Goal: Task Accomplishment & Management: Manage account settings

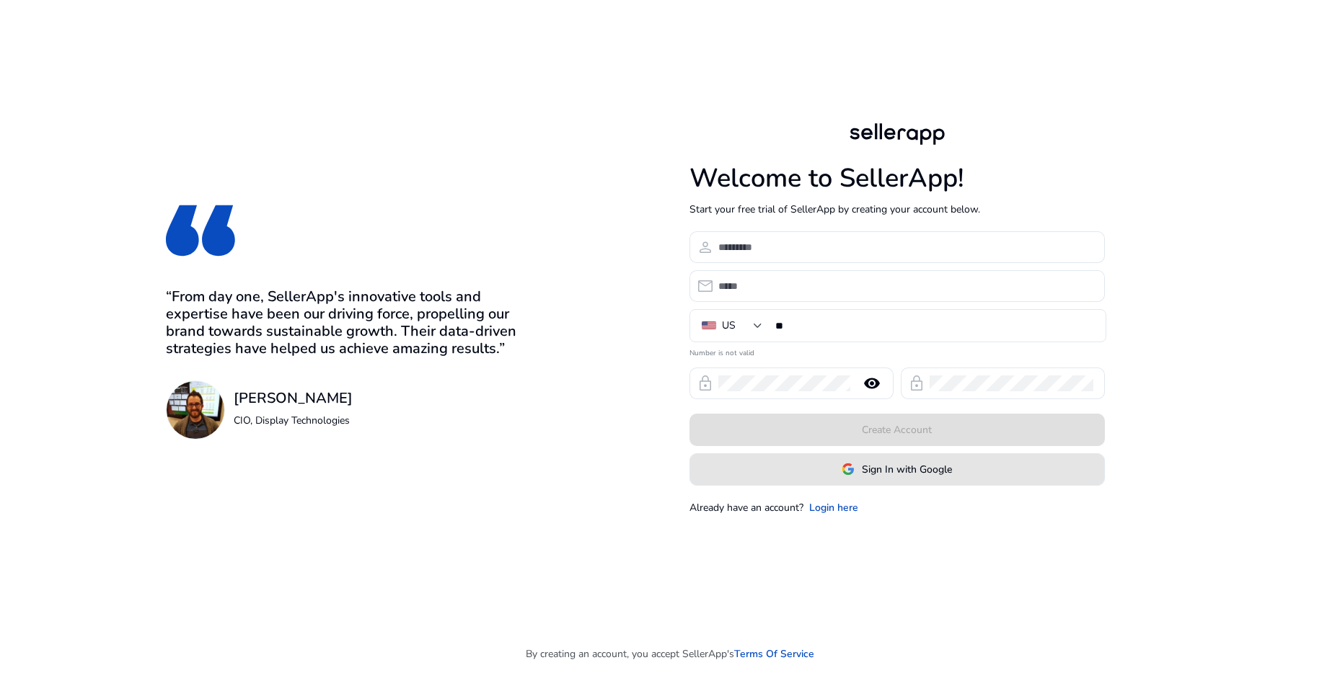
click at [907, 477] on span "Sign In with Google" at bounding box center [907, 469] width 90 height 15
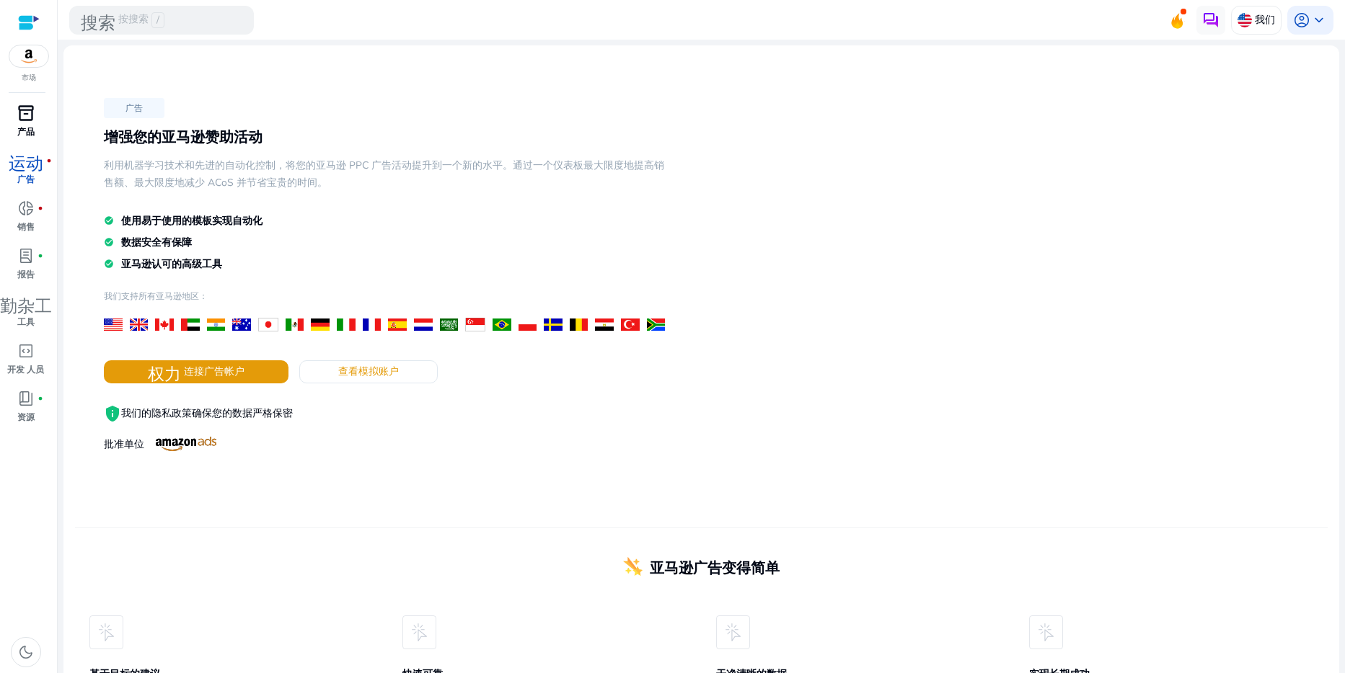
click at [21, 122] on span "inventory_2" at bounding box center [25, 113] width 17 height 17
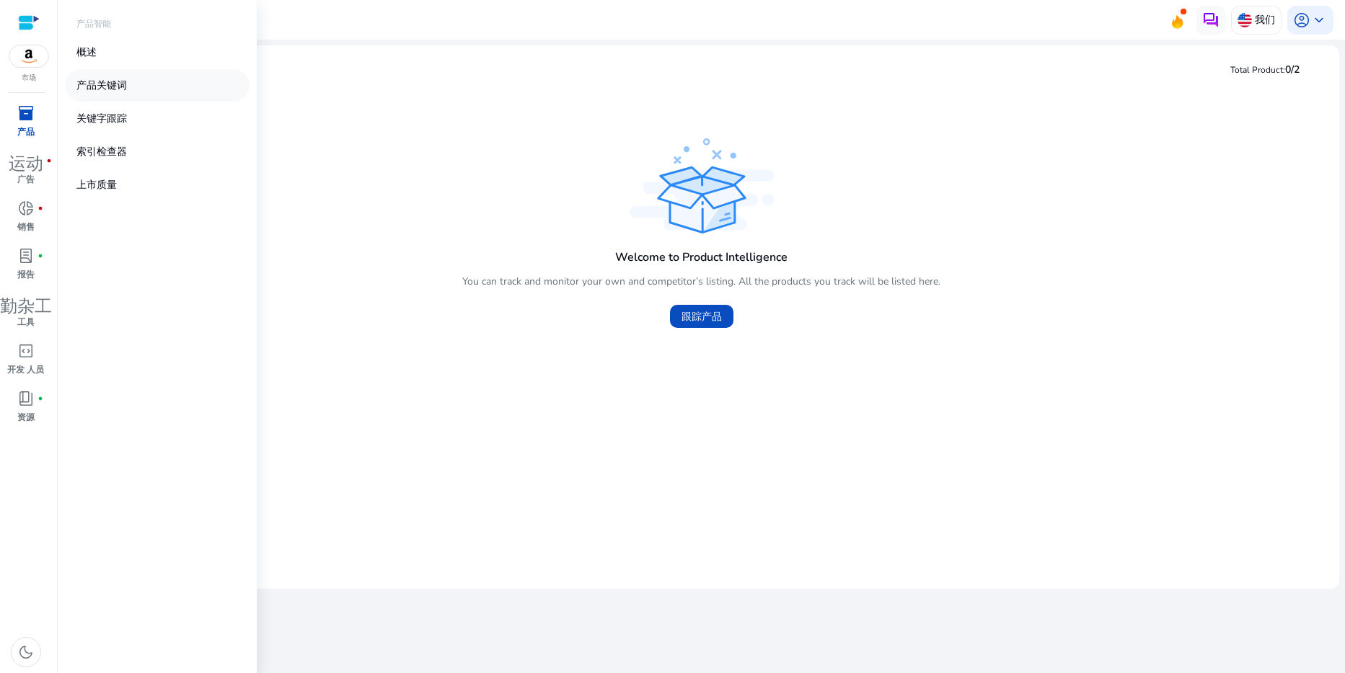
click at [114, 93] on p "产品关键词" at bounding box center [101, 85] width 50 height 15
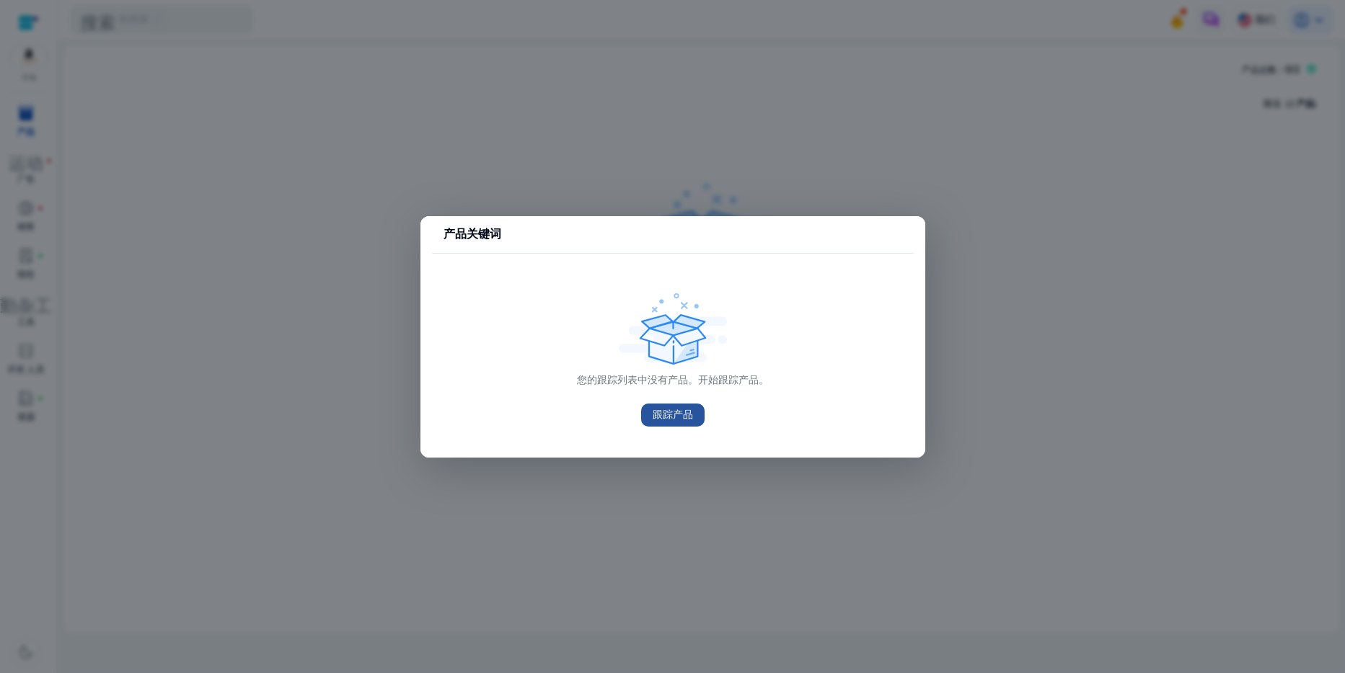
click at [671, 418] on span "跟踪产品" at bounding box center [673, 414] width 40 height 15
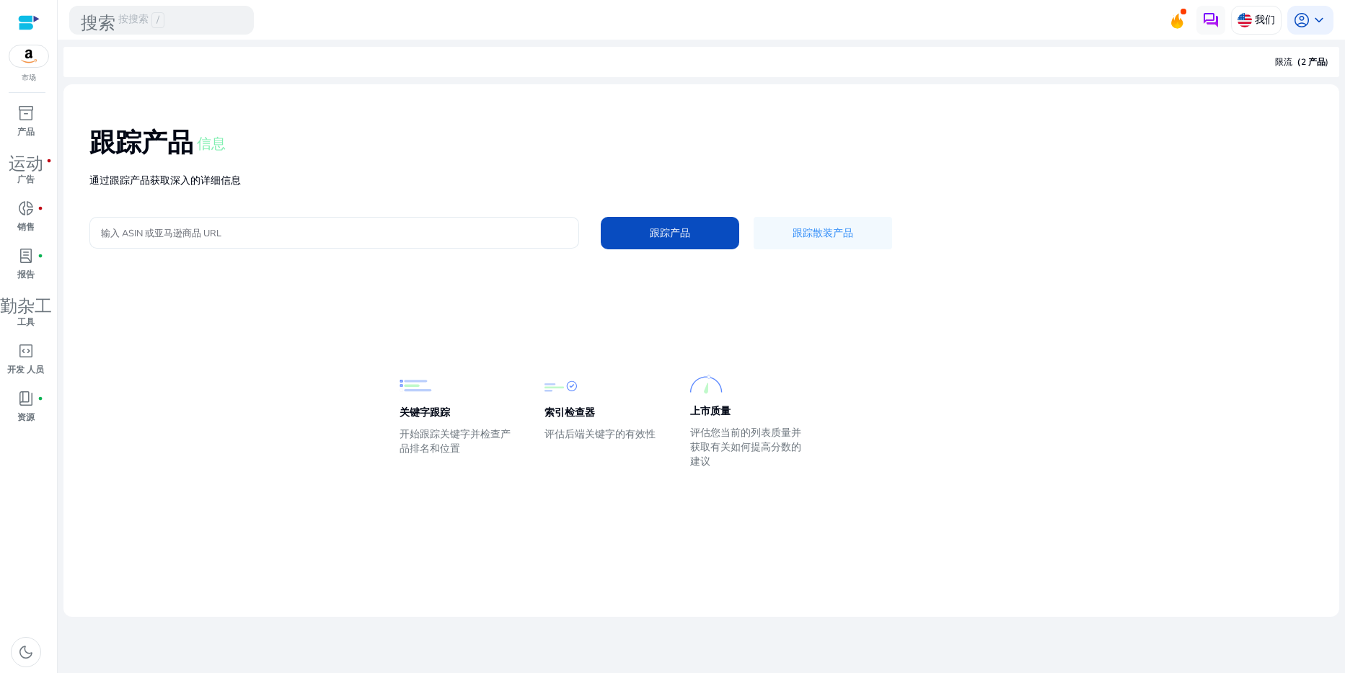
click at [247, 241] on input "输入 ASIN 或亚马逊商品 URL" at bounding box center [334, 233] width 467 height 16
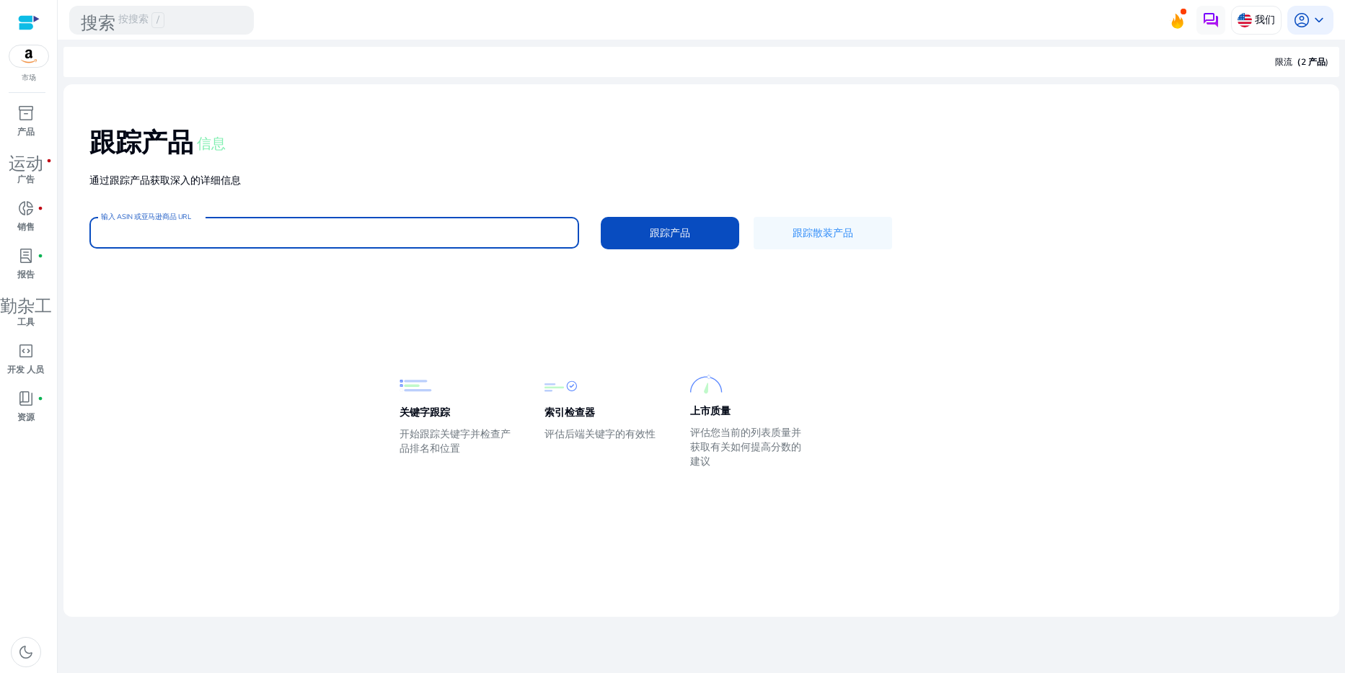
paste input "**********"
type input "**********"
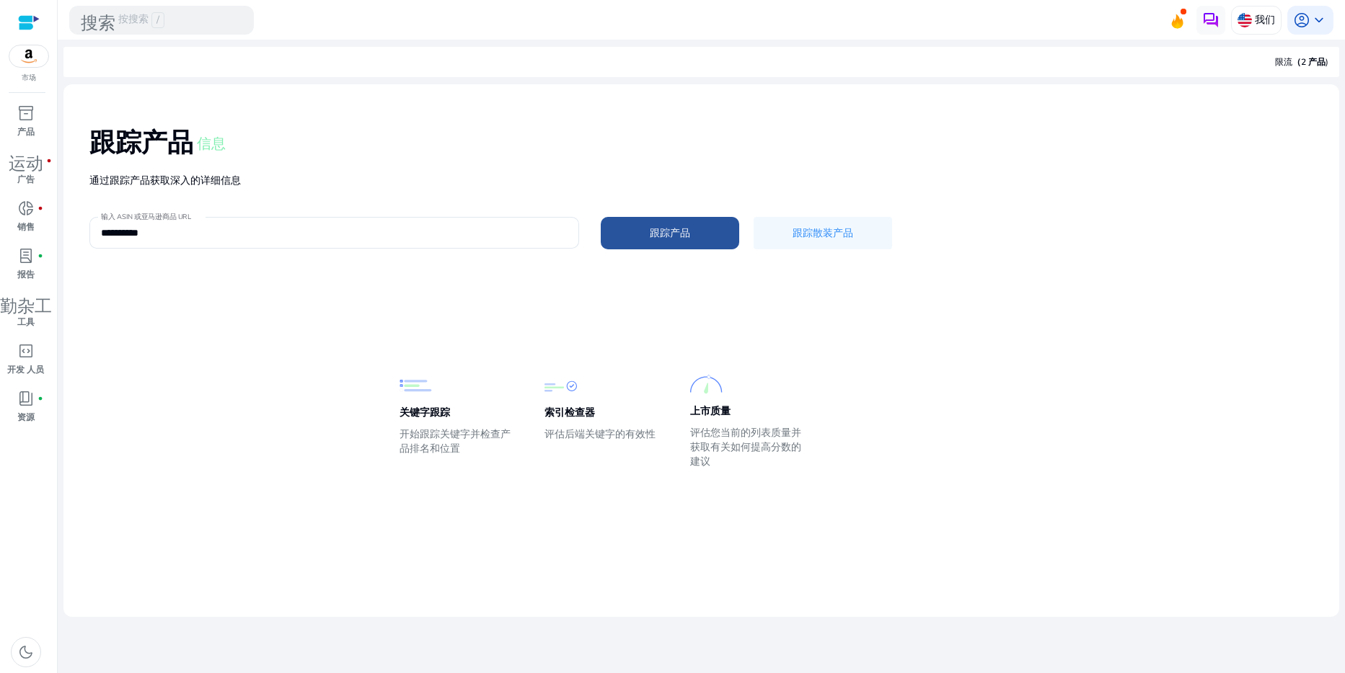
click at [690, 241] on span "跟踪产品" at bounding box center [670, 233] width 40 height 15
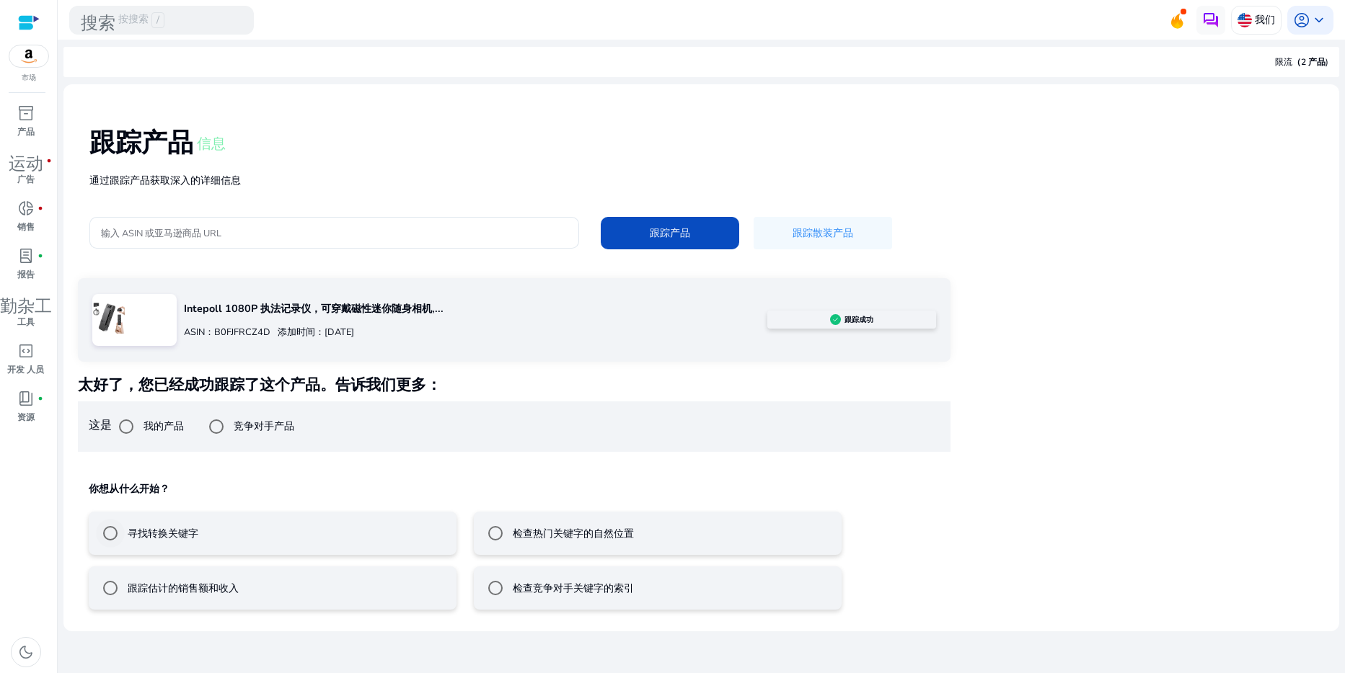
click at [131, 542] on label "寻找转换关键字" at bounding box center [162, 533] width 74 height 15
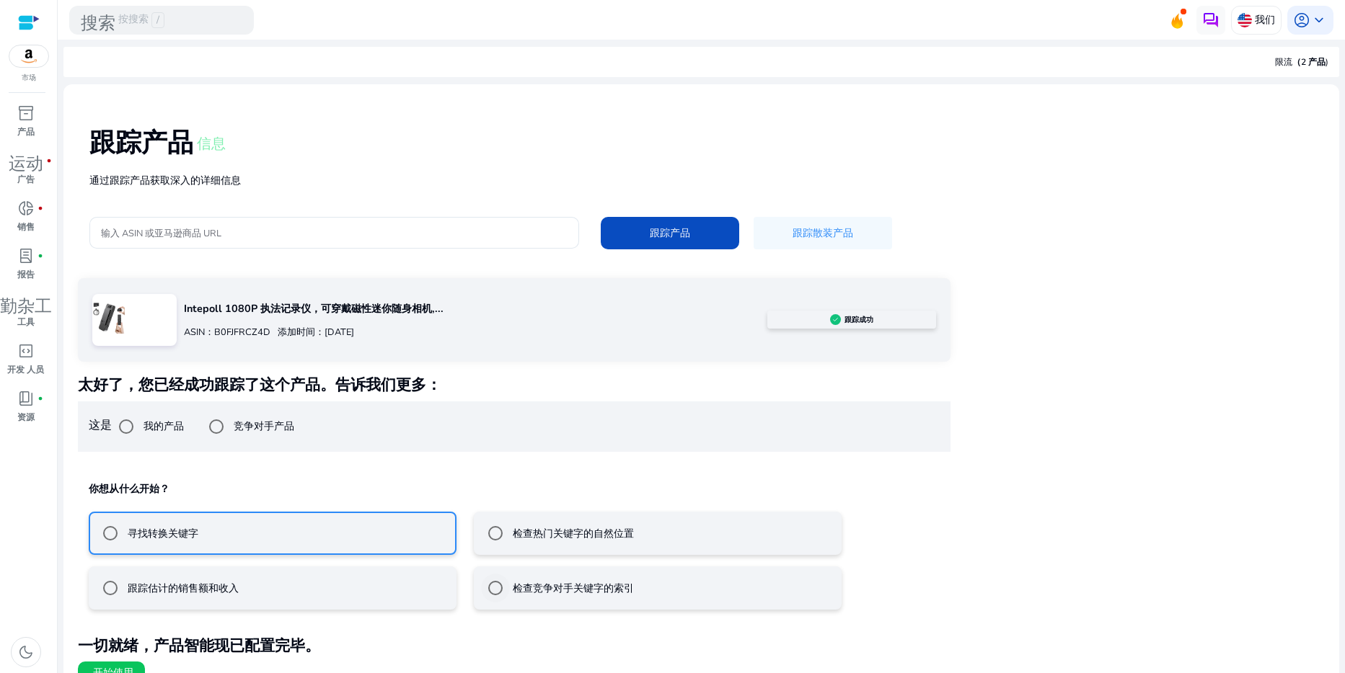
click at [520, 596] on label "检查竞争对手关键字的索引" at bounding box center [572, 588] width 124 height 15
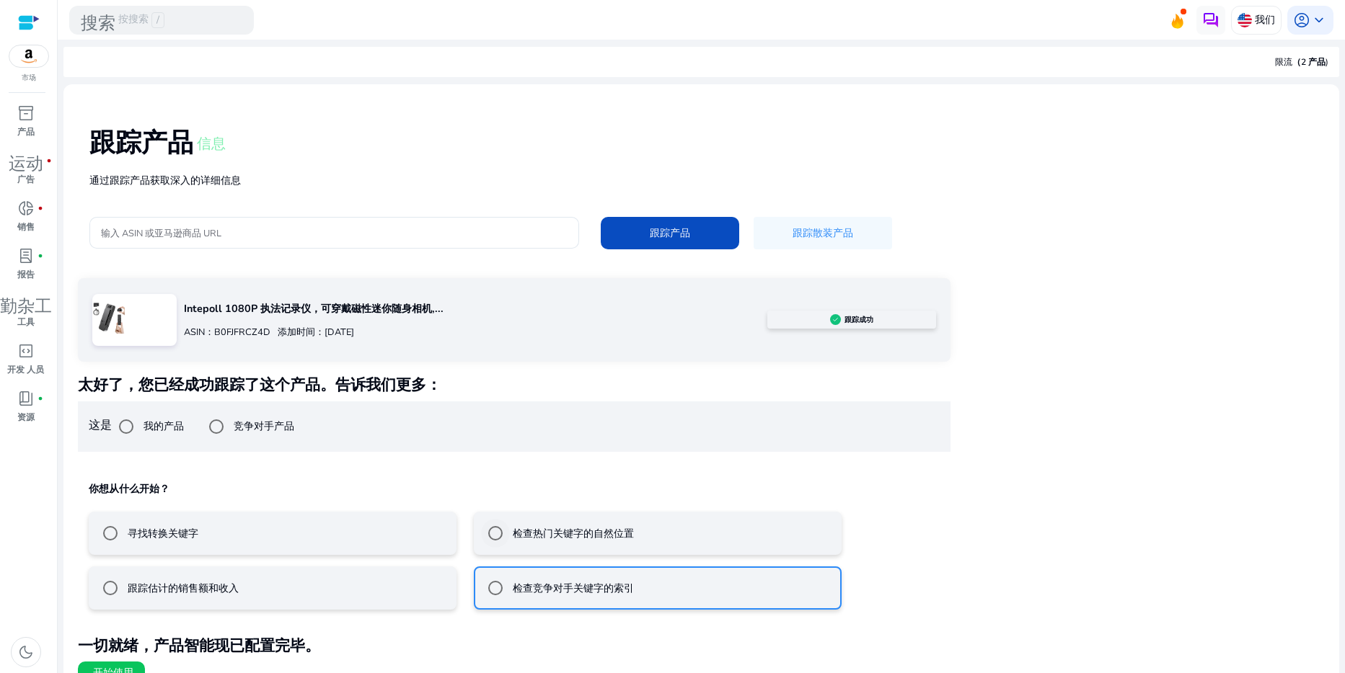
click at [534, 548] on div "检查热门关键字的自然位置" at bounding box center [557, 533] width 153 height 29
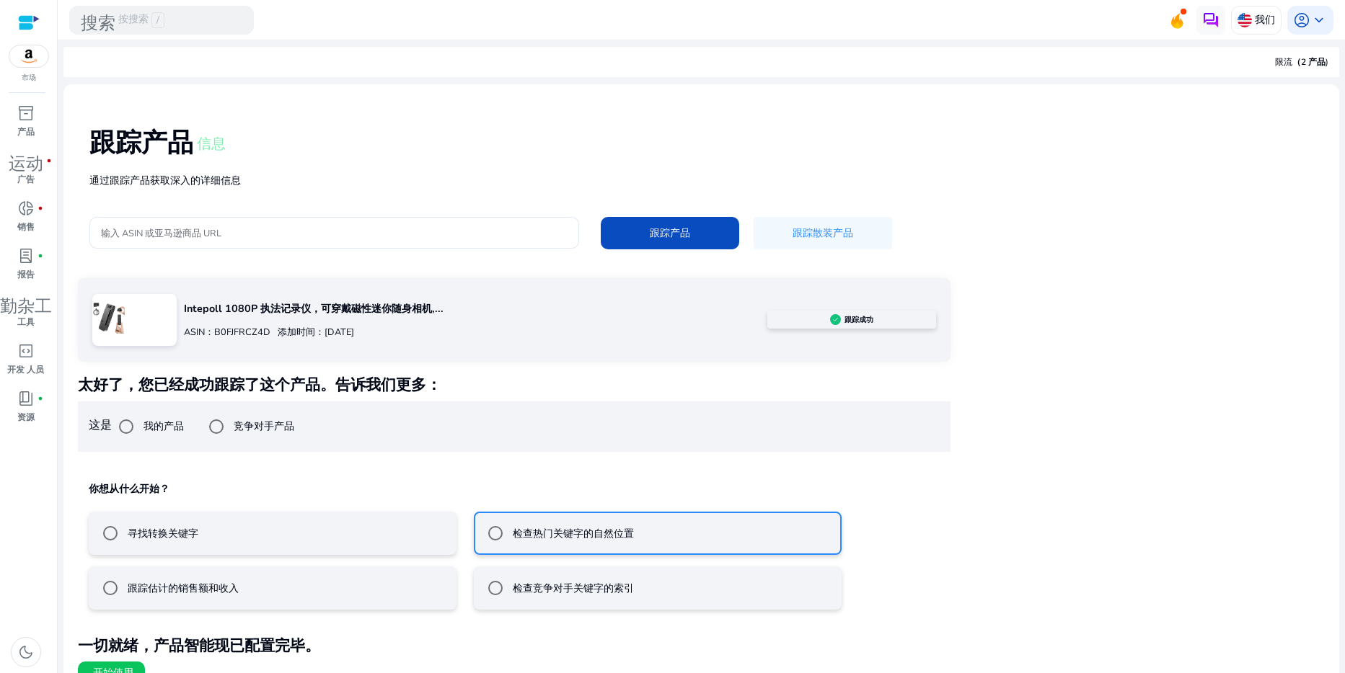
click at [240, 555] on mat-radio-button "寻找转换关键字" at bounding box center [273, 533] width 368 height 43
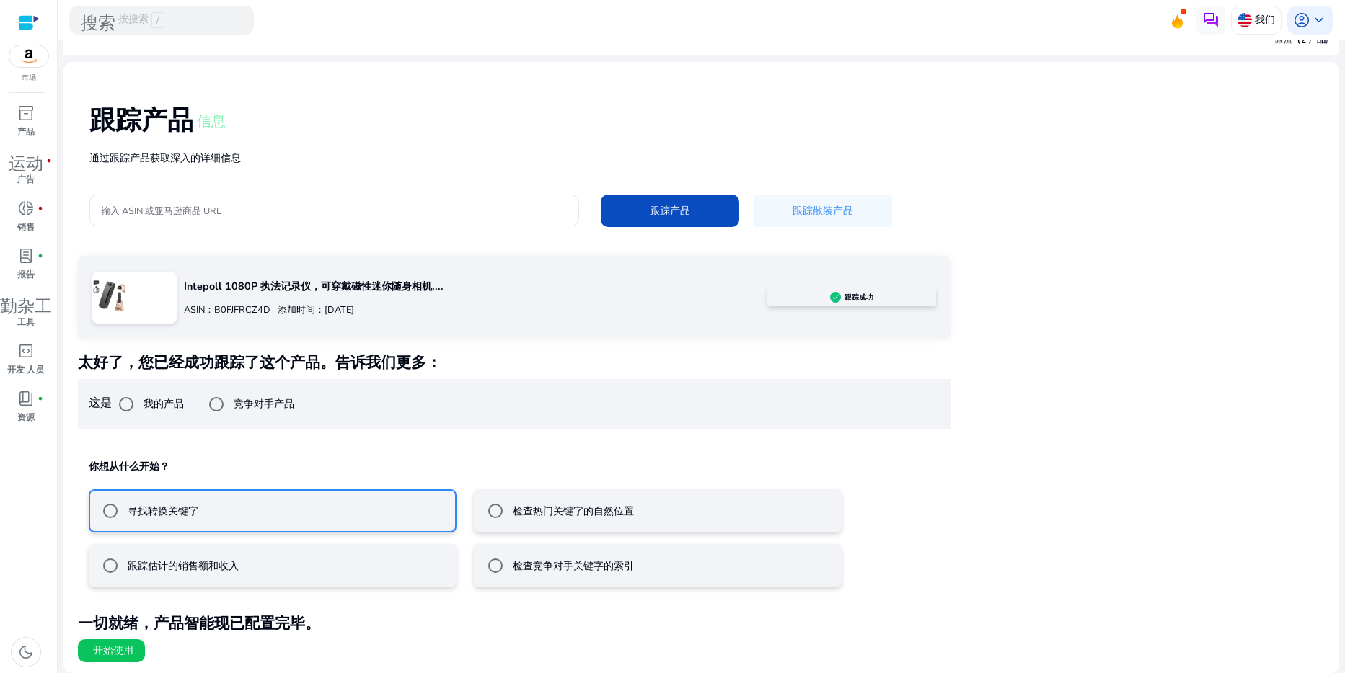
scroll to position [56, 0]
click at [124, 651] on span "开始使用" at bounding box center [113, 651] width 40 height 14
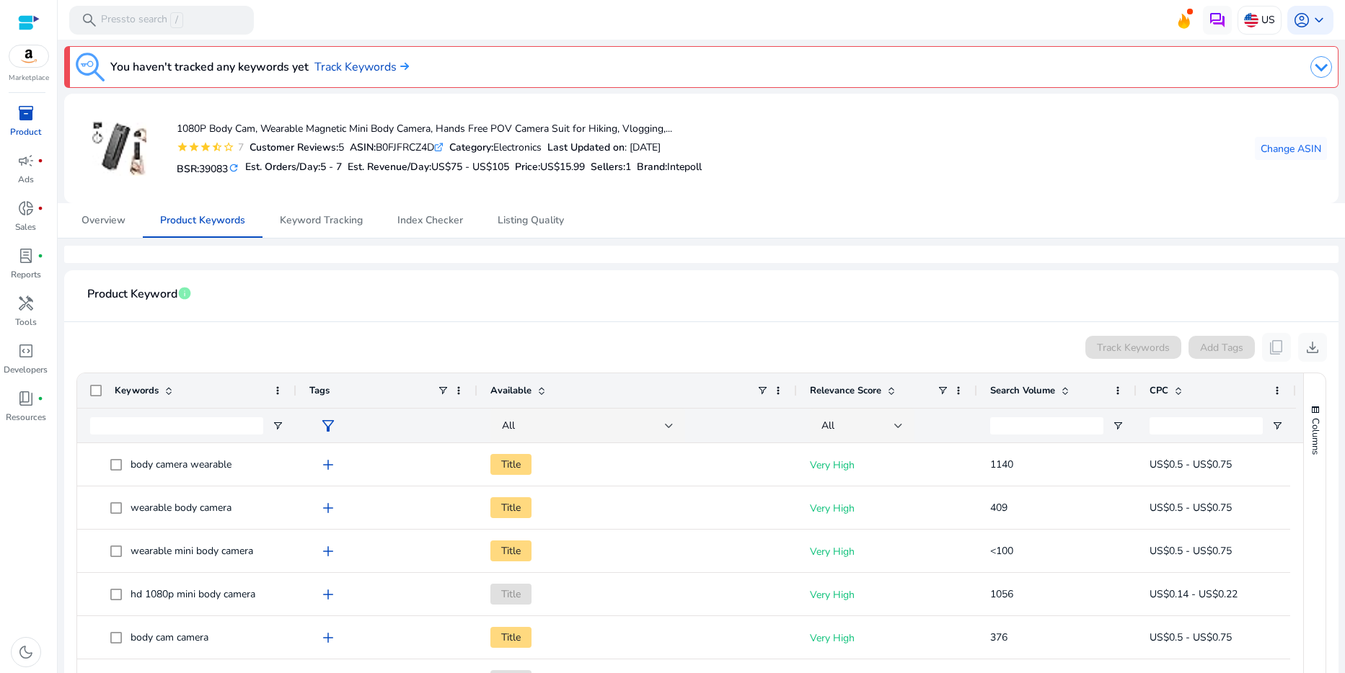
click at [31, 28] on div at bounding box center [29, 22] width 22 height 17
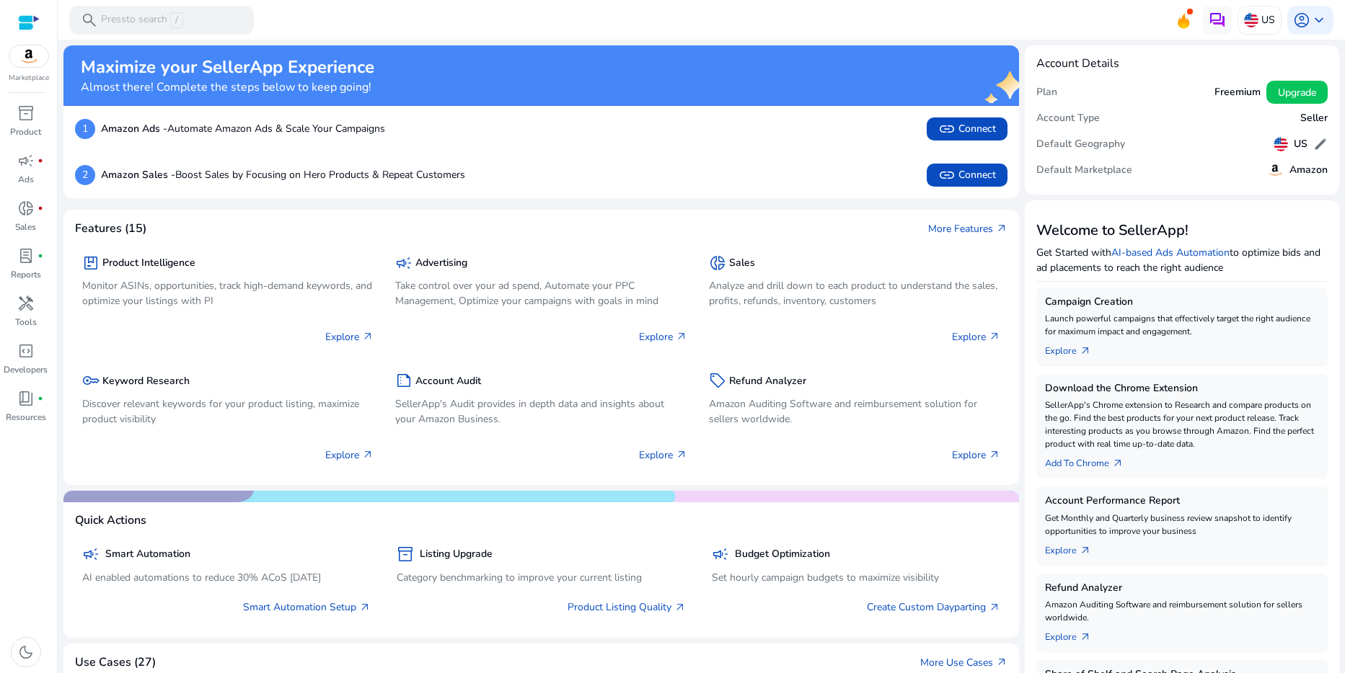
click at [31, 28] on div at bounding box center [29, 22] width 22 height 17
click at [1310, 19] on span "keyboard_arrow_down" at bounding box center [1318, 20] width 17 height 17
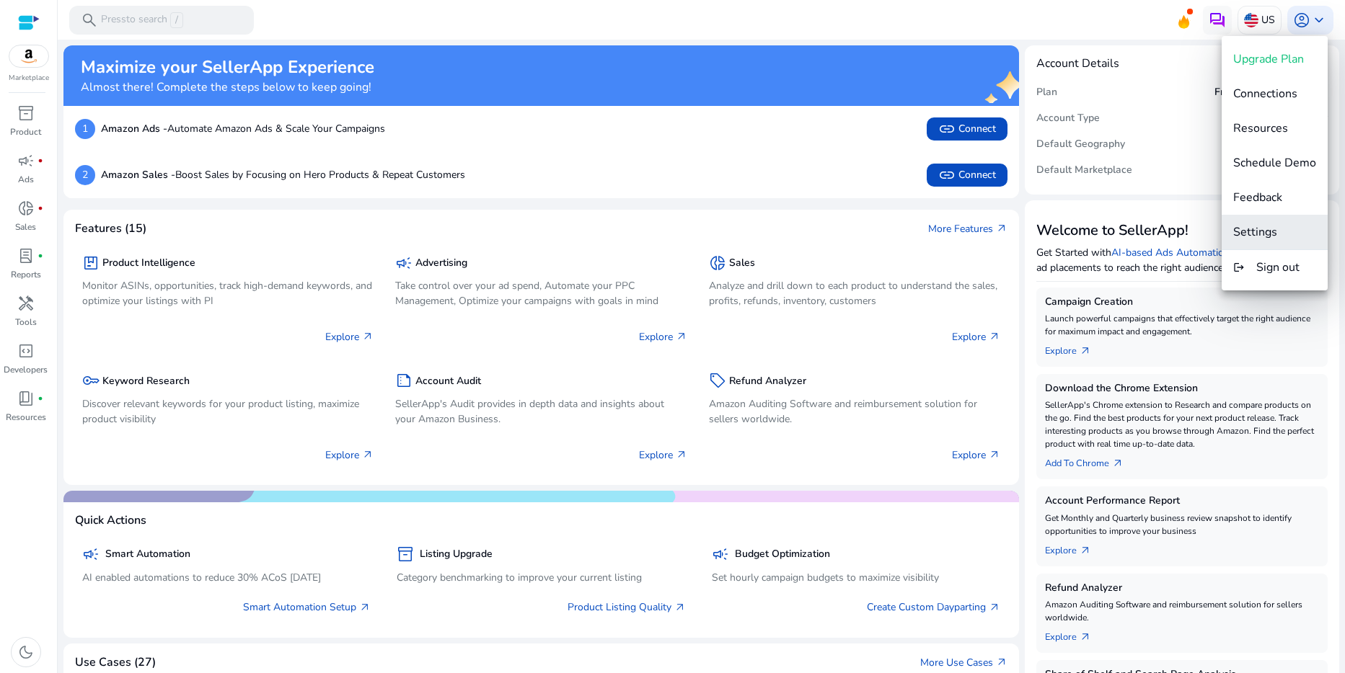
click at [1257, 235] on span "Settings" at bounding box center [1255, 232] width 44 height 16
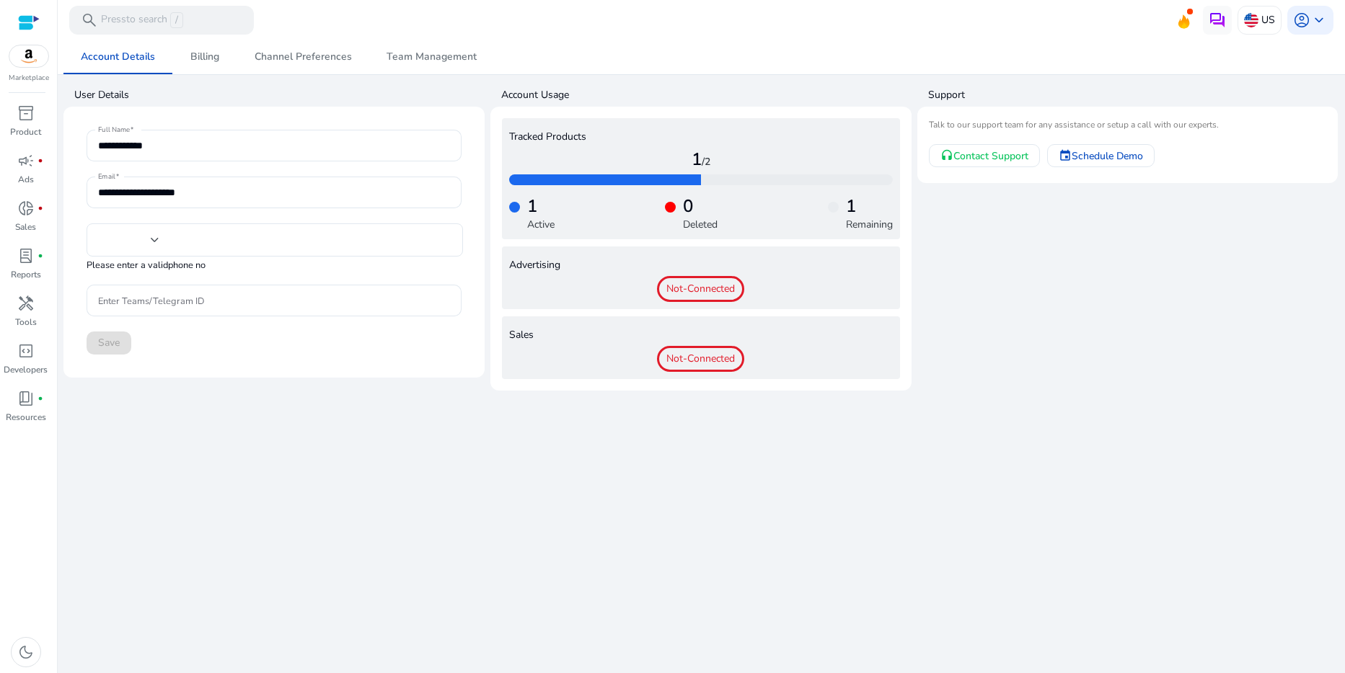
type input "**"
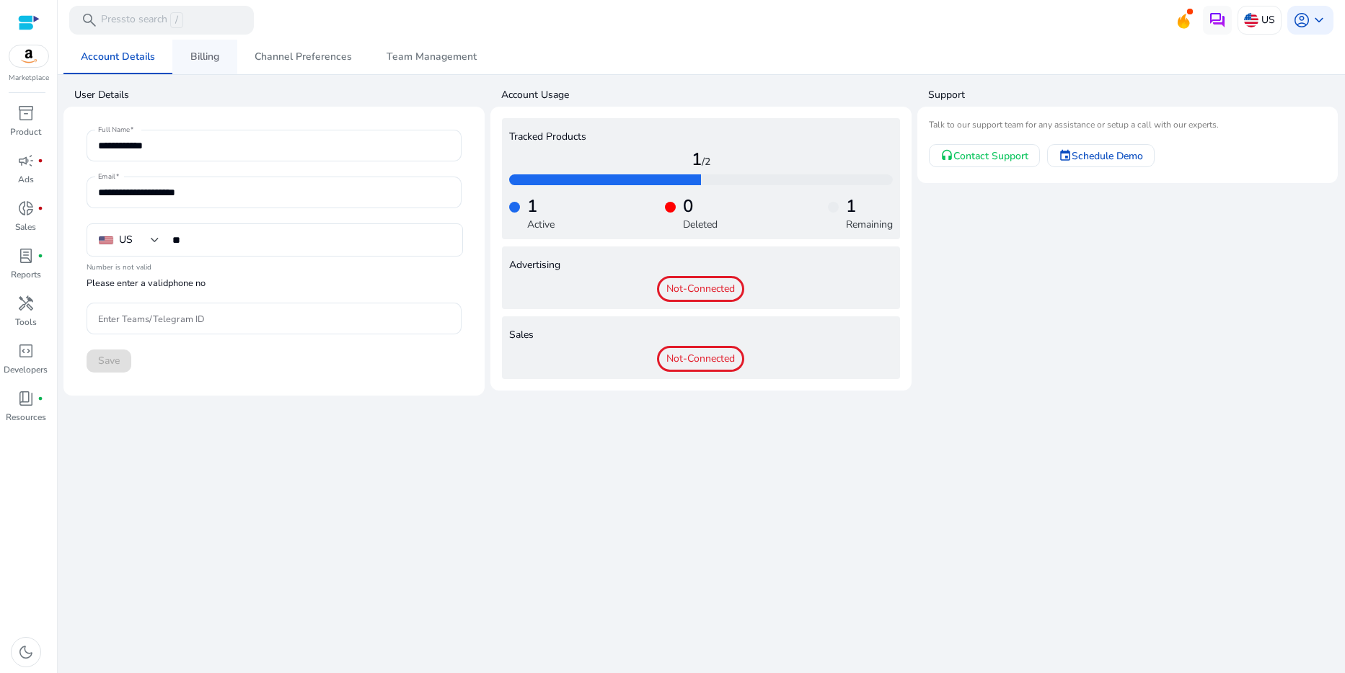
click at [208, 52] on span "Billing" at bounding box center [204, 57] width 29 height 10
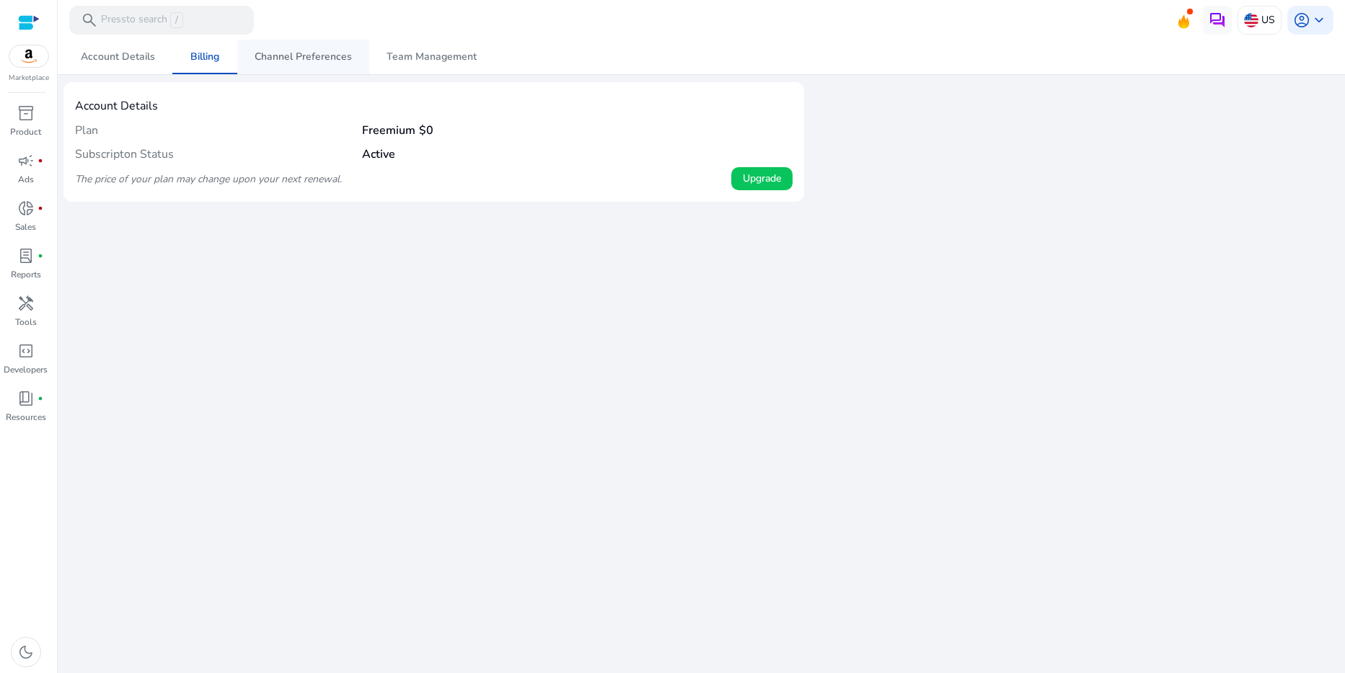
click at [305, 60] on span "Channel Preferences" at bounding box center [303, 57] width 97 height 10
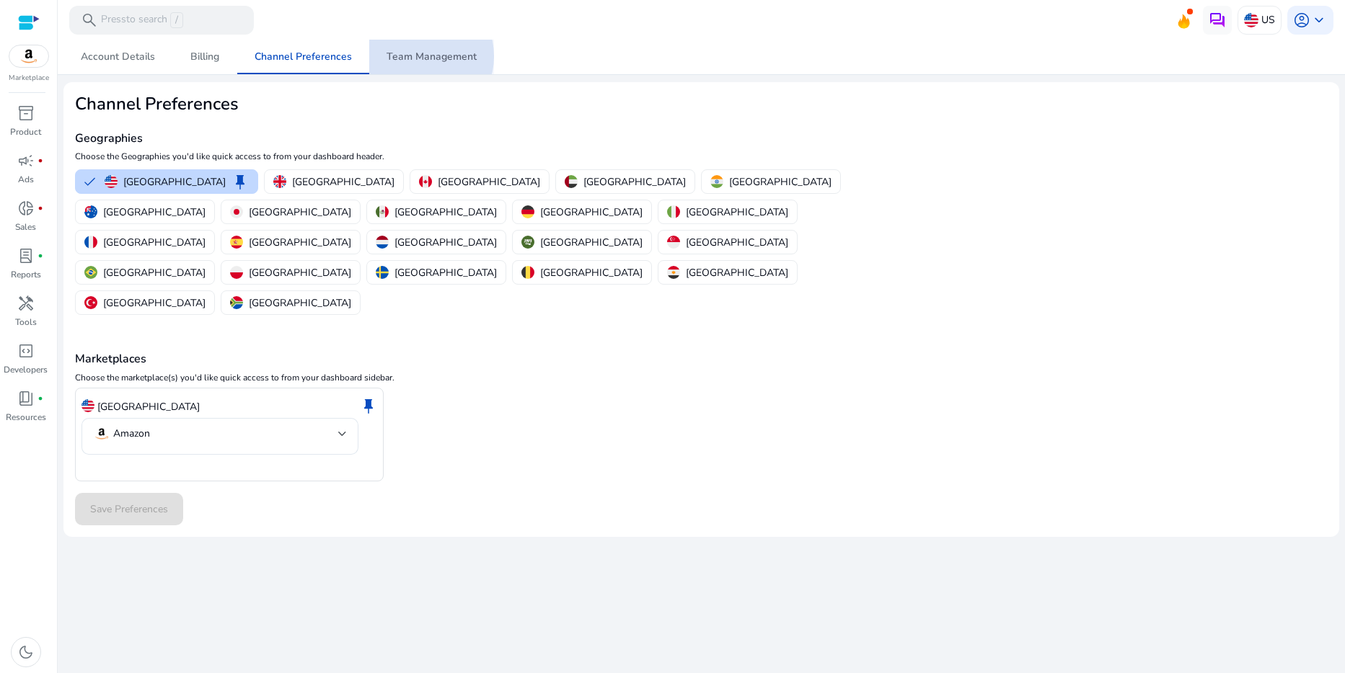
click at [416, 56] on span "Team Management" at bounding box center [431, 57] width 90 height 10
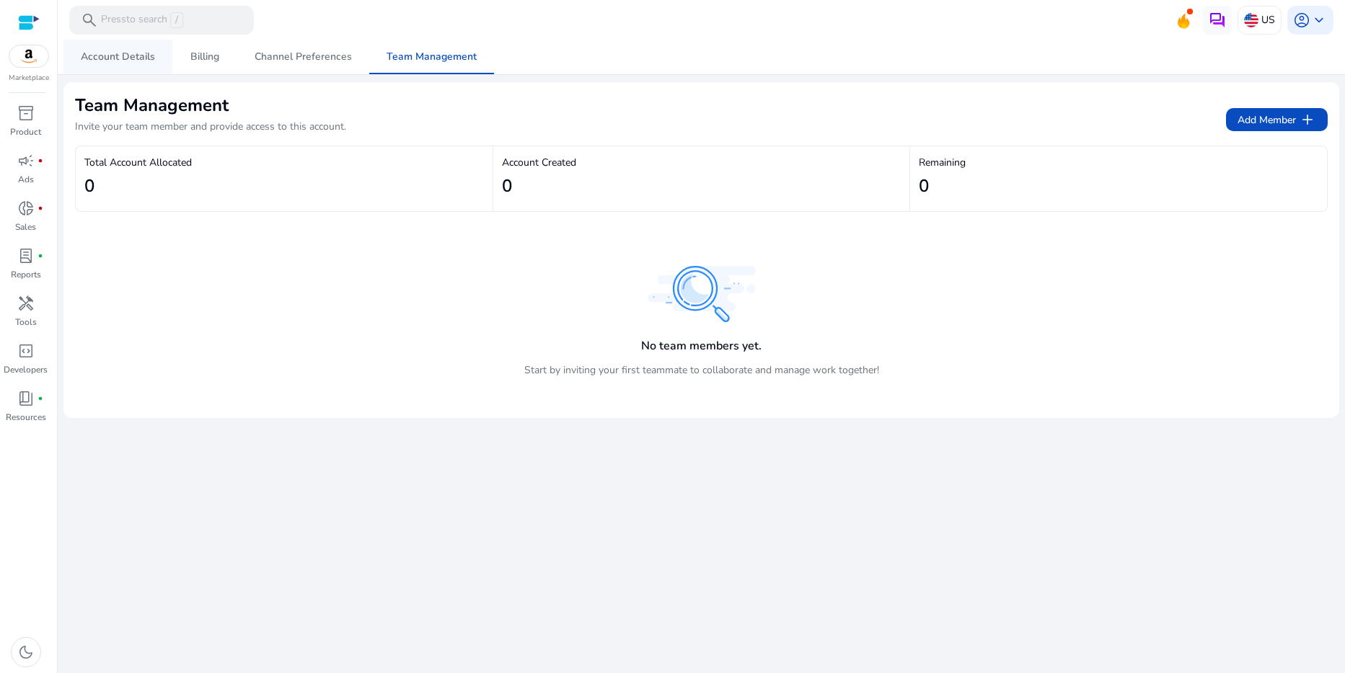
click at [112, 52] on span "Account Details" at bounding box center [118, 57] width 74 height 10
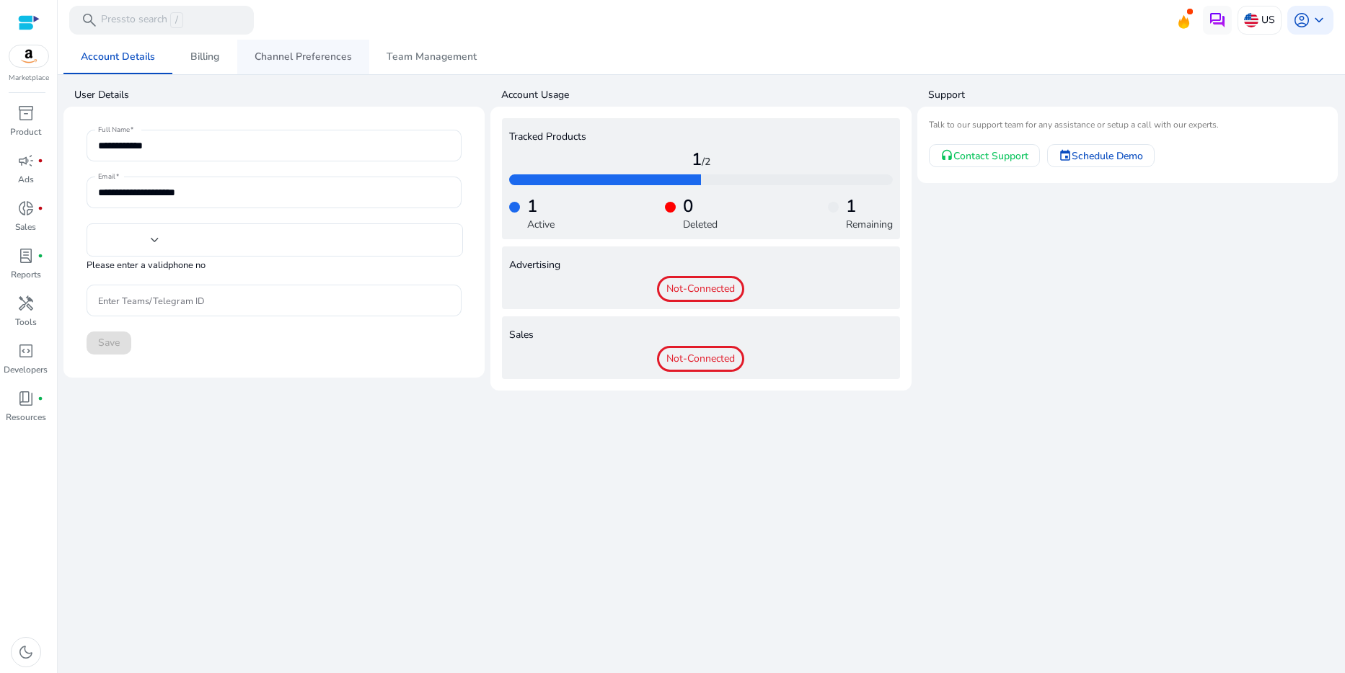
type input "**"
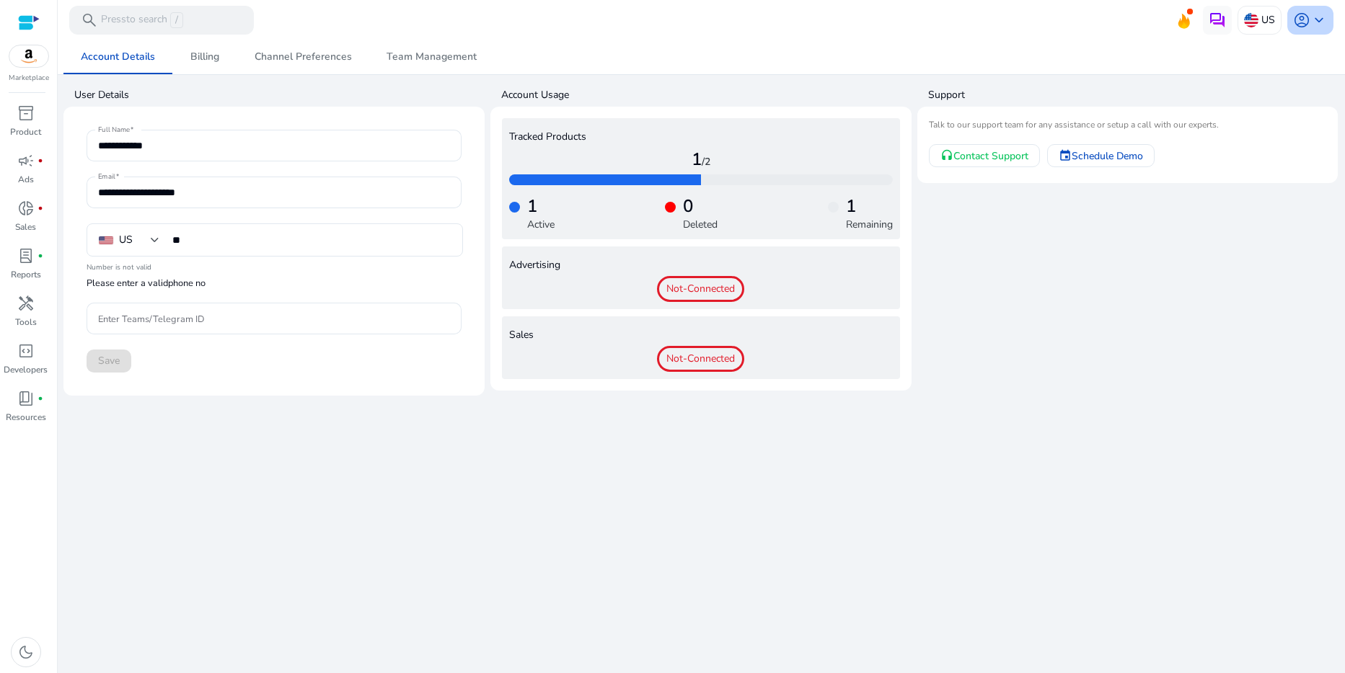
click at [1310, 19] on span "keyboard_arrow_down" at bounding box center [1318, 20] width 17 height 17
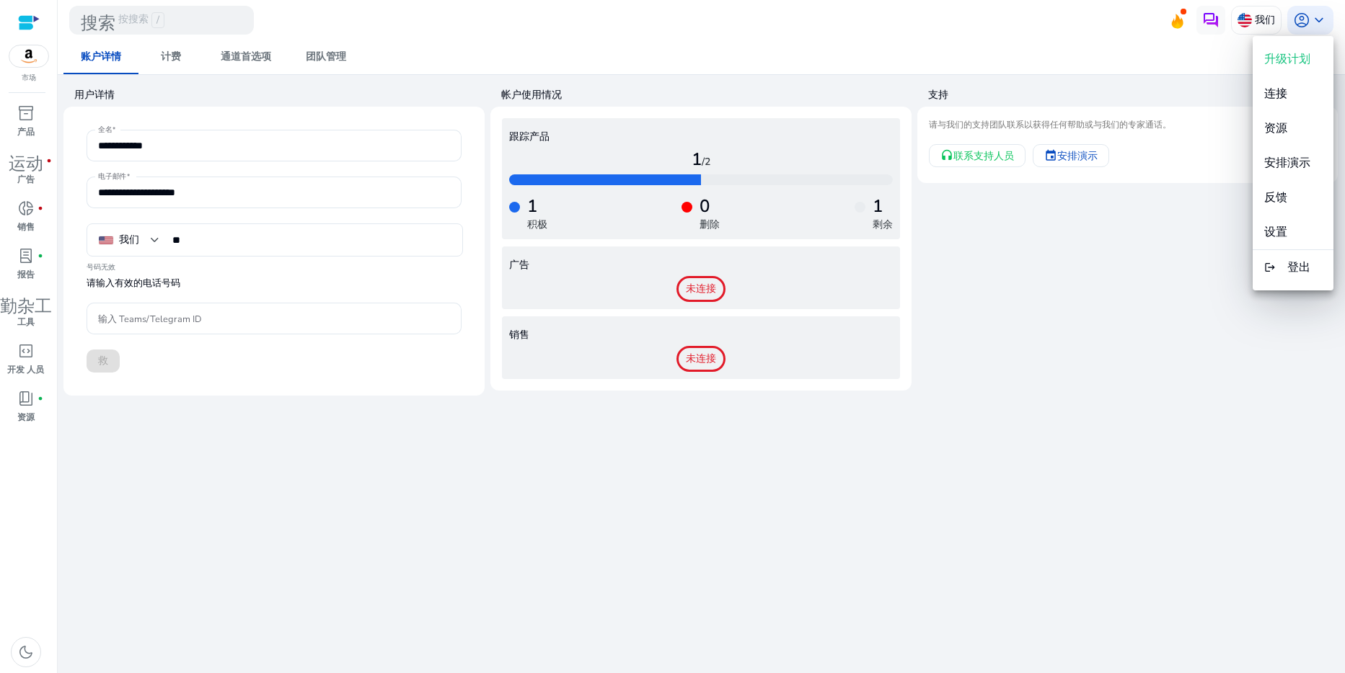
click at [1311, 21] on div at bounding box center [672, 336] width 1345 height 673
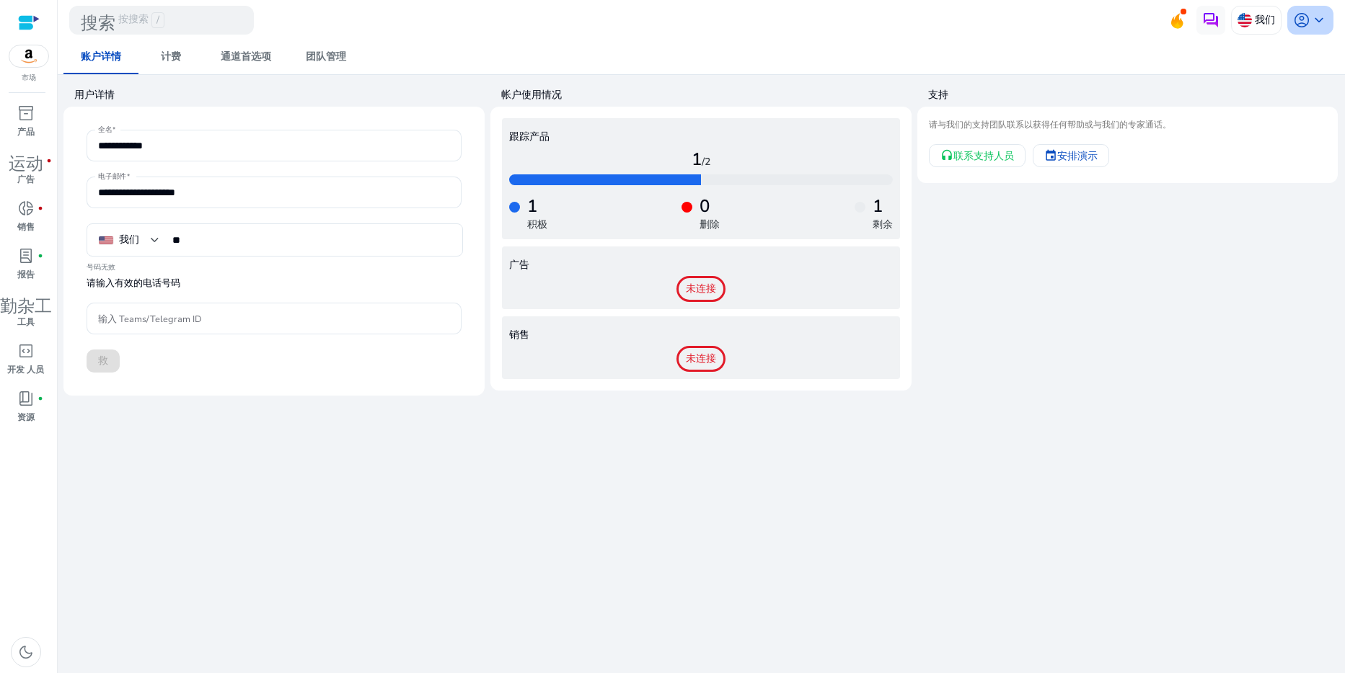
click at [1314, 18] on span "keyboard_arrow_down" at bounding box center [1318, 20] width 17 height 17
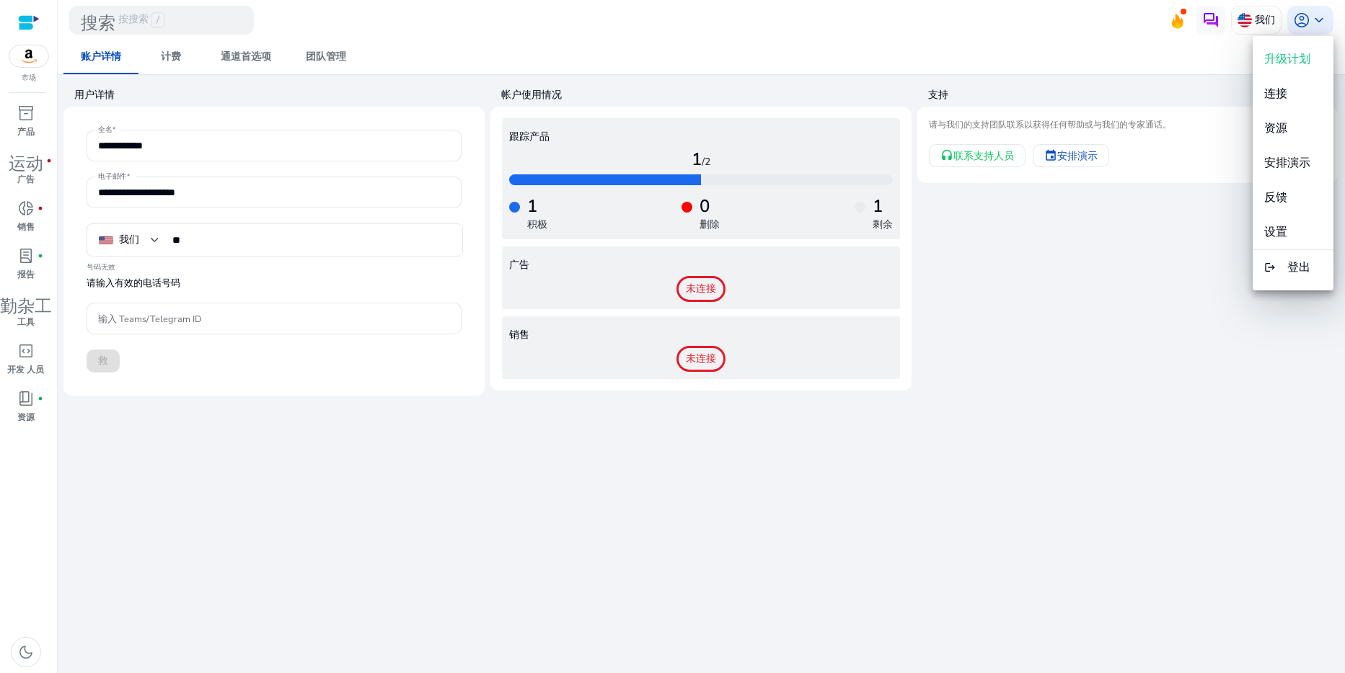
click at [1317, 16] on div at bounding box center [672, 336] width 1345 height 673
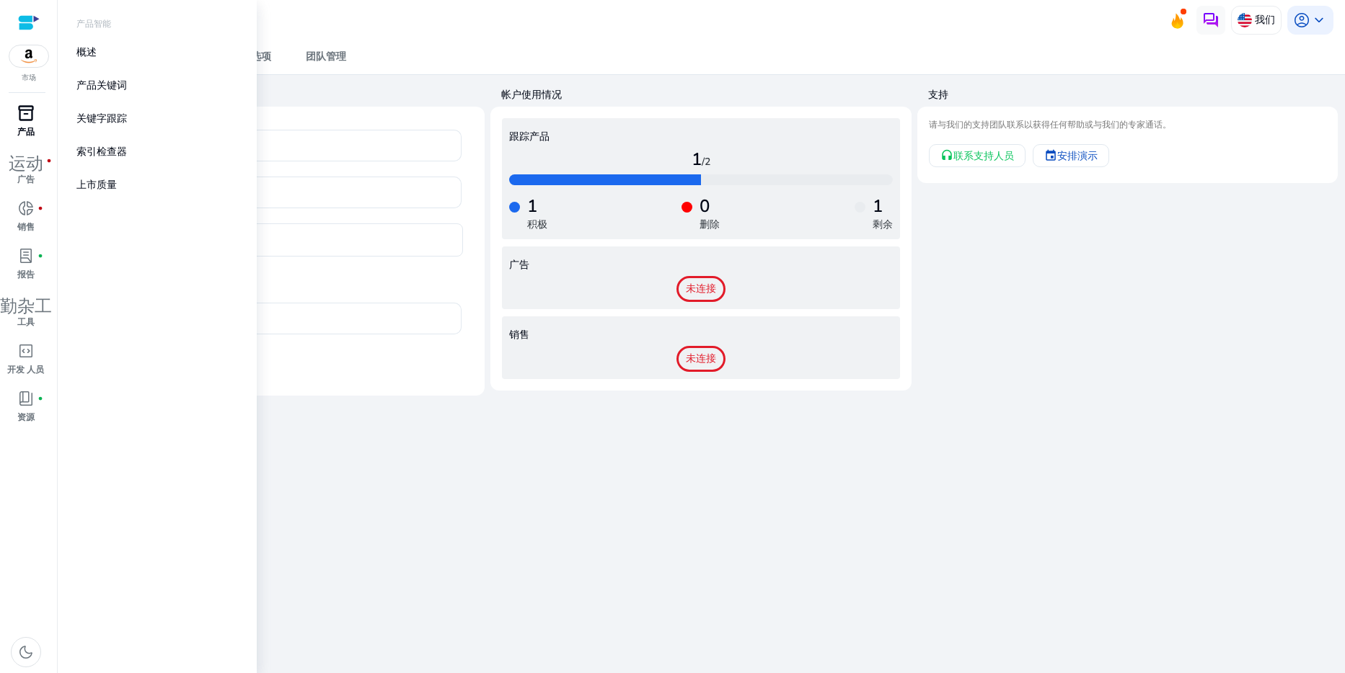
click at [26, 122] on span "inventory_2" at bounding box center [25, 113] width 17 height 17
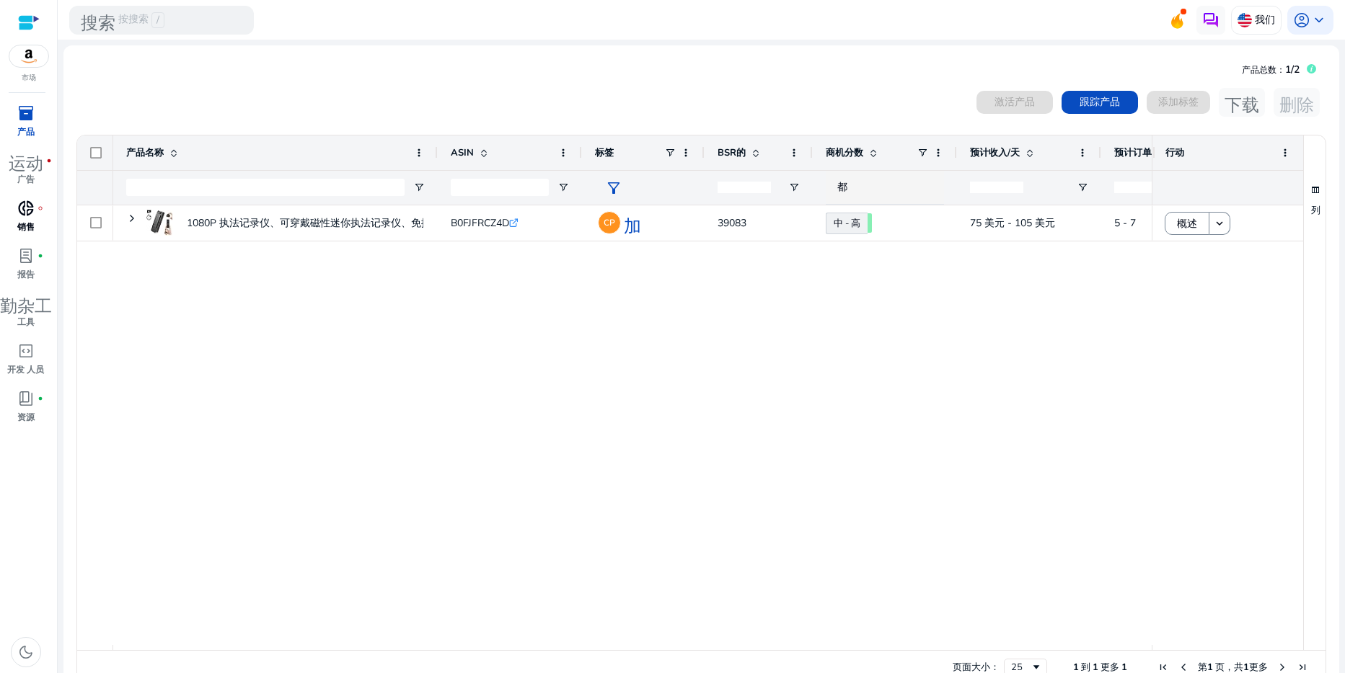
click at [28, 217] on span "donut_small" at bounding box center [25, 208] width 17 height 17
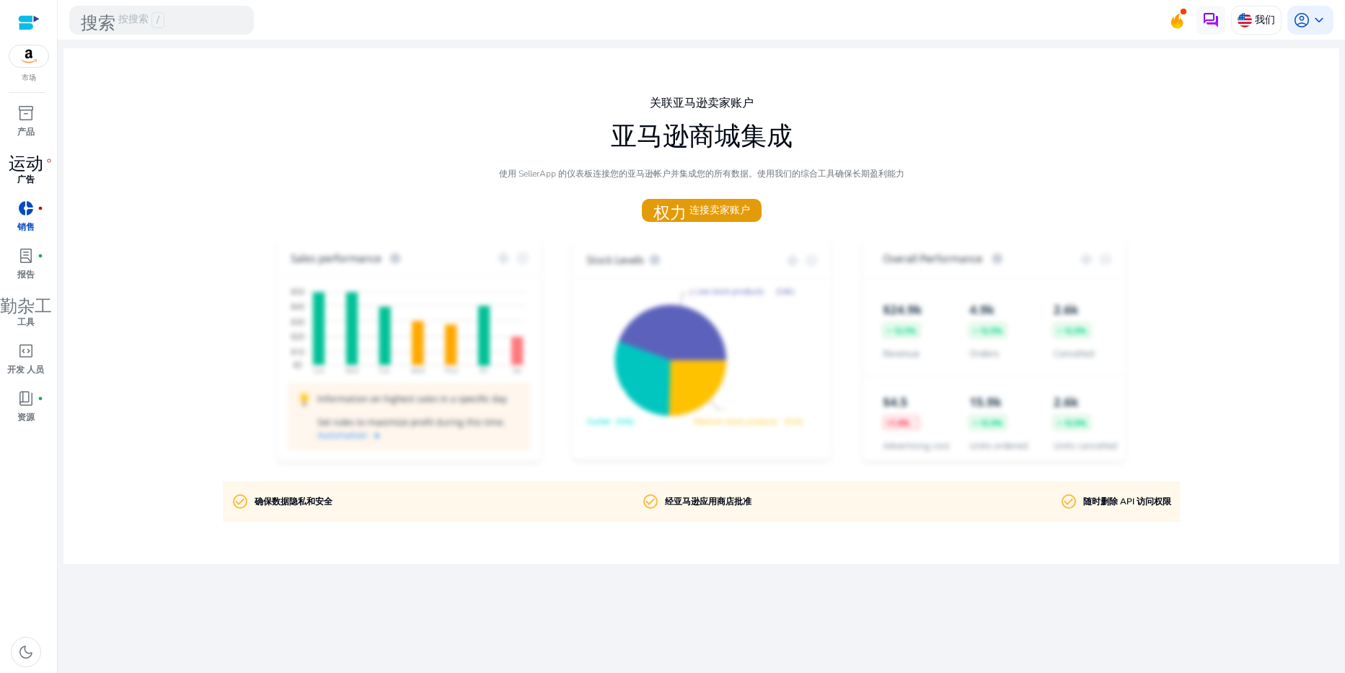
click at [26, 169] on span "运动" at bounding box center [26, 160] width 35 height 17
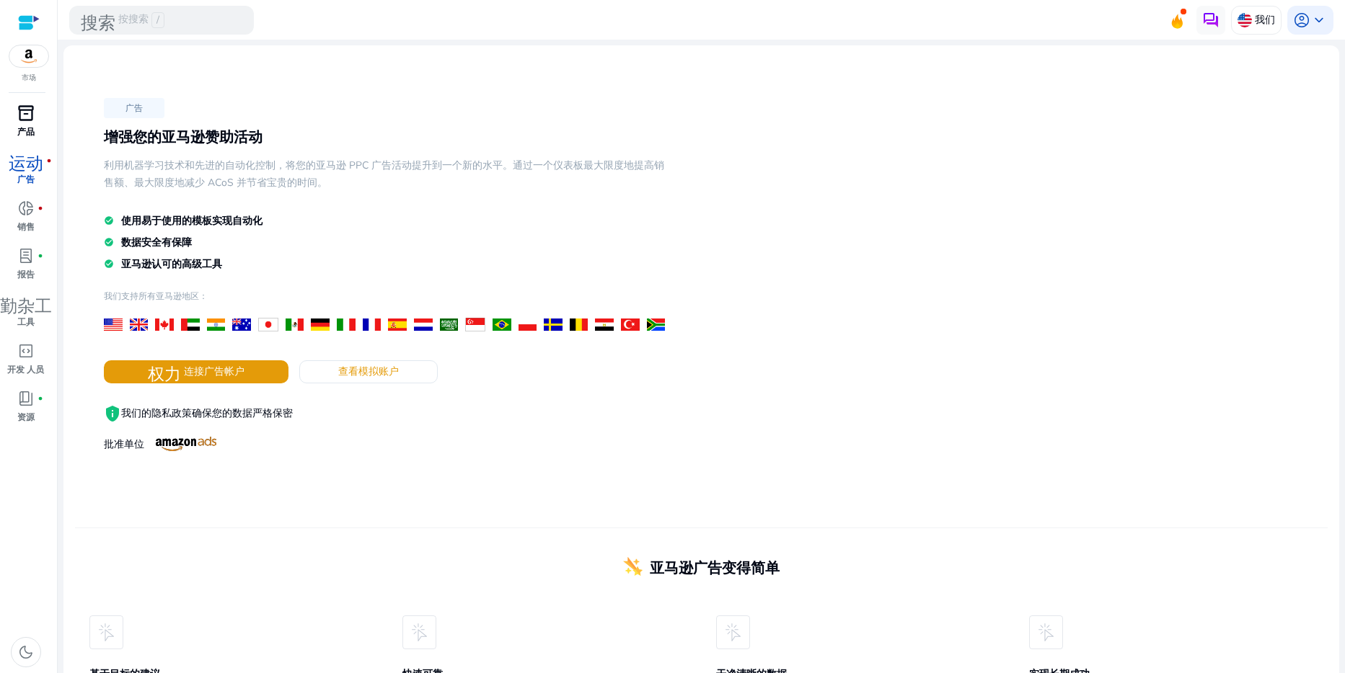
click at [18, 122] on span "inventory_2" at bounding box center [25, 113] width 17 height 17
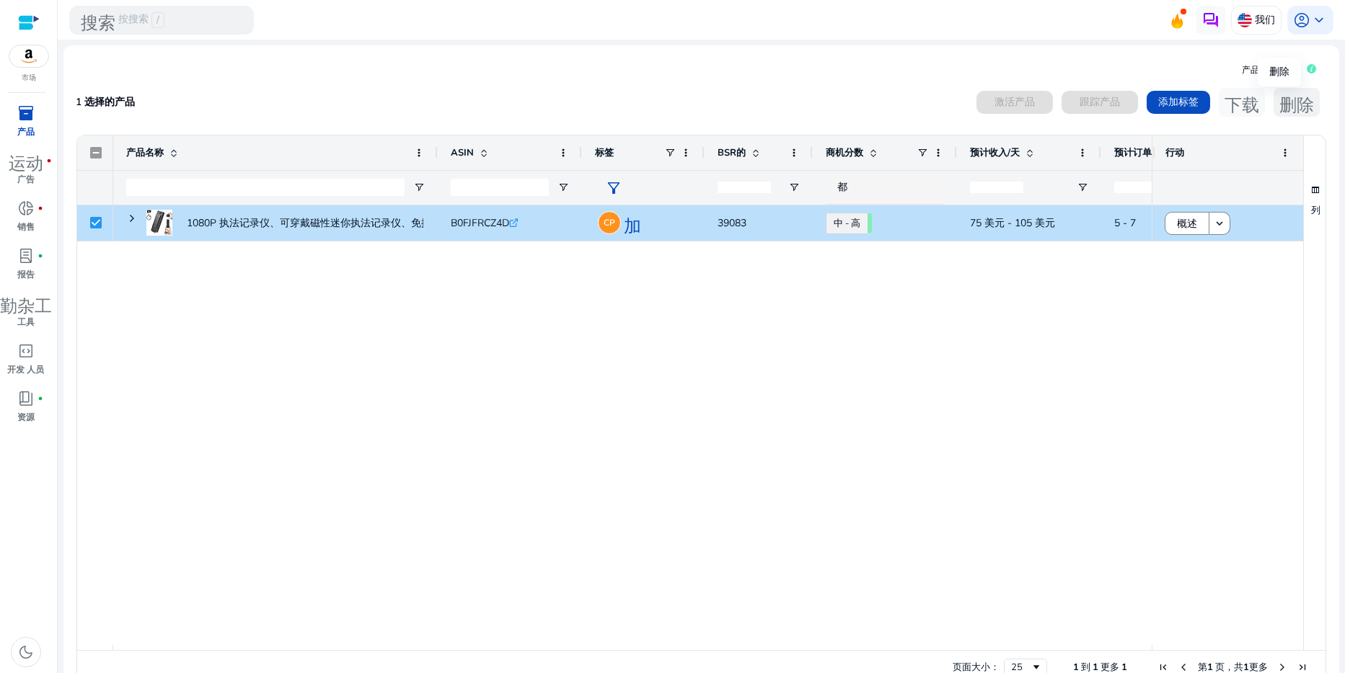
click at [1281, 111] on span "删除" at bounding box center [1296, 102] width 35 height 17
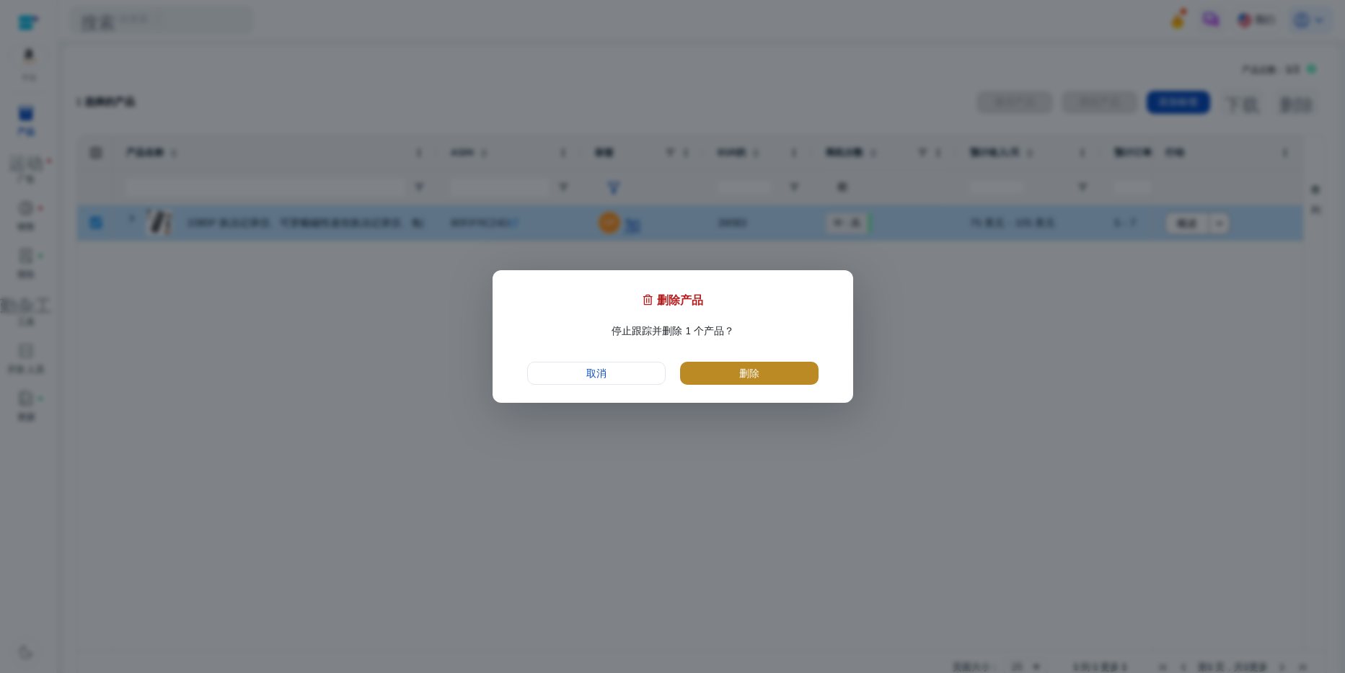
click at [751, 379] on span "删除" at bounding box center [749, 373] width 20 height 15
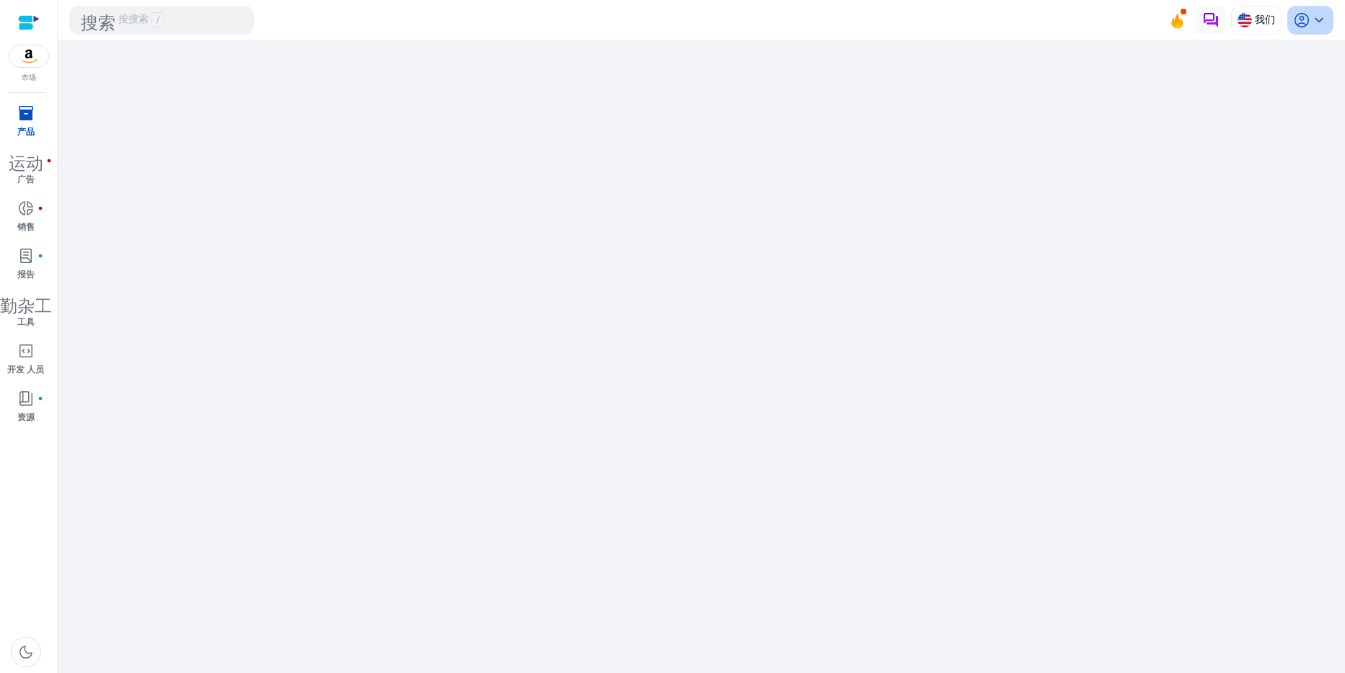
click at [1310, 22] on span "keyboard_arrow_down" at bounding box center [1318, 20] width 17 height 17
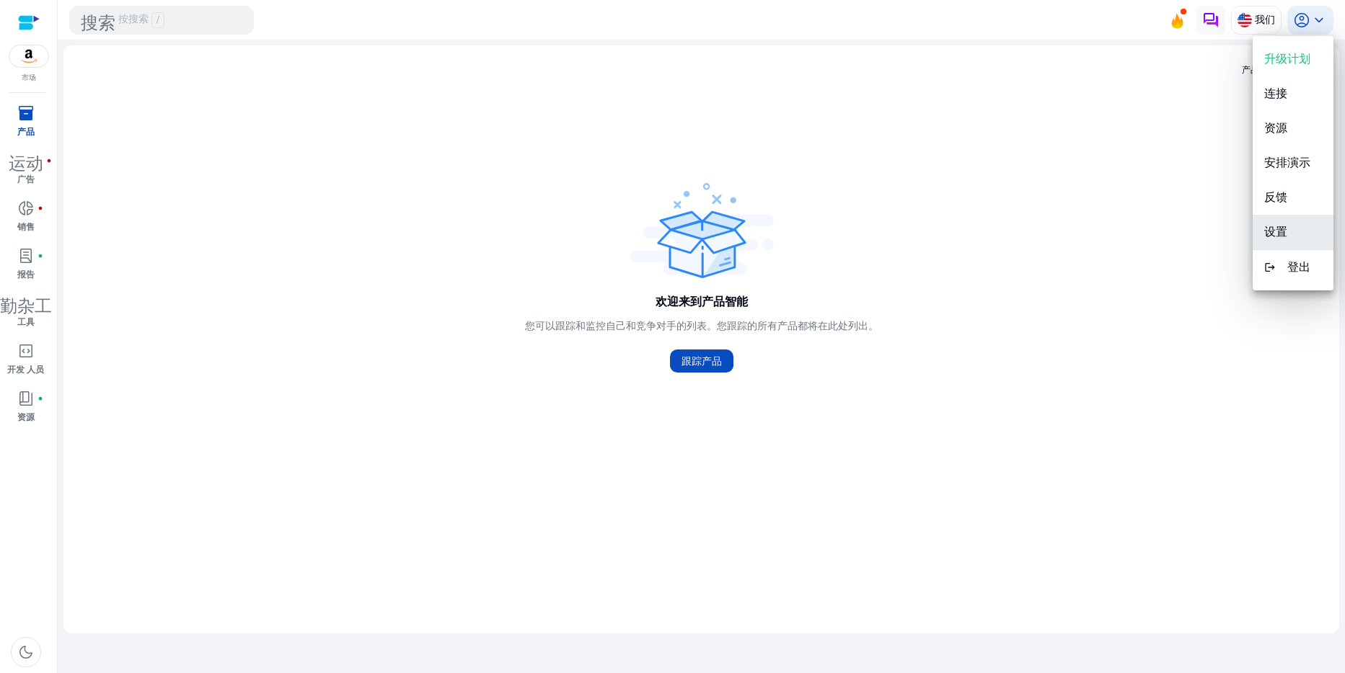
click at [1281, 230] on span "设置" at bounding box center [1275, 232] width 23 height 16
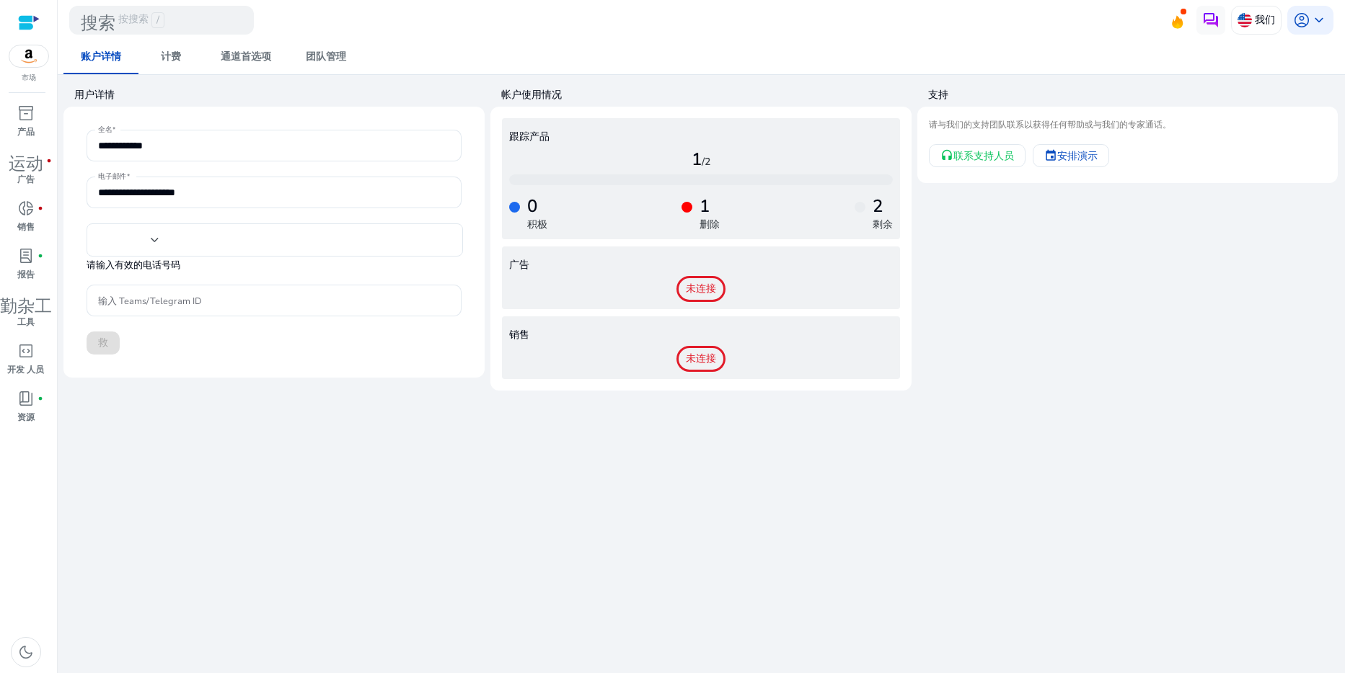
type input "**"
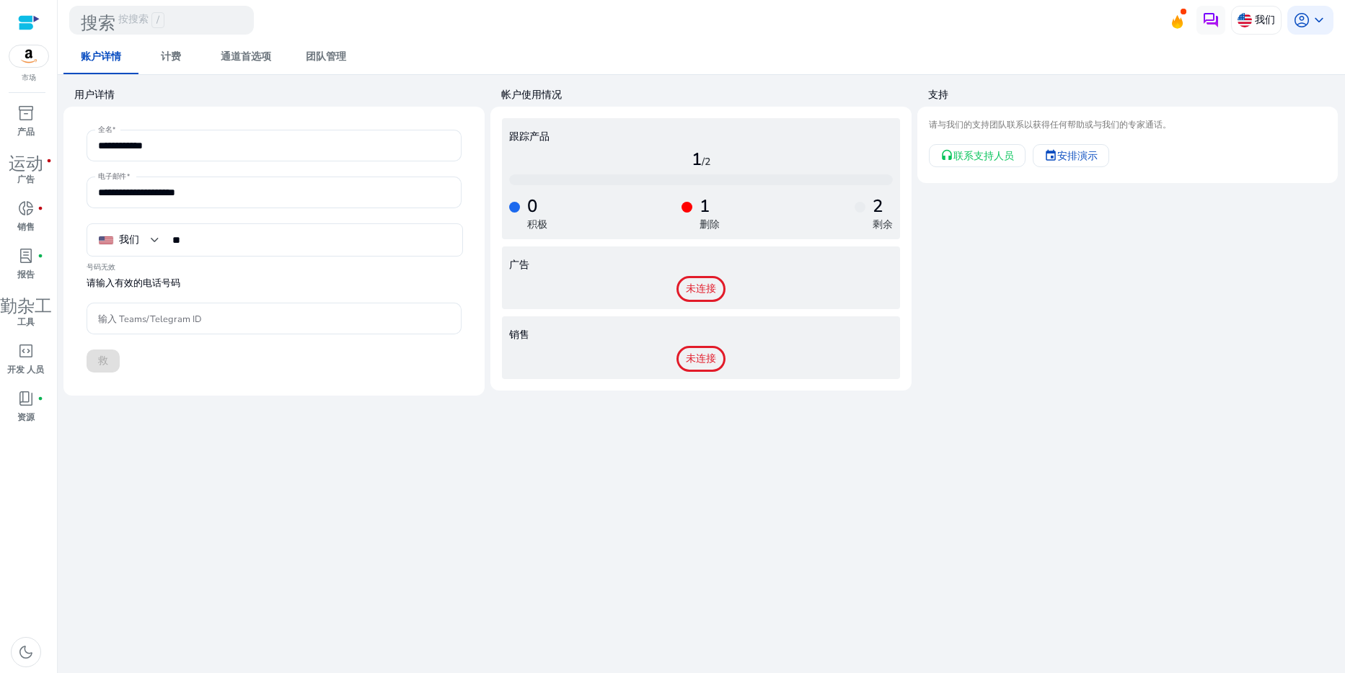
click at [702, 217] on h4 "1" at bounding box center [709, 206] width 20 height 21
click at [714, 217] on h4 "1" at bounding box center [709, 206] width 20 height 21
click at [708, 216] on h4 "1" at bounding box center [709, 206] width 20 height 21
click at [878, 215] on h4 "2" at bounding box center [883, 206] width 20 height 21
click at [694, 226] on div "1 删除" at bounding box center [705, 214] width 27 height 36
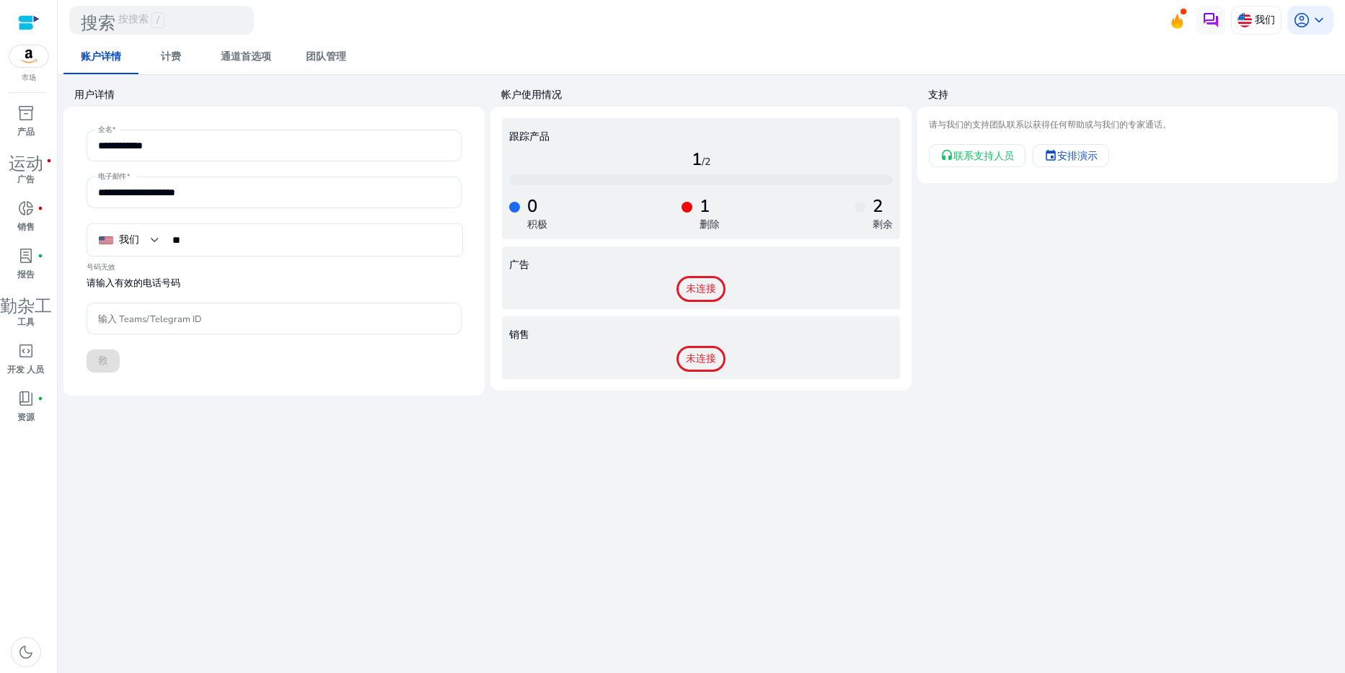
click at [707, 217] on h4 "1" at bounding box center [709, 206] width 20 height 21
drag, startPoint x: 690, startPoint y: 153, endPoint x: 697, endPoint y: 156, distance: 8.1
click at [691, 154] on div "跟踪产品 1 /2 0 积极 1 删除 2 剩余" at bounding box center [701, 178] width 398 height 121
click at [169, 54] on span "计费" at bounding box center [171, 57] width 20 height 10
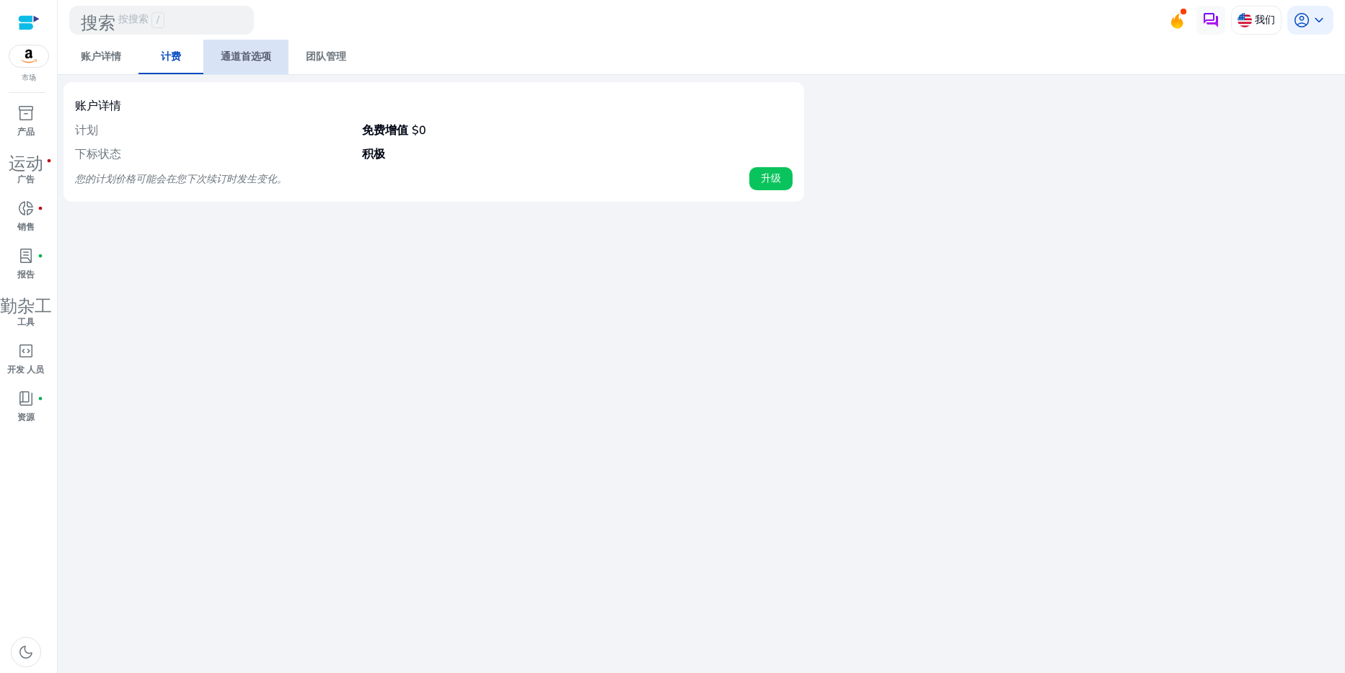
click at [232, 54] on span "通道首选项" at bounding box center [246, 57] width 50 height 10
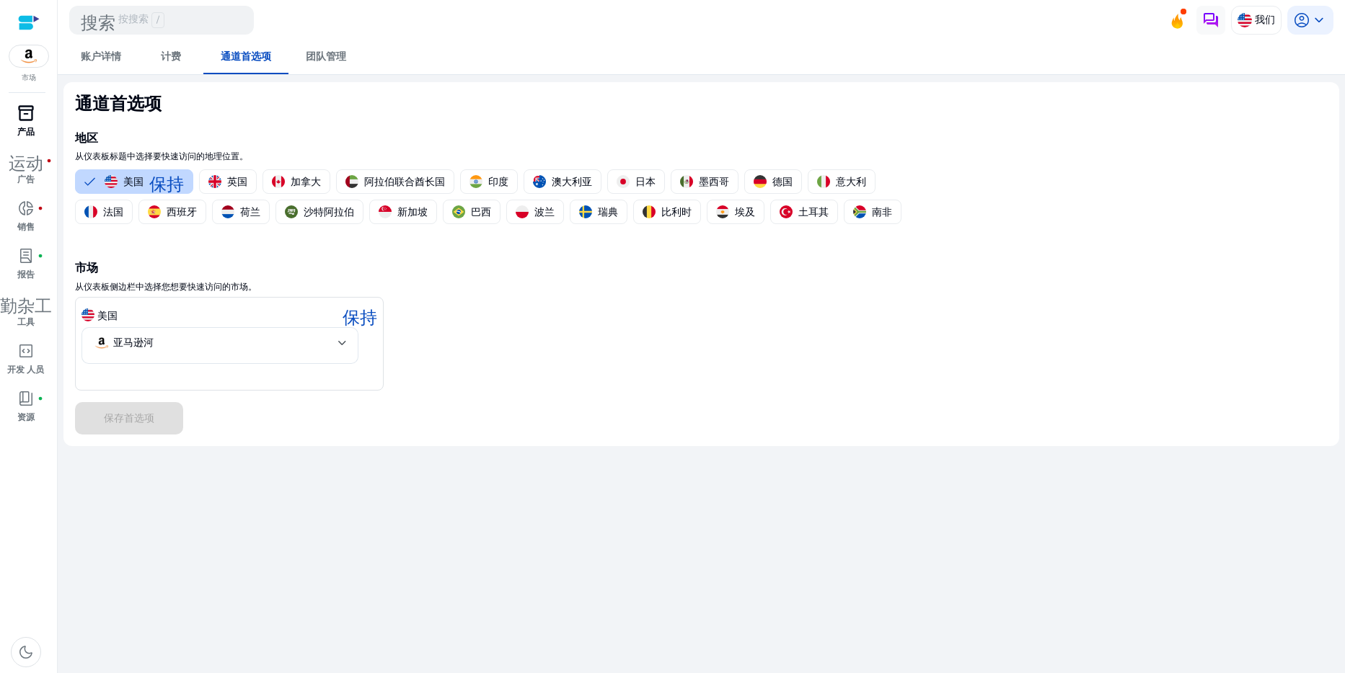
click at [21, 122] on span "inventory_2" at bounding box center [25, 113] width 17 height 17
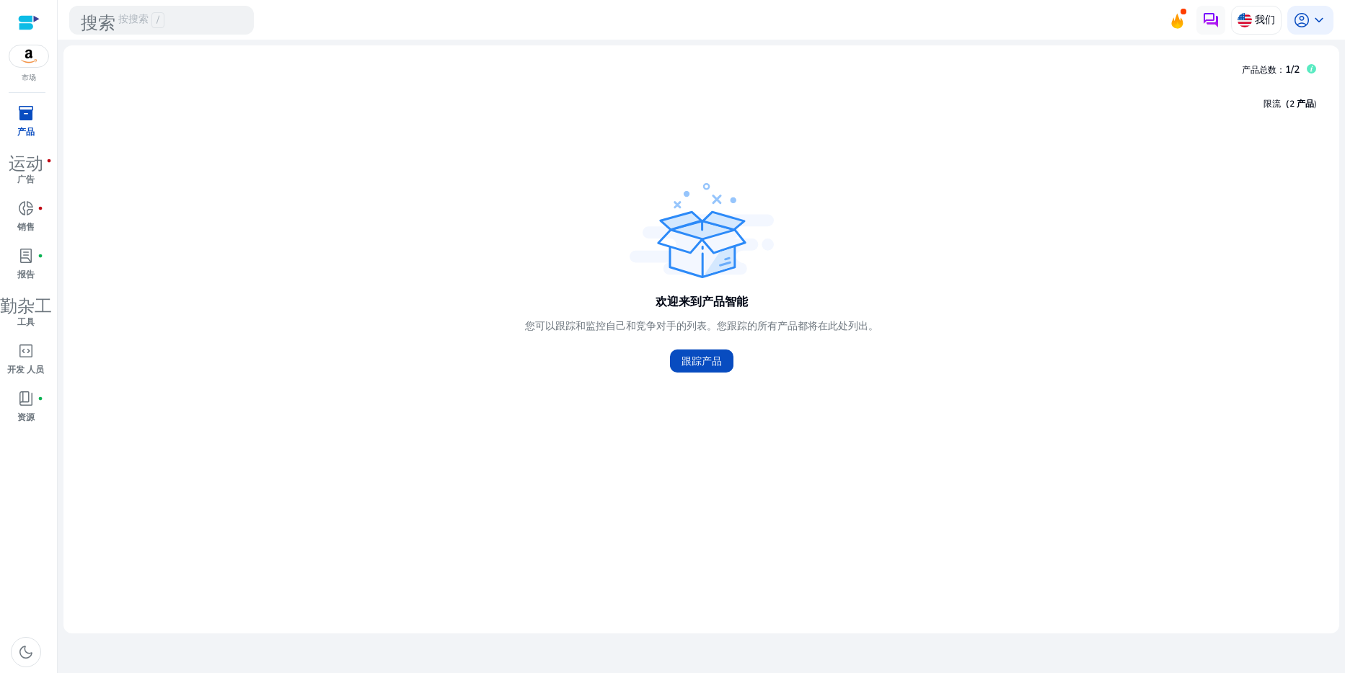
click at [32, 63] on img at bounding box center [28, 56] width 39 height 22
click at [171, 61] on mat-card "产品总数： 1/2 限流 （2 产品 ) 欢迎来到产品智能 您可以跟踪和监控自己和竞争对手的列表。您跟踪的所有产品都将在此处列出。 跟踪产品" at bounding box center [701, 339] width 1276 height 588
click at [37, 66] on img at bounding box center [28, 56] width 39 height 22
click at [30, 19] on div at bounding box center [29, 22] width 22 height 17
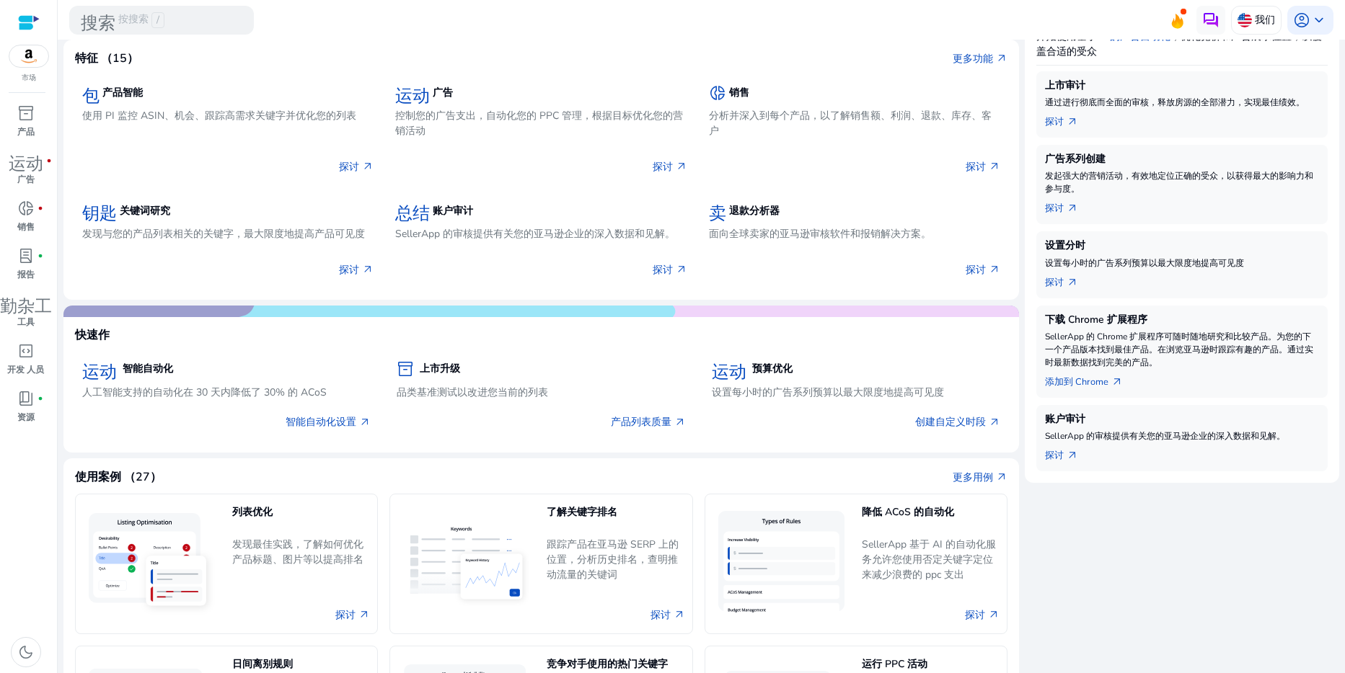
scroll to position [144, 0]
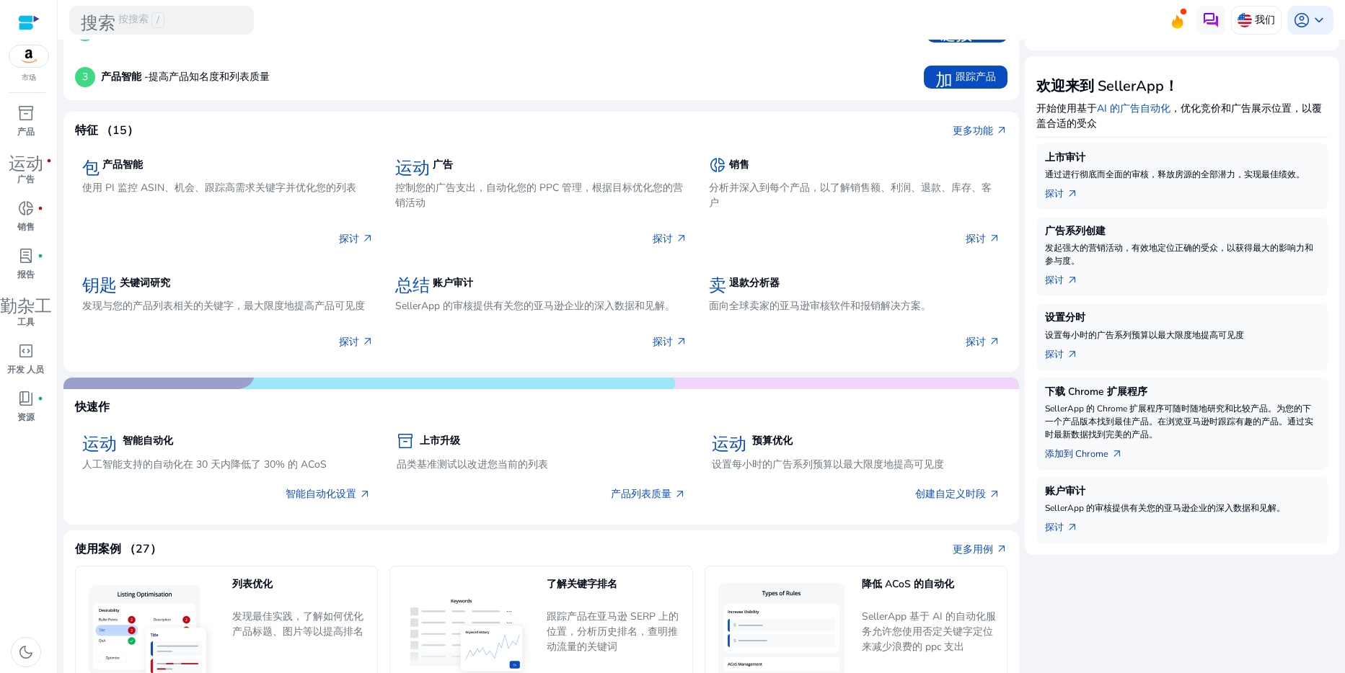
click at [1082, 461] on font "添加到 Chrome" at bounding box center [1076, 454] width 63 height 14
click at [1091, 461] on font "添加到 Chrome" at bounding box center [1076, 454] width 63 height 14
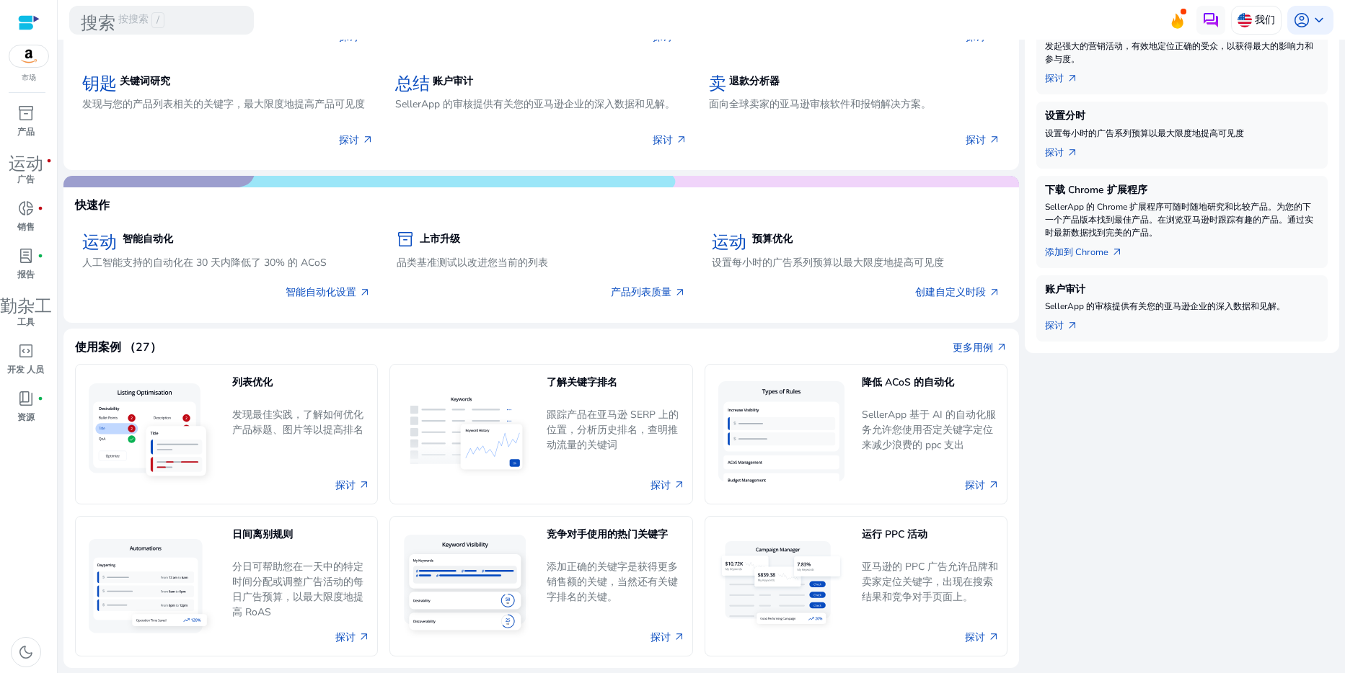
scroll to position [361, 0]
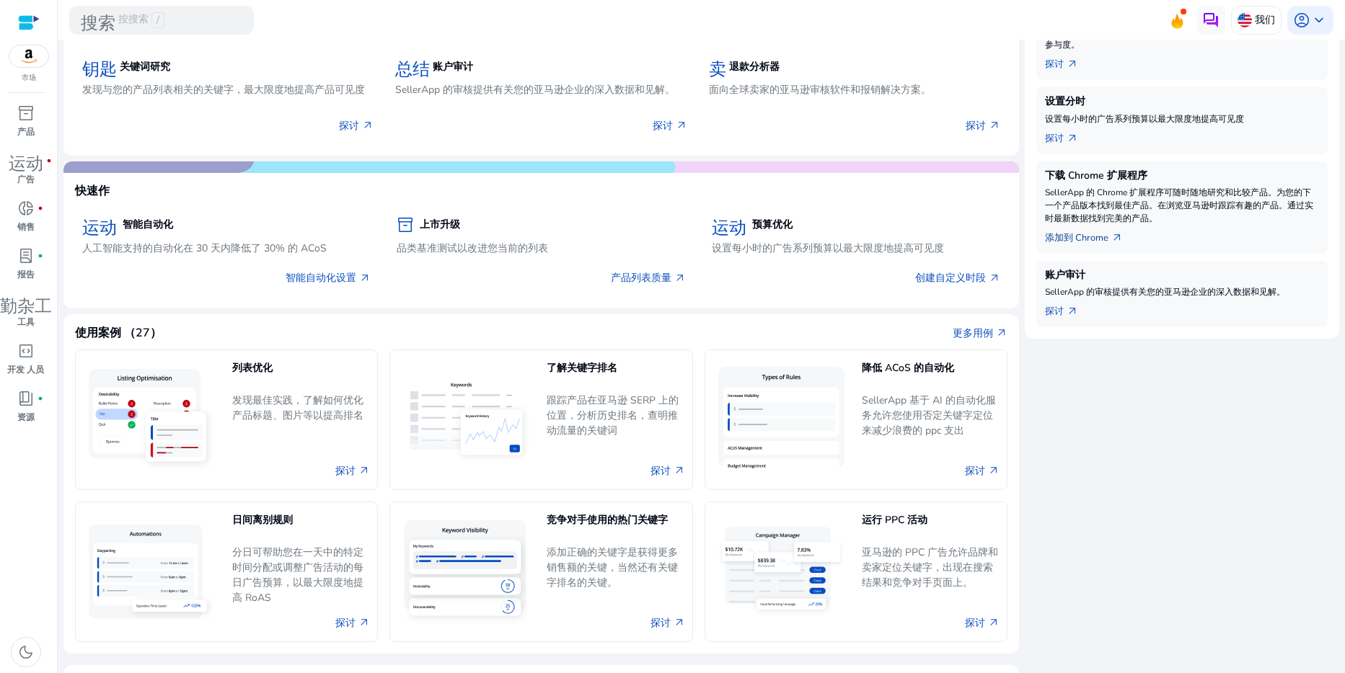
click at [1087, 245] on font "添加到 Chrome" at bounding box center [1076, 238] width 63 height 14
click at [1123, 244] on span "arrow_outward" at bounding box center [1117, 238] width 12 height 12
click at [1114, 245] on link "添加到 Chrome arrow_outward" at bounding box center [1089, 235] width 89 height 20
click at [1123, 244] on span "arrow_outward" at bounding box center [1117, 238] width 12 height 12
click at [1080, 245] on font "添加到 Chrome" at bounding box center [1076, 238] width 63 height 14
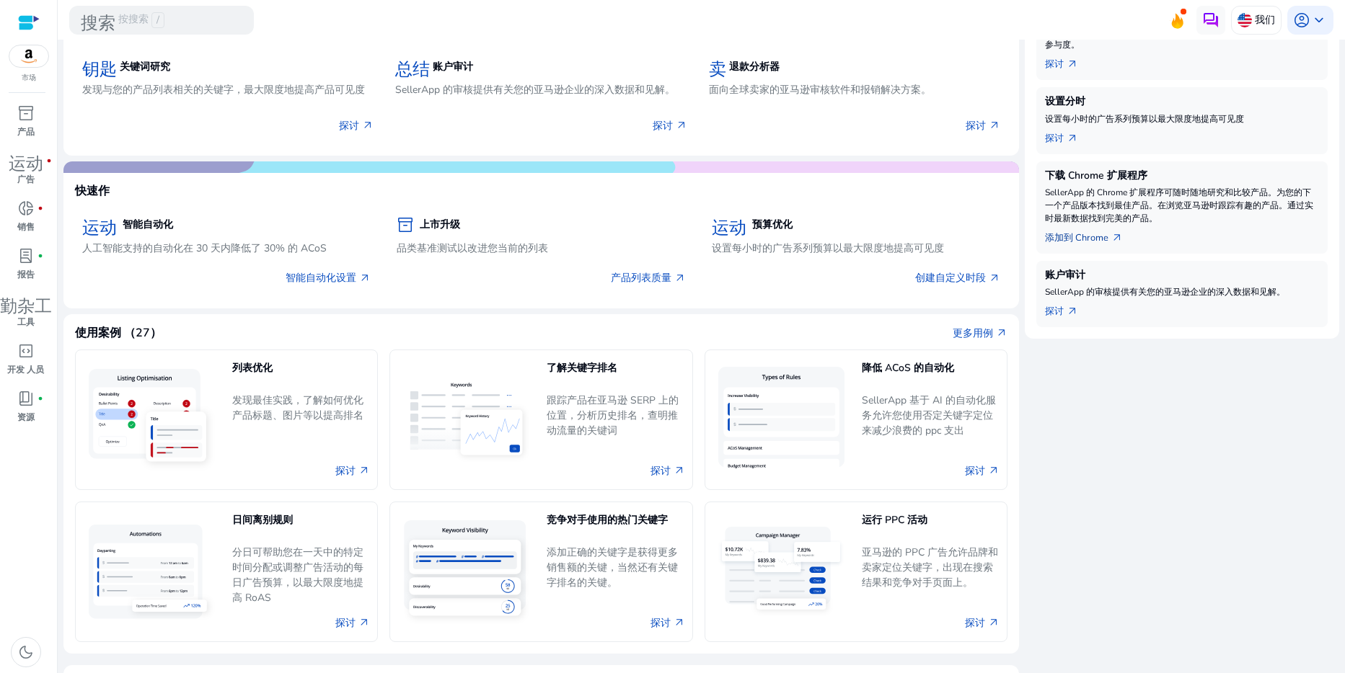
click at [1063, 245] on font "添加到 Chrome" at bounding box center [1076, 238] width 63 height 14
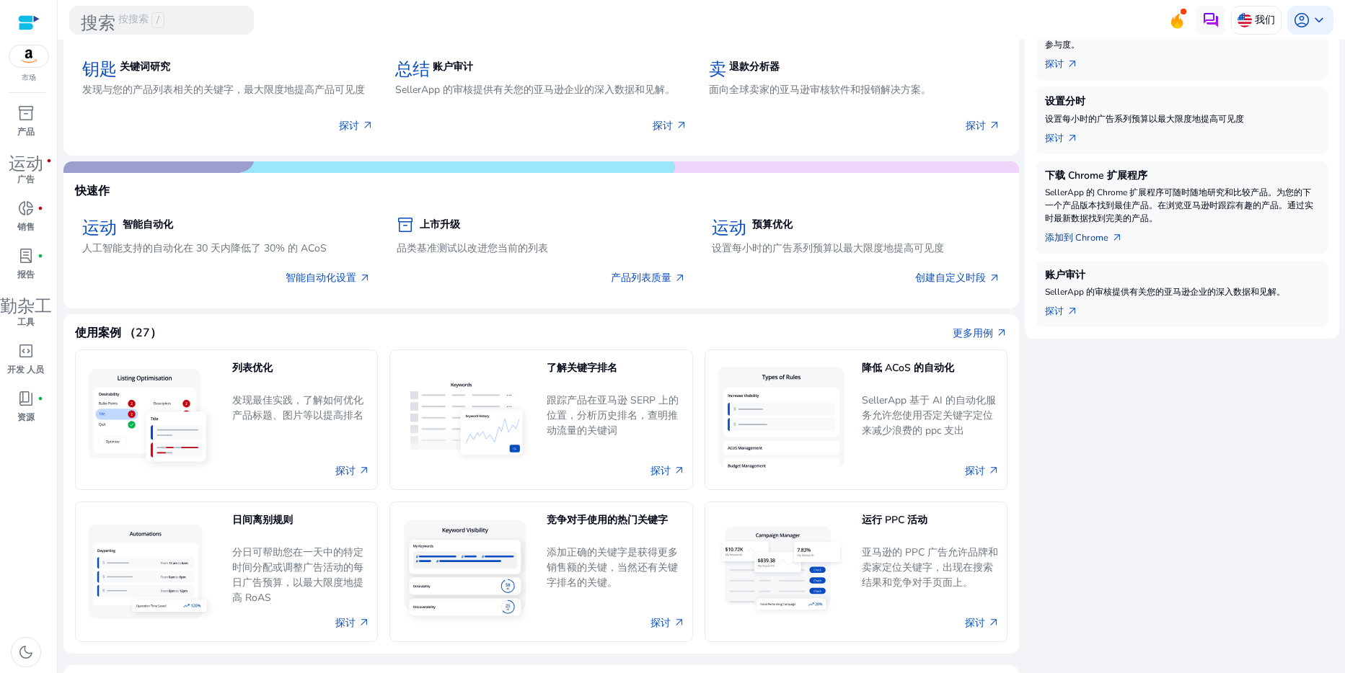
click at [1058, 245] on font "添加到 Chrome" at bounding box center [1076, 238] width 63 height 14
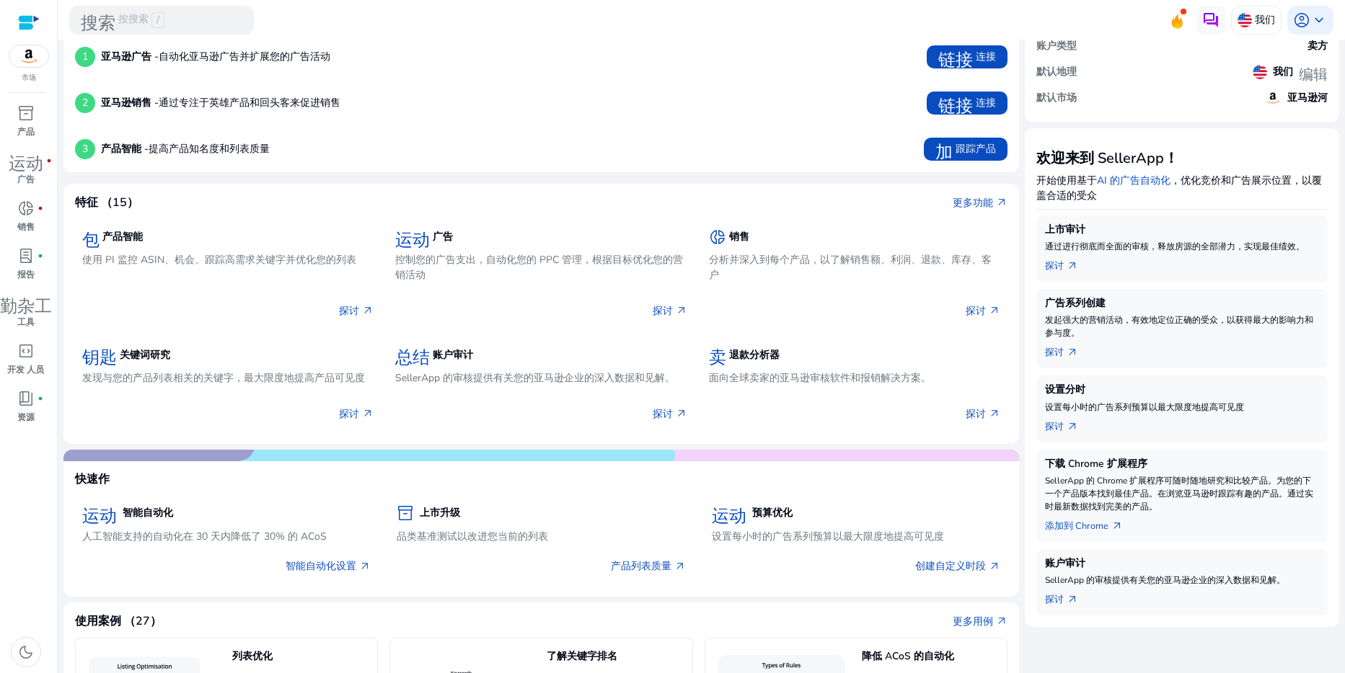
scroll to position [0, 0]
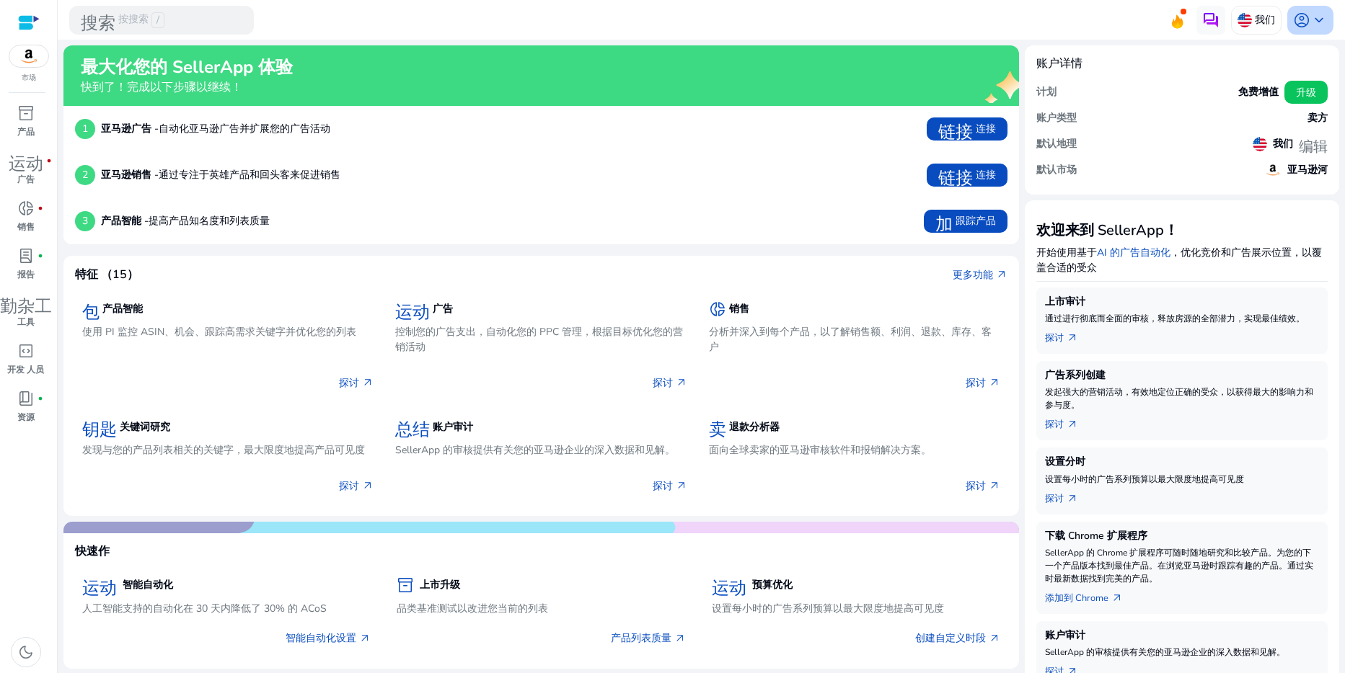
click at [1296, 19] on span "account_circle" at bounding box center [1301, 20] width 17 height 17
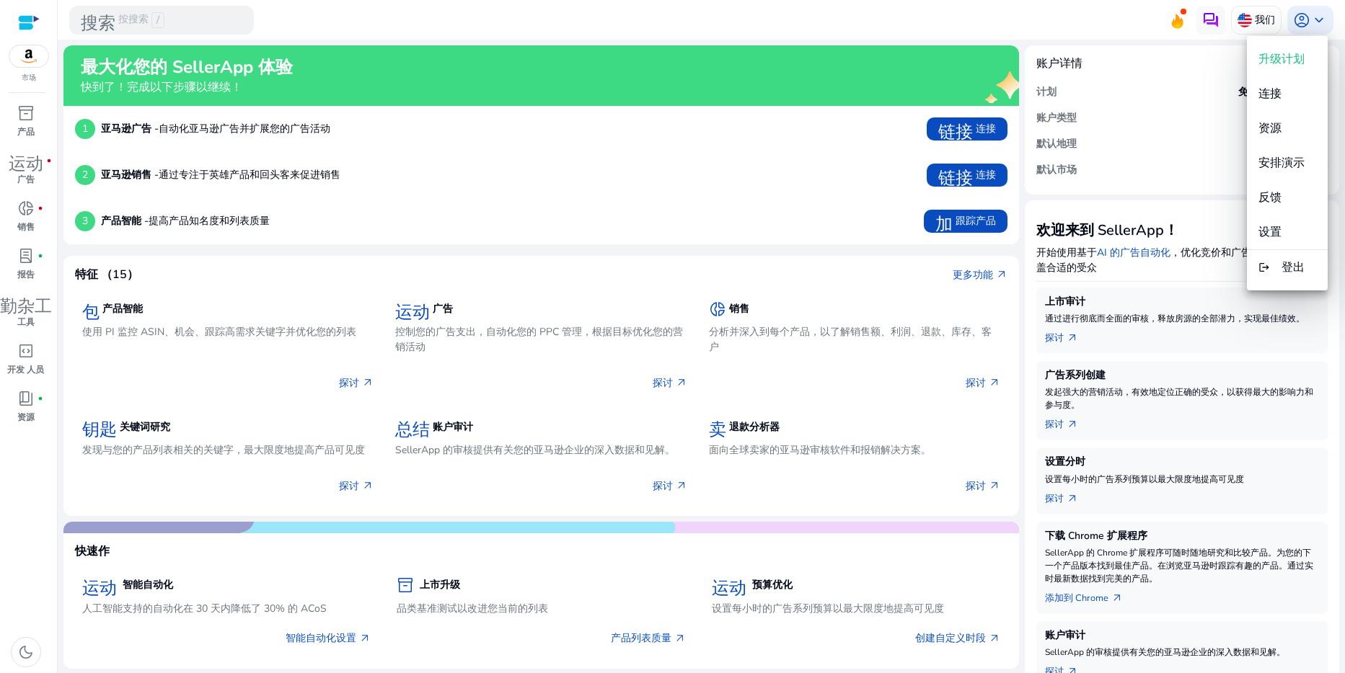
click at [1190, 26] on div at bounding box center [672, 336] width 1345 height 673
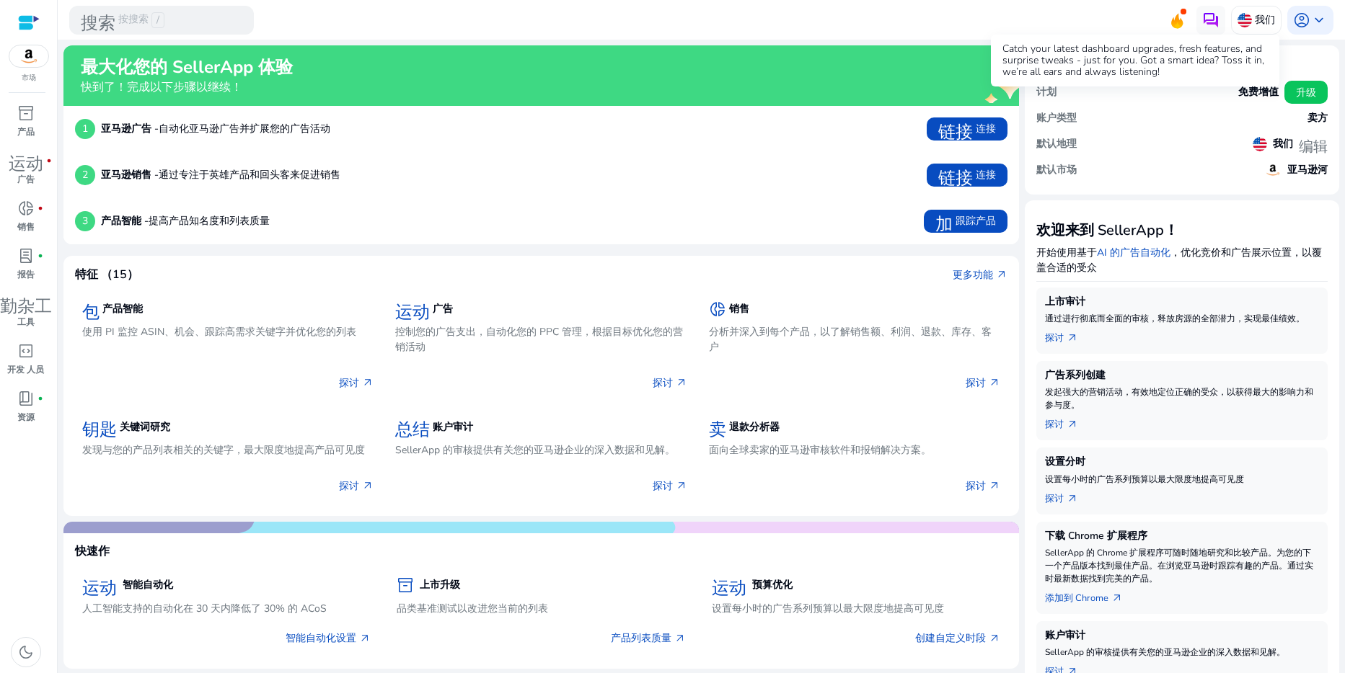
click at [1166, 19] on icon at bounding box center [1177, 19] width 22 height 20
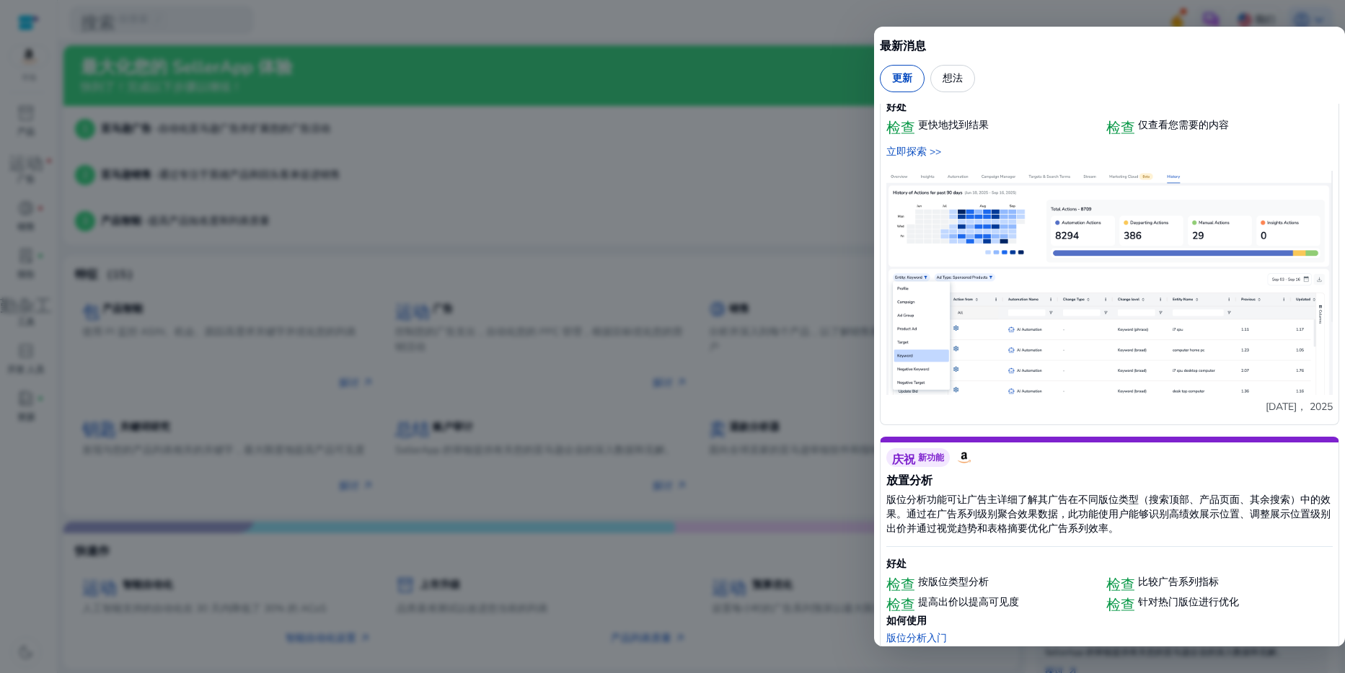
scroll to position [2596, 0]
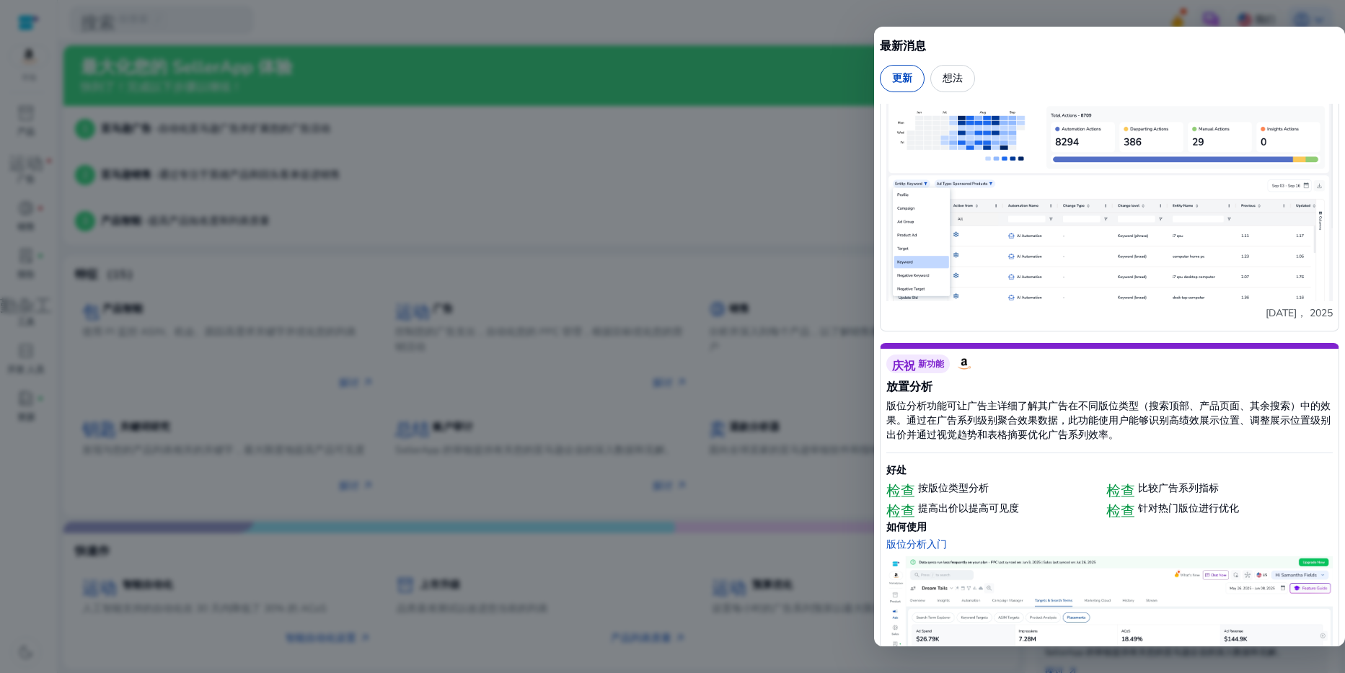
drag, startPoint x: 777, startPoint y: 227, endPoint x: 735, endPoint y: 223, distance: 42.0
click at [777, 227] on div at bounding box center [672, 336] width 1345 height 673
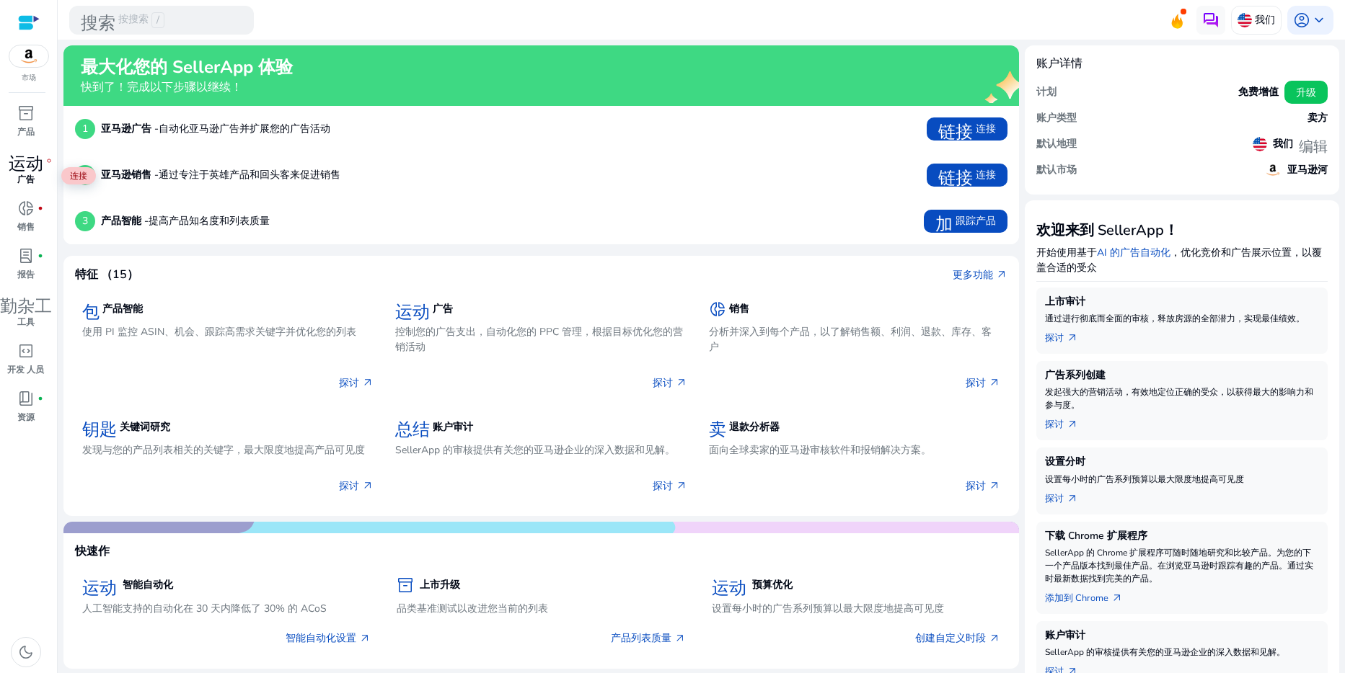
click at [22, 169] on span "运动" at bounding box center [26, 160] width 35 height 17
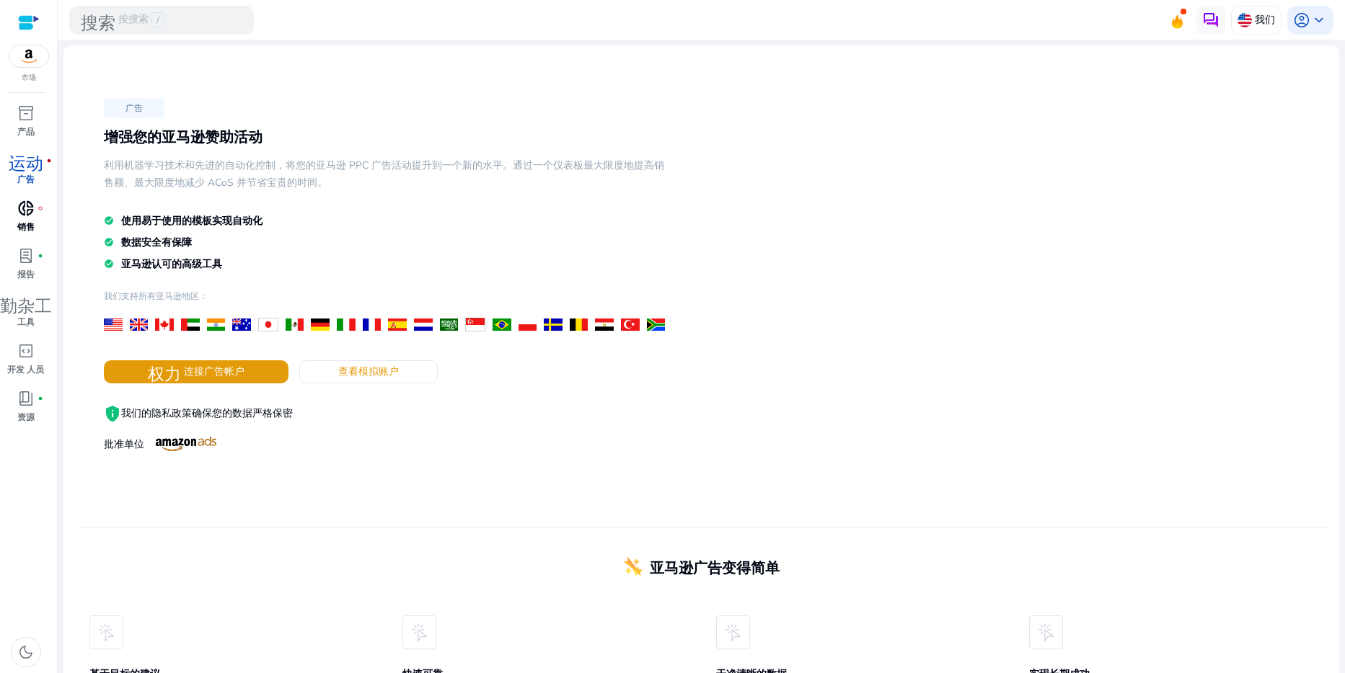
click at [30, 234] on p "销售" at bounding box center [25, 227] width 17 height 13
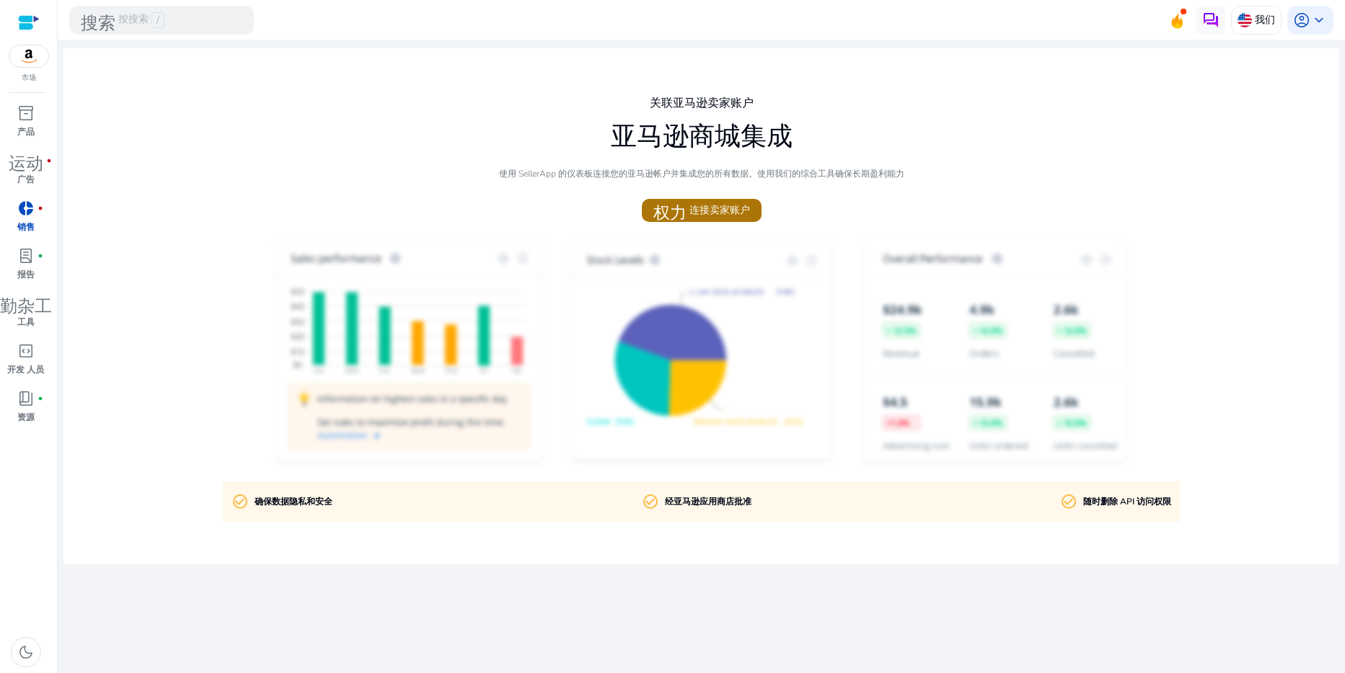
click at [704, 206] on font "连接卖家账户" at bounding box center [719, 210] width 61 height 15
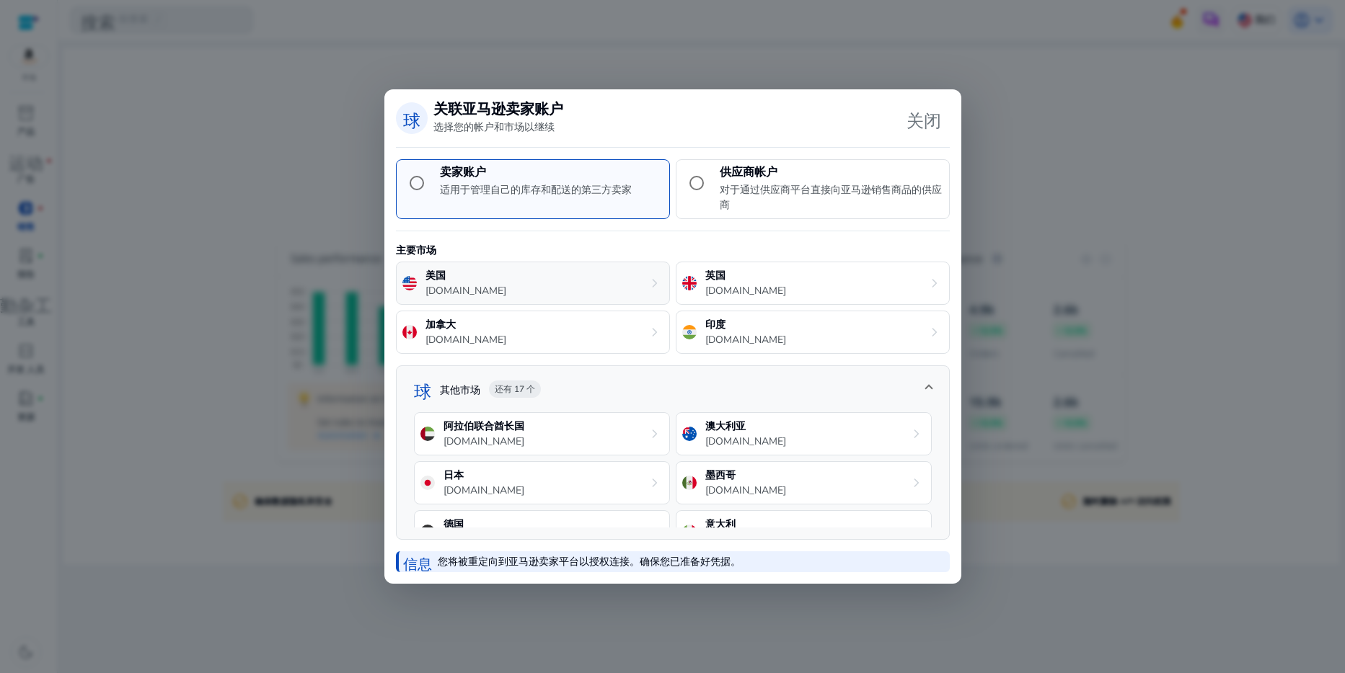
click at [579, 279] on div "美国 amazon.com chevron_right" at bounding box center [533, 283] width 274 height 43
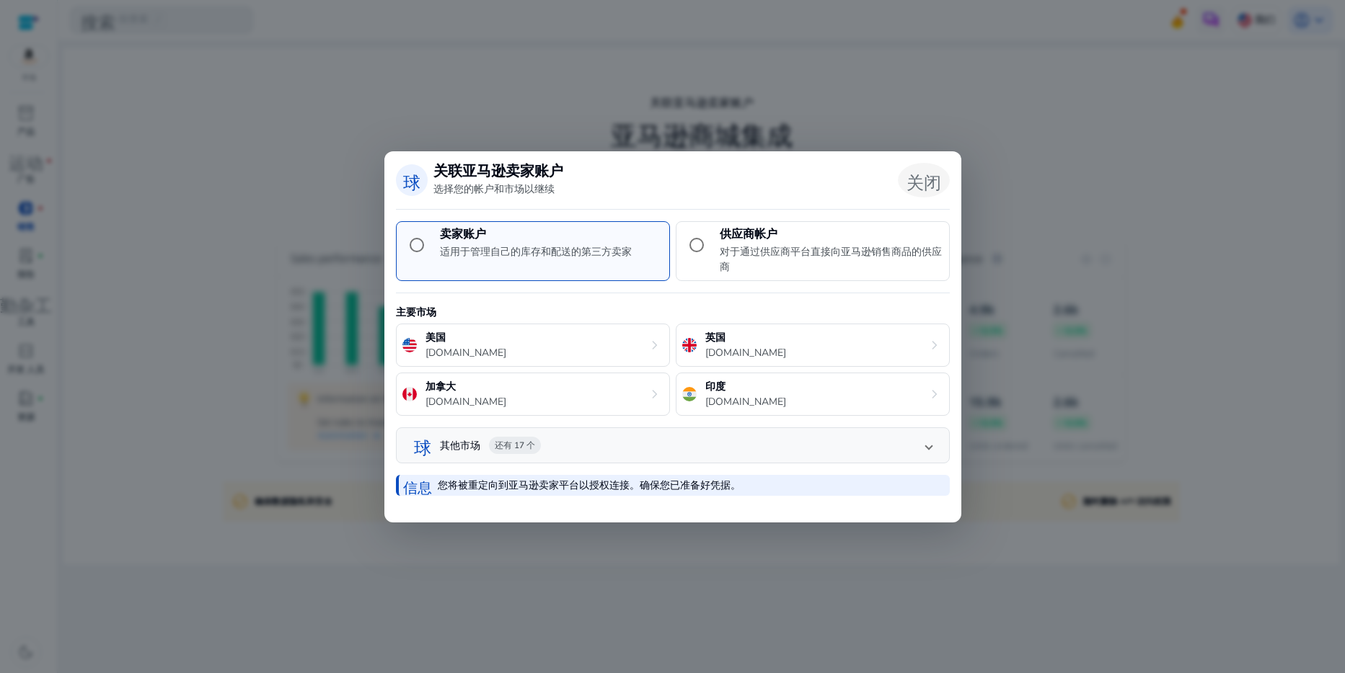
click at [933, 174] on span "关闭对话框" at bounding box center [923, 180] width 35 height 35
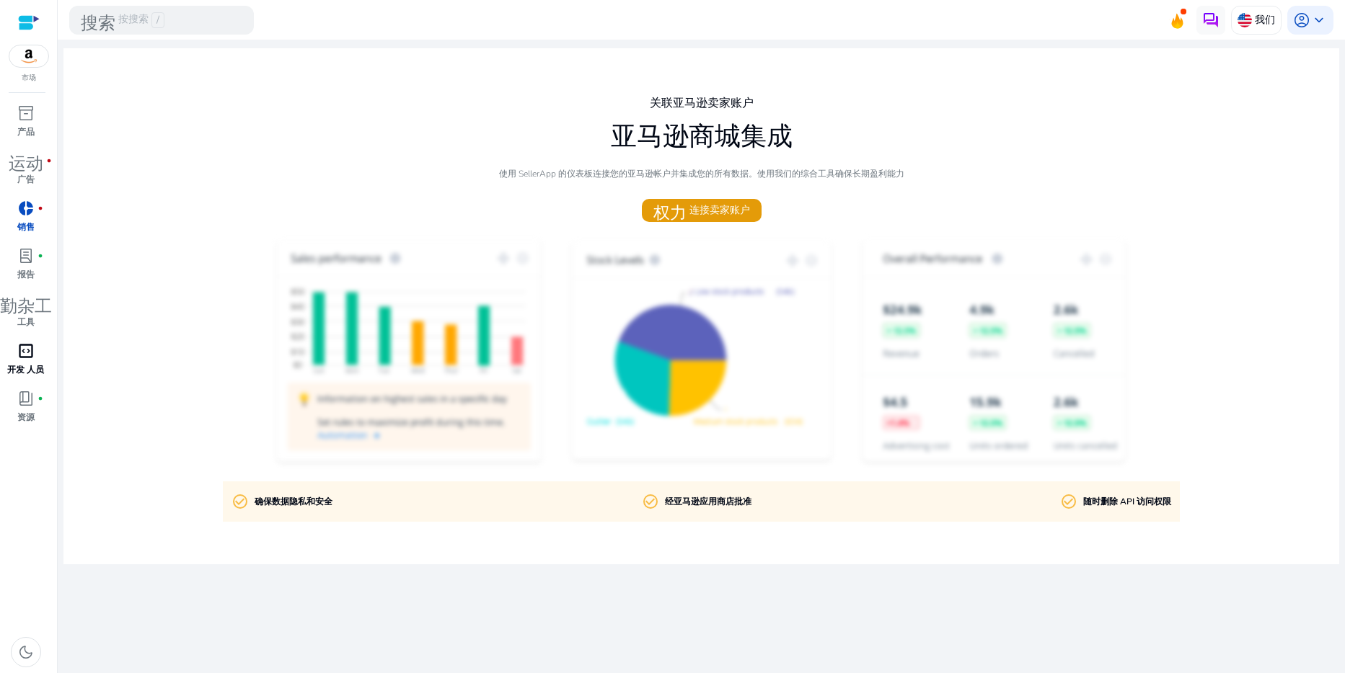
click at [25, 360] on span "code_blocks" at bounding box center [25, 351] width 17 height 17
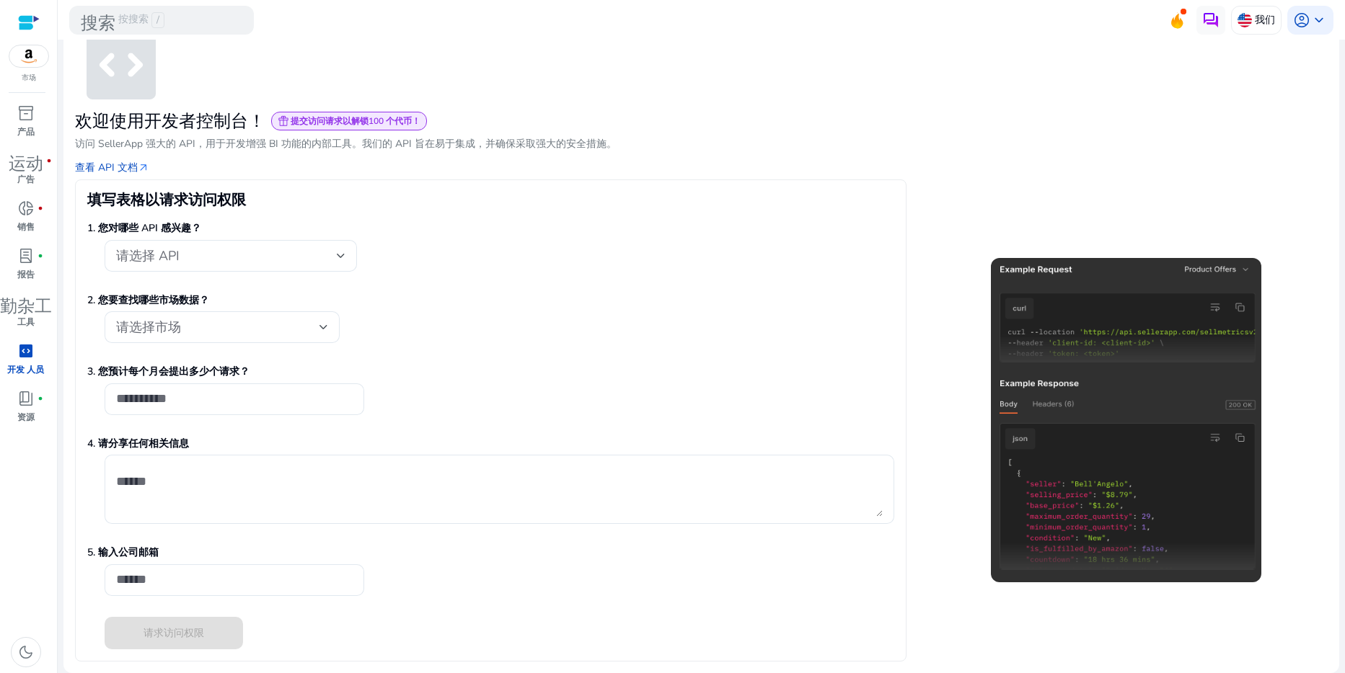
scroll to position [84, 0]
click at [38, 402] on span "fiber_manual_record" at bounding box center [40, 399] width 6 height 6
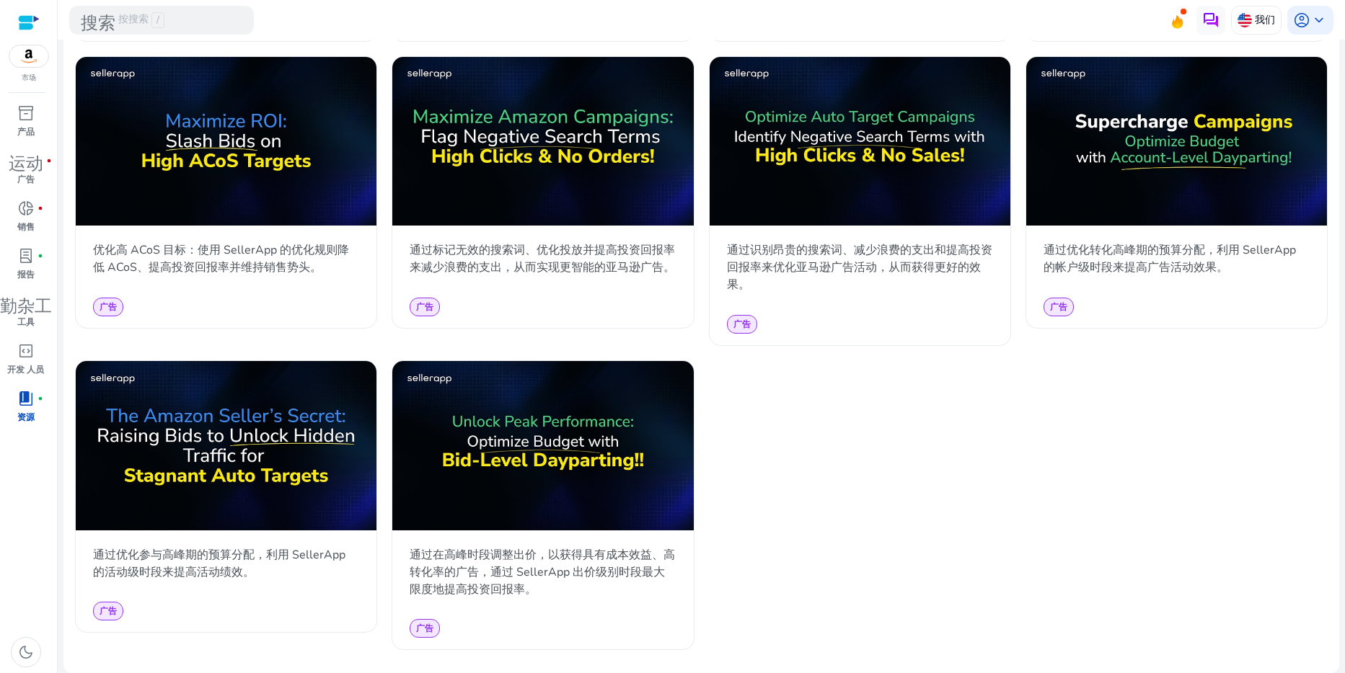
scroll to position [1389, 0]
click at [37, 125] on div "inventory_2" at bounding box center [26, 113] width 40 height 23
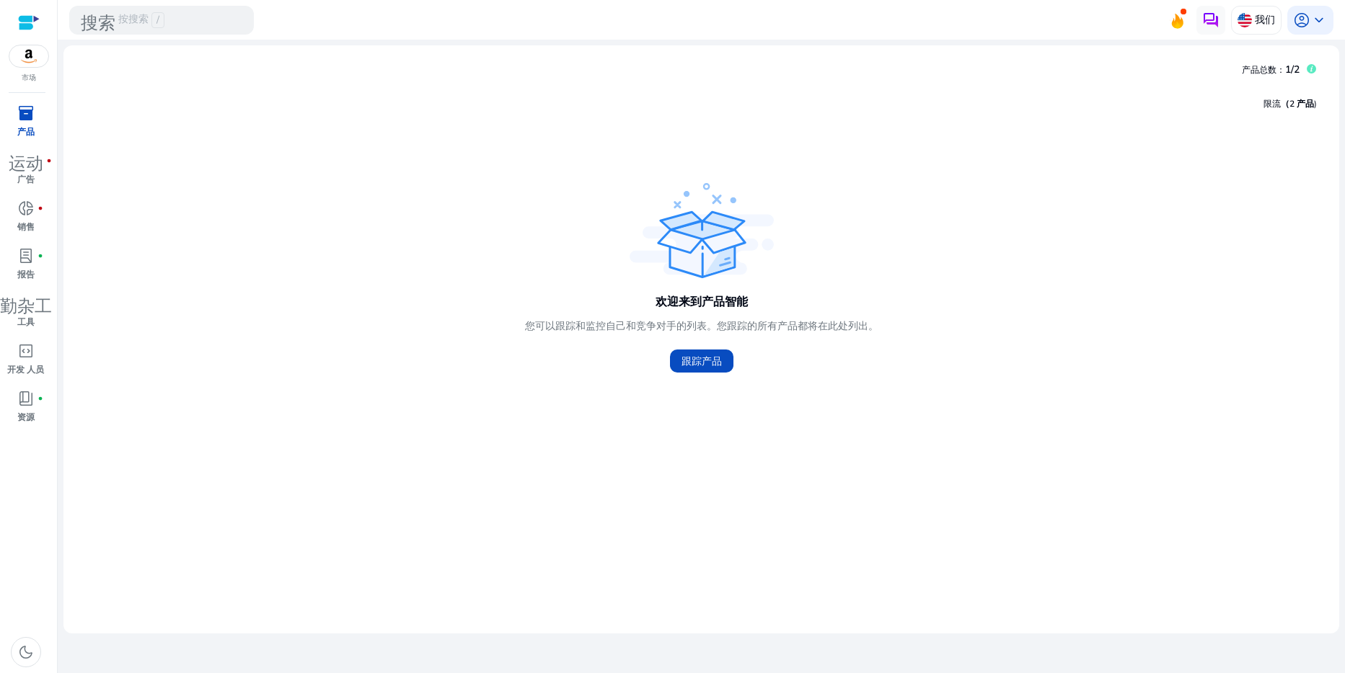
click at [1309, 72] on icon at bounding box center [1311, 68] width 9 height 9
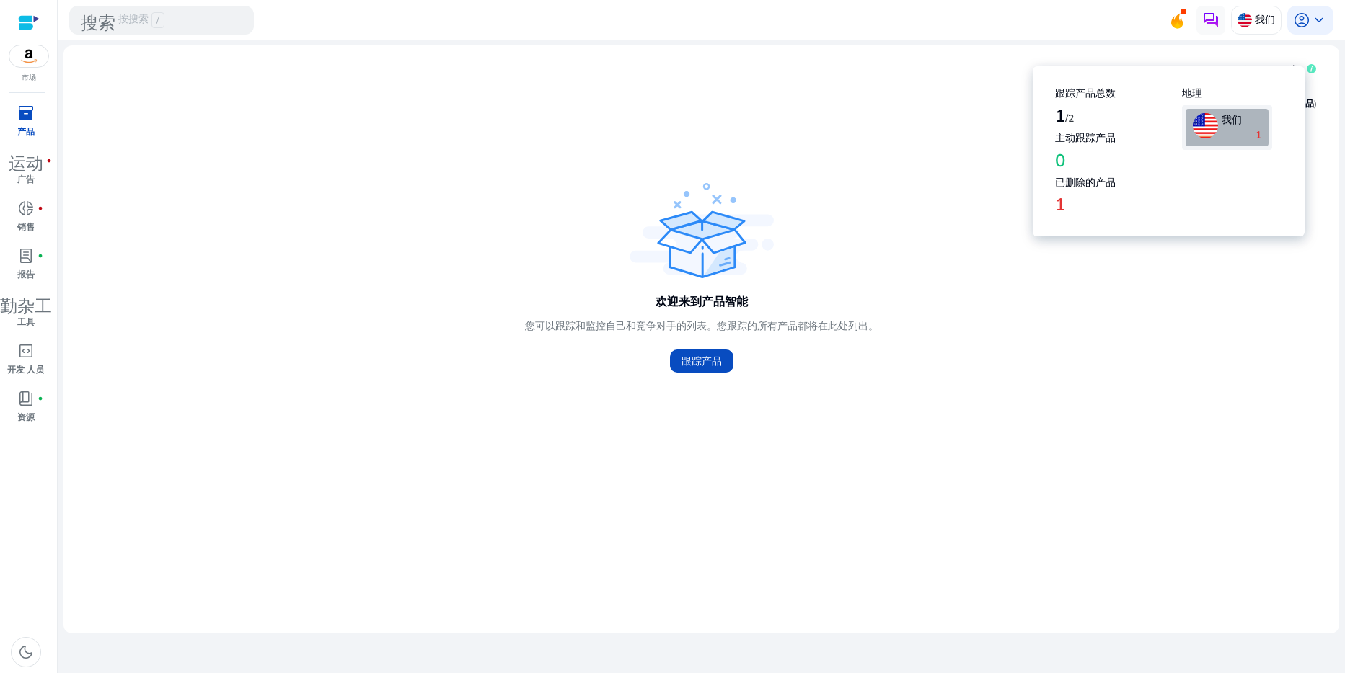
click at [1224, 143] on div "1" at bounding box center [1242, 135] width 40 height 15
click at [1064, 123] on h4 "1 /2" at bounding box center [1118, 116] width 127 height 21
click at [582, 227] on div "欢迎来到产品智能 您可以跟踪和监控自己和竞争对手的列表。您跟踪的所有产品都将在此处列出。 跟踪产品" at bounding box center [701, 280] width 1253 height 201
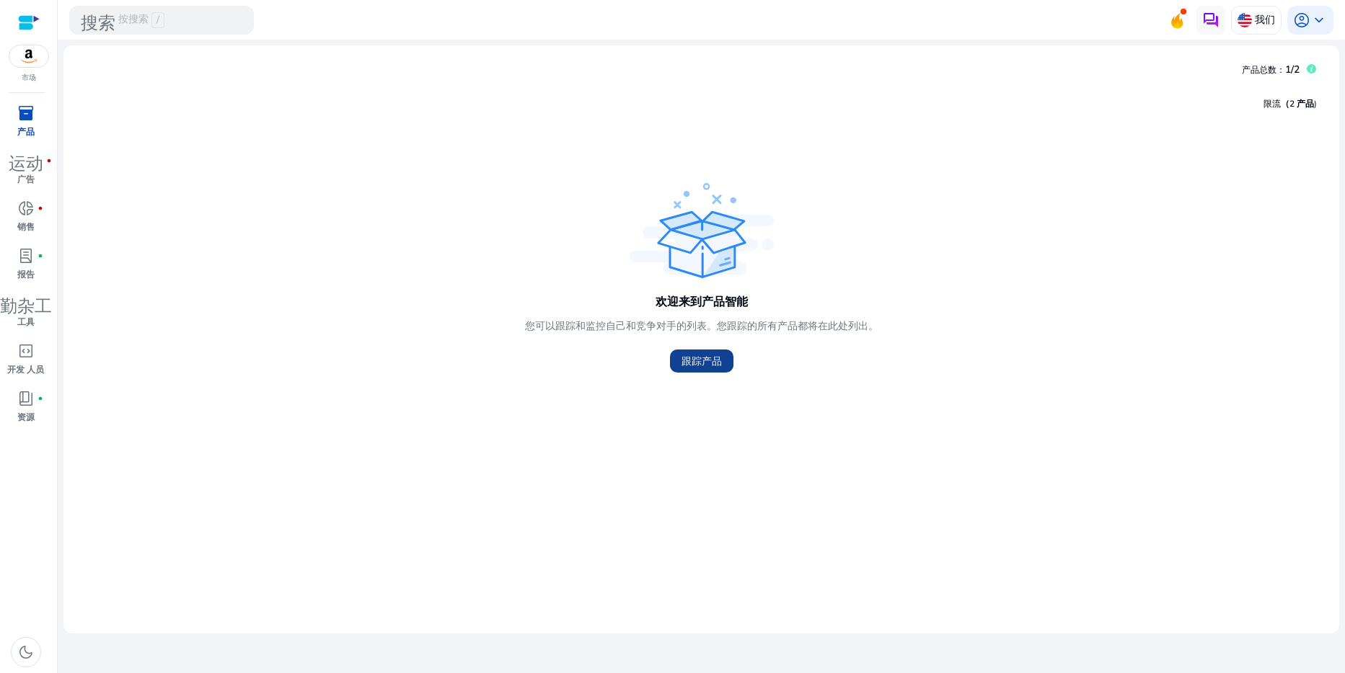
click at [684, 369] on span "跟踪产品" at bounding box center [701, 361] width 40 height 15
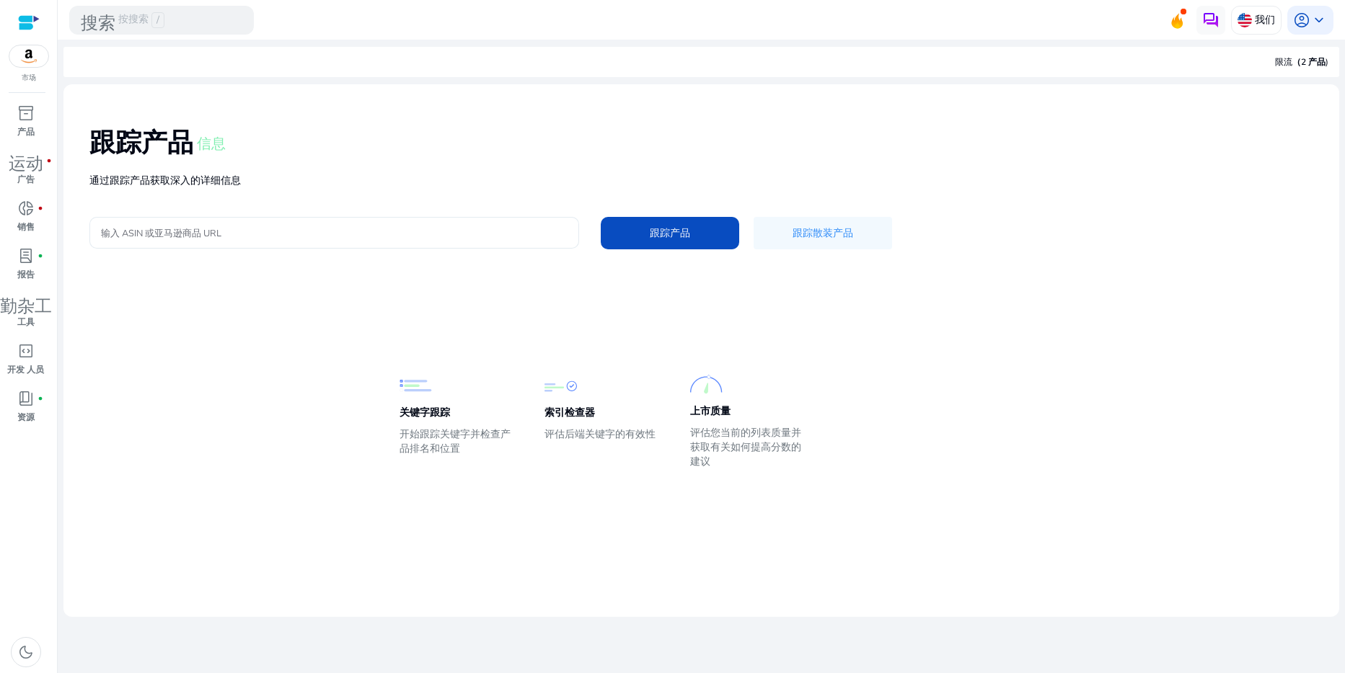
click at [232, 241] on input "输入 ASIN 或亚马逊商品 URL" at bounding box center [334, 233] width 467 height 16
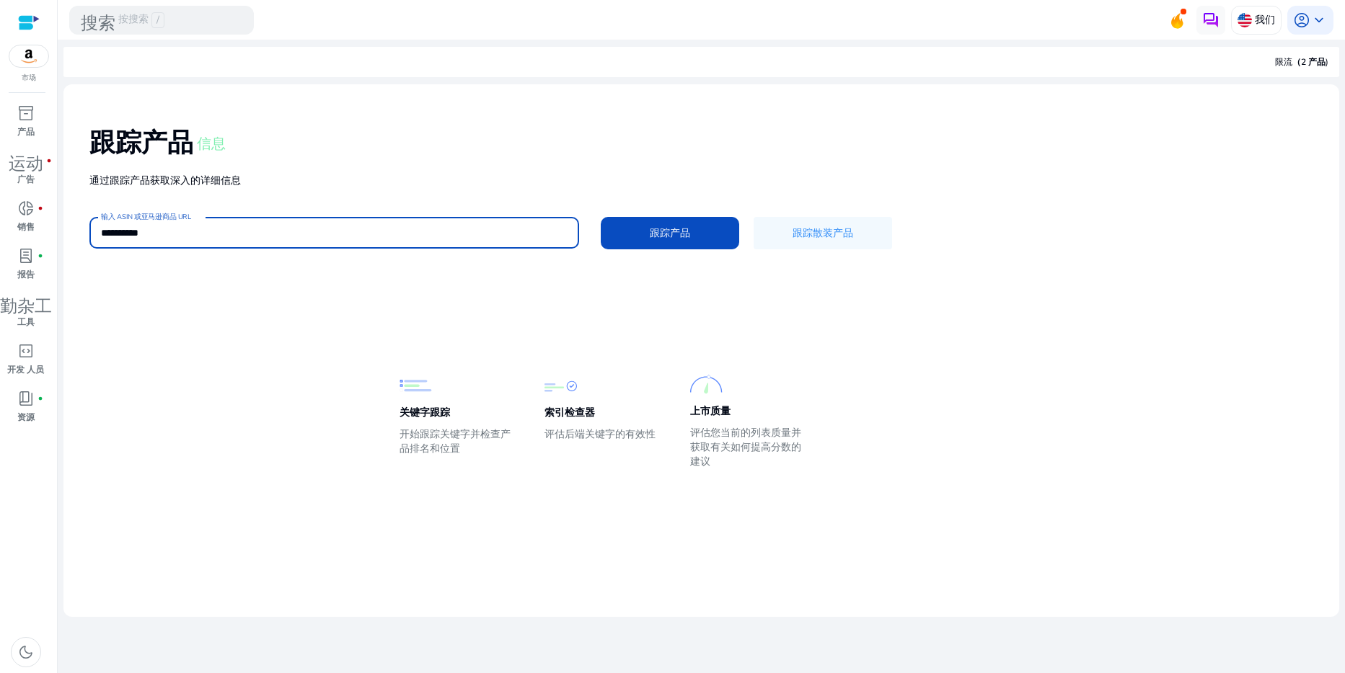
paste input "**********"
type input "**********"
click at [690, 241] on span "跟踪产品" at bounding box center [670, 233] width 40 height 15
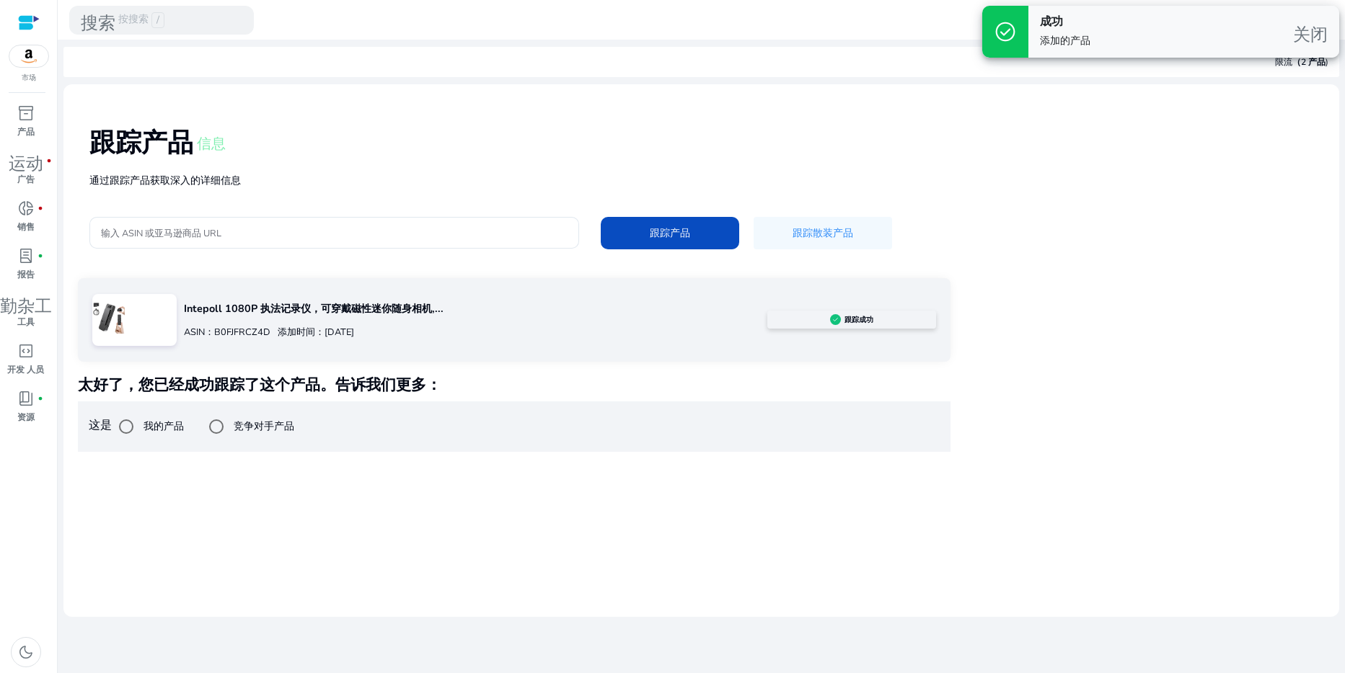
click at [1015, 211] on div "跟踪产品 信息 通过跟踪产品获取深入的详细信息 输入 ASIN 或亚马逊商品 URL 跟踪产品 跟踪散装产品" at bounding box center [701, 187] width 1253 height 182
click at [1310, 37] on span "关闭" at bounding box center [1310, 31] width 35 height 17
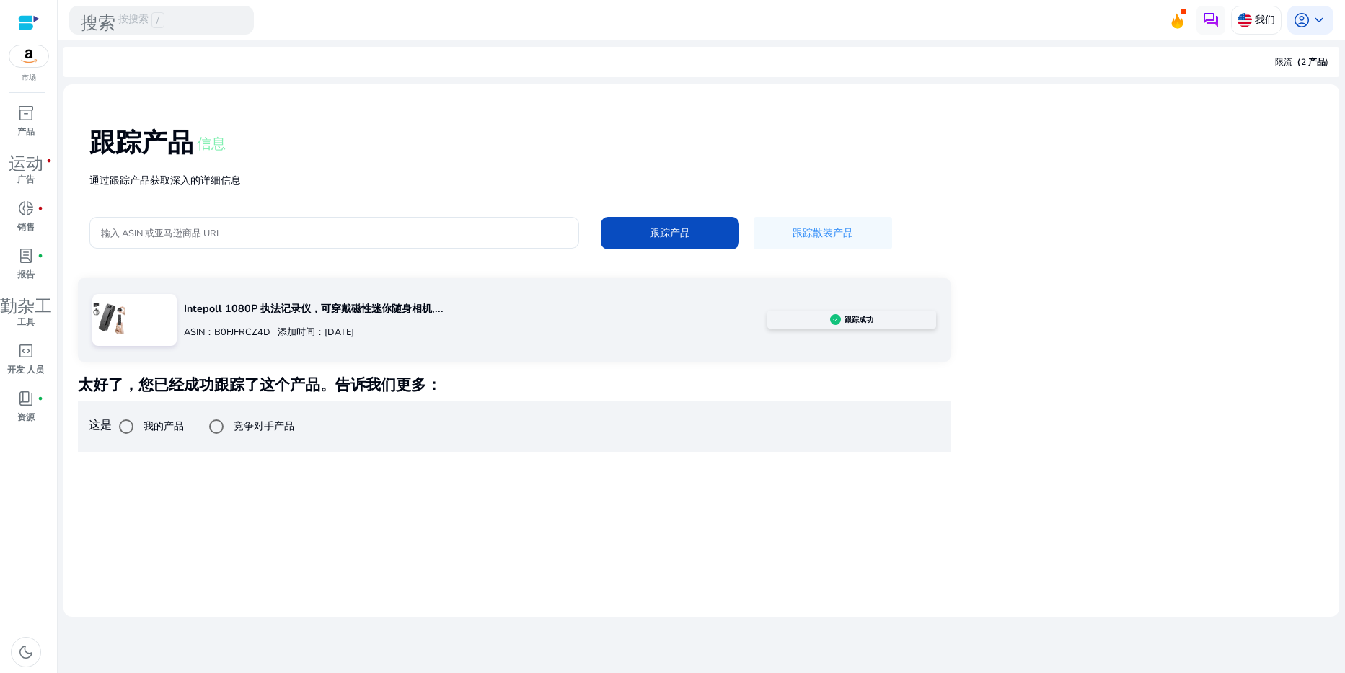
click at [1300, 61] on span "（2 产品" at bounding box center [1308, 62] width 33 height 12
click at [1258, 60] on div "限流 （2 产品 )" at bounding box center [701, 62] width 1276 height 30
click at [237, 434] on label "竞争对手产品" at bounding box center [262, 426] width 63 height 15
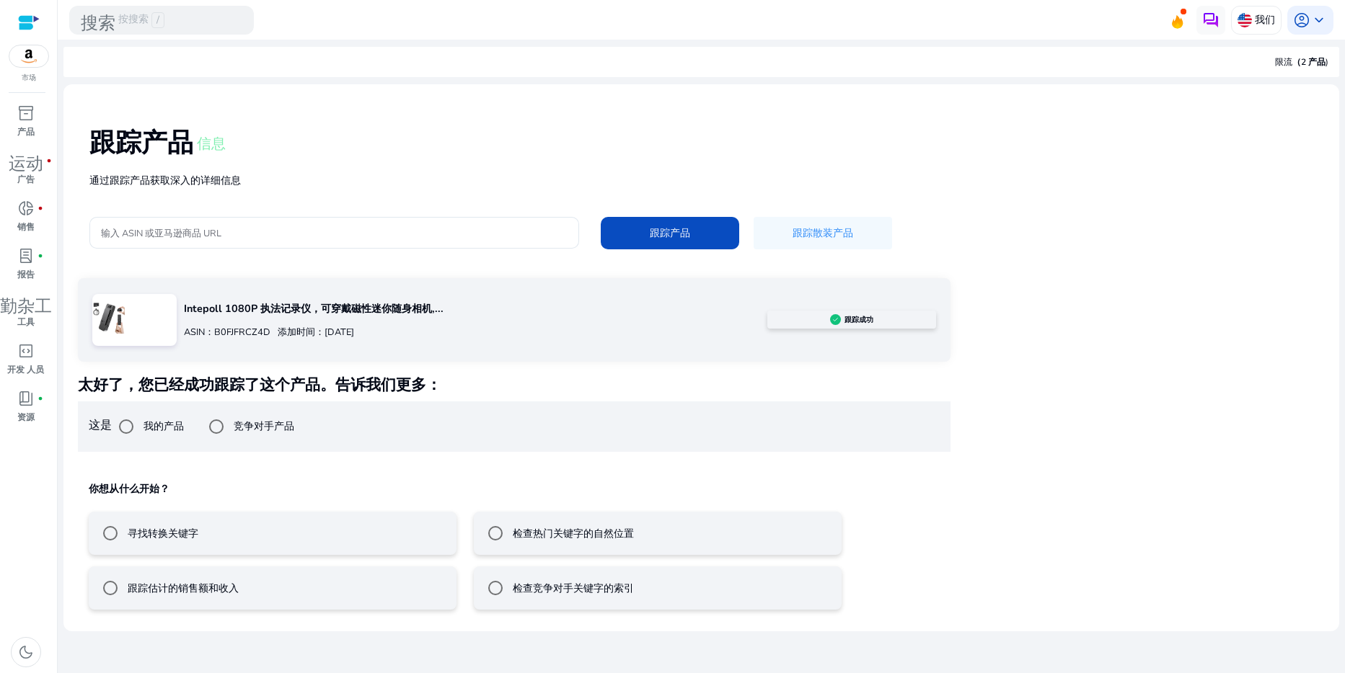
click at [216, 555] on mat-radio-button "寻找转换关键字" at bounding box center [273, 533] width 368 height 43
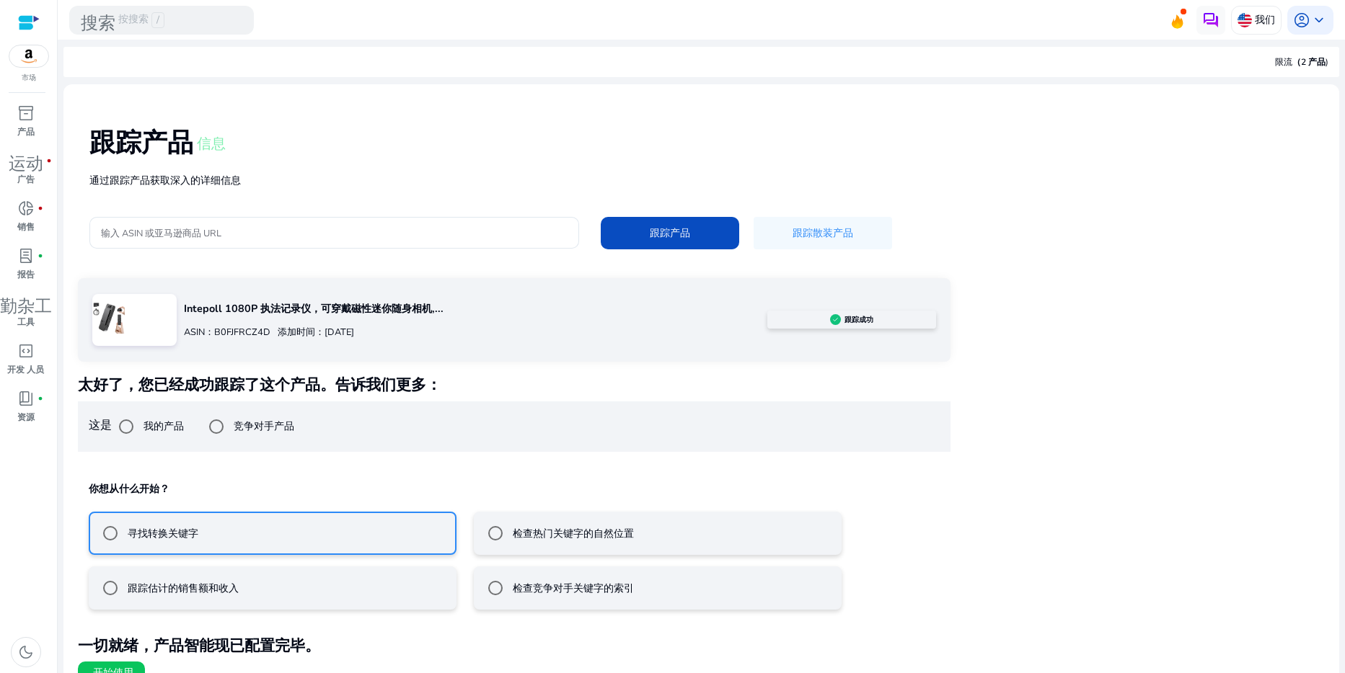
scroll to position [56, 0]
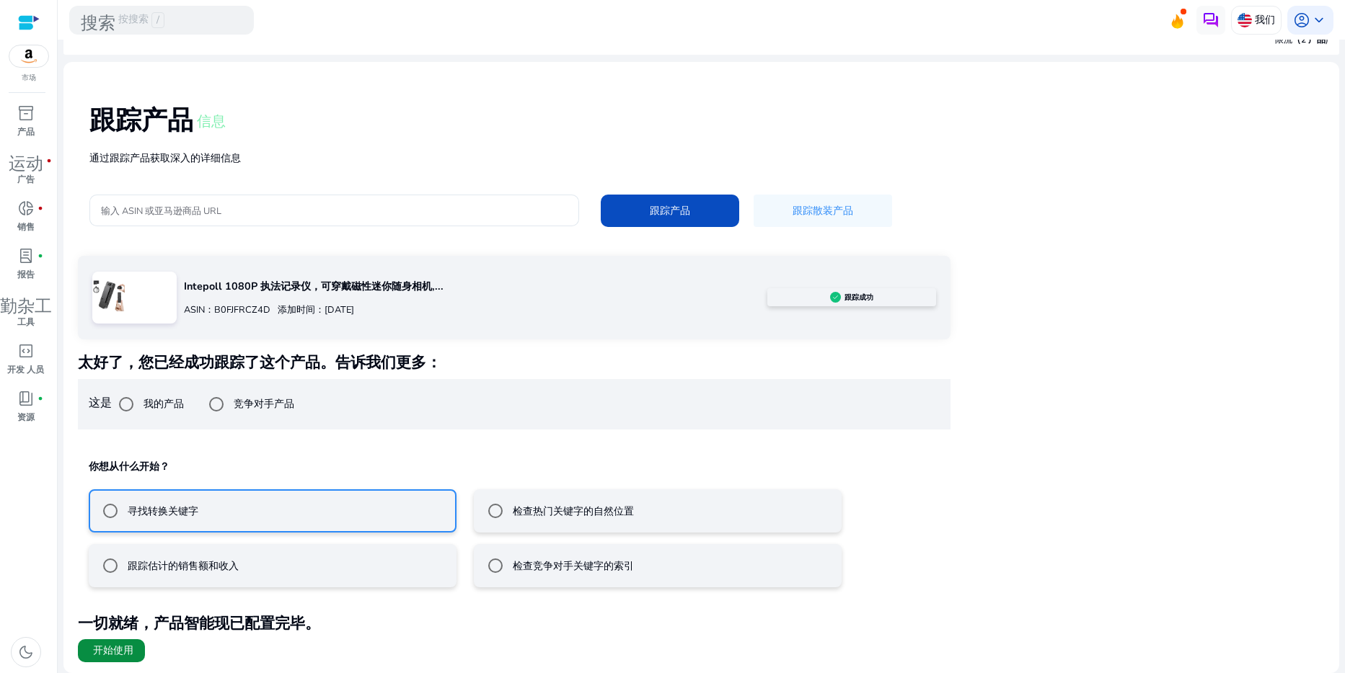
click at [120, 655] on span "开始使用" at bounding box center [113, 651] width 40 height 14
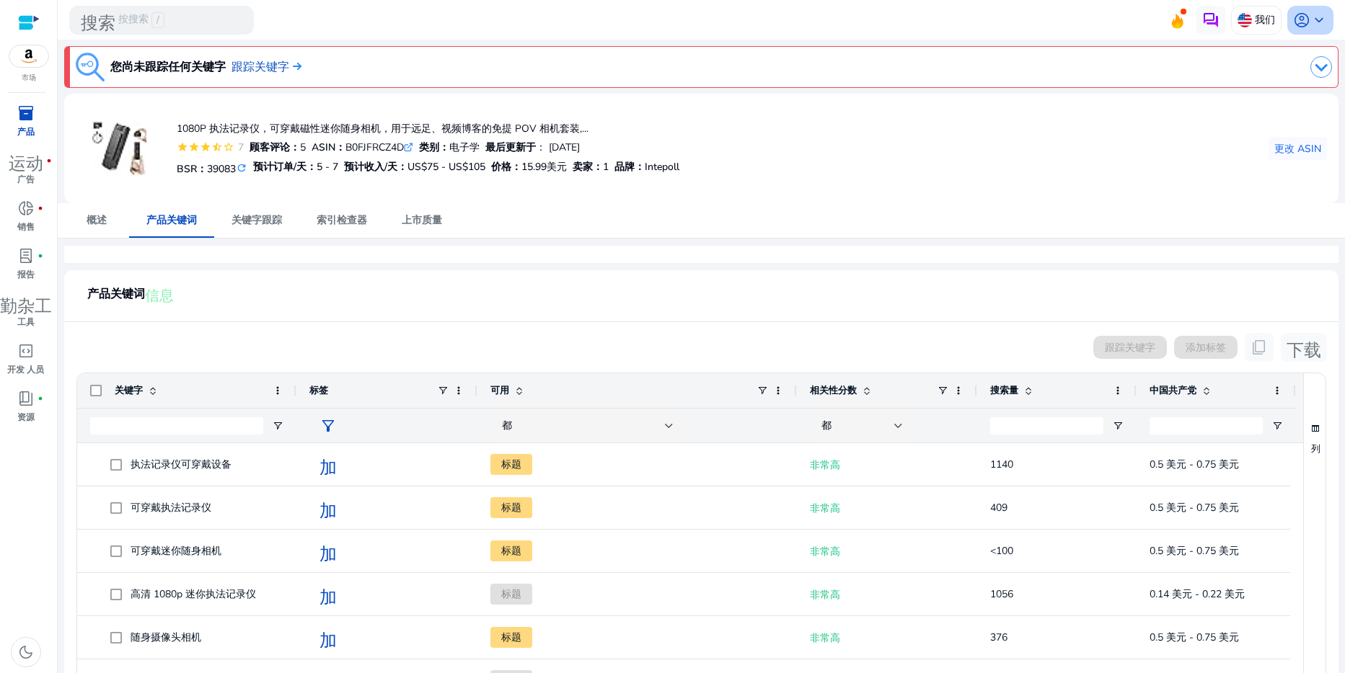
click at [1310, 25] on span "keyboard_arrow_down" at bounding box center [1318, 20] width 17 height 17
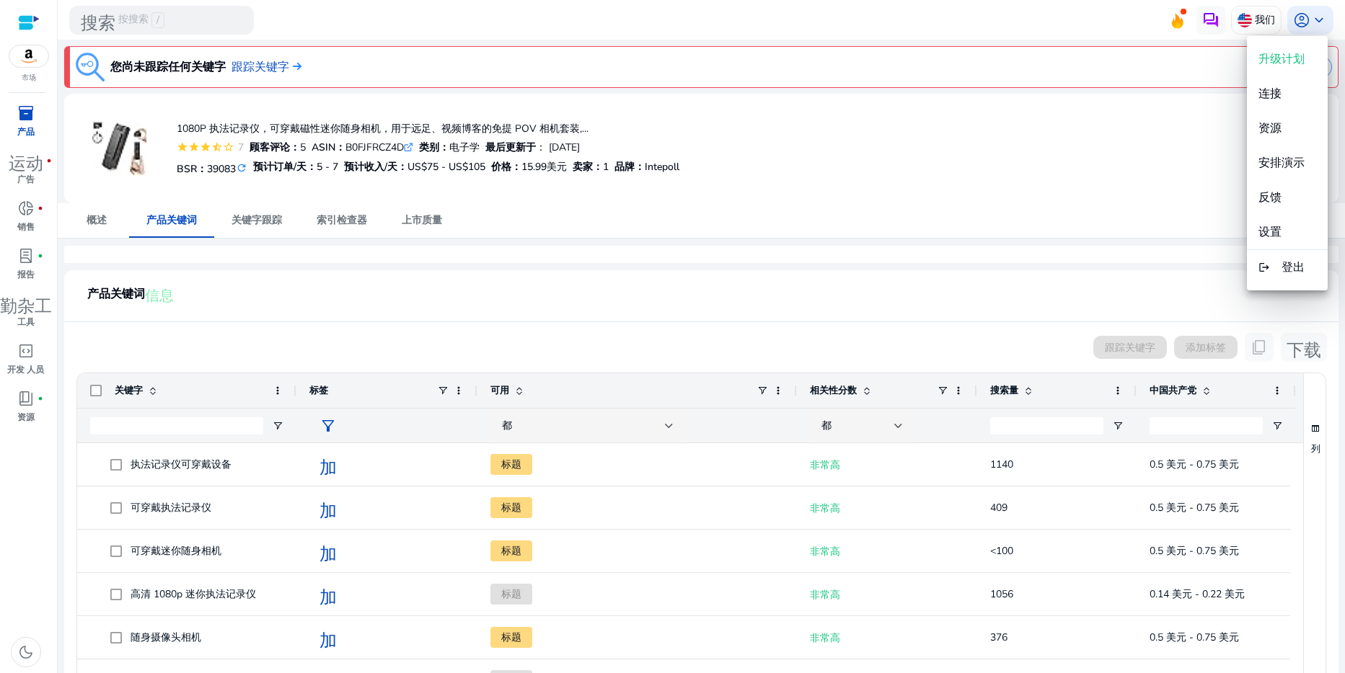
click at [291, 64] on div at bounding box center [672, 336] width 1345 height 673
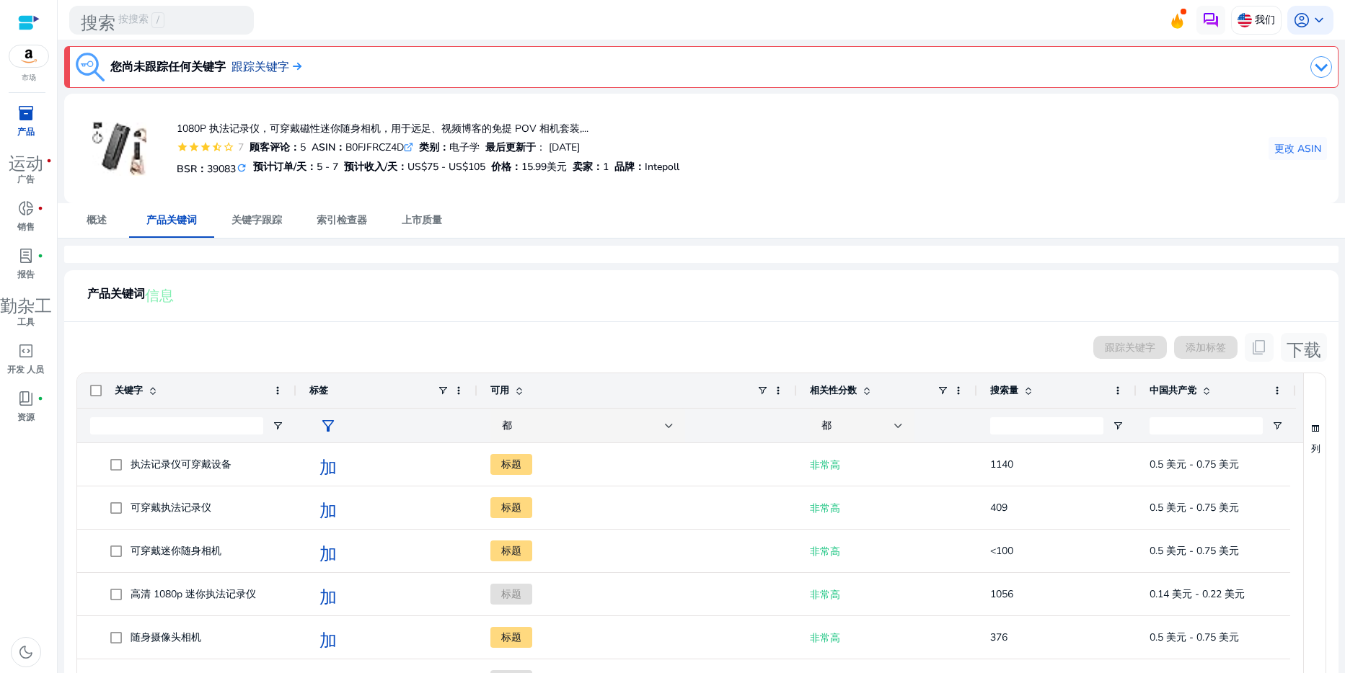
click at [289, 70] on font "跟踪关键字" at bounding box center [260, 67] width 58 height 16
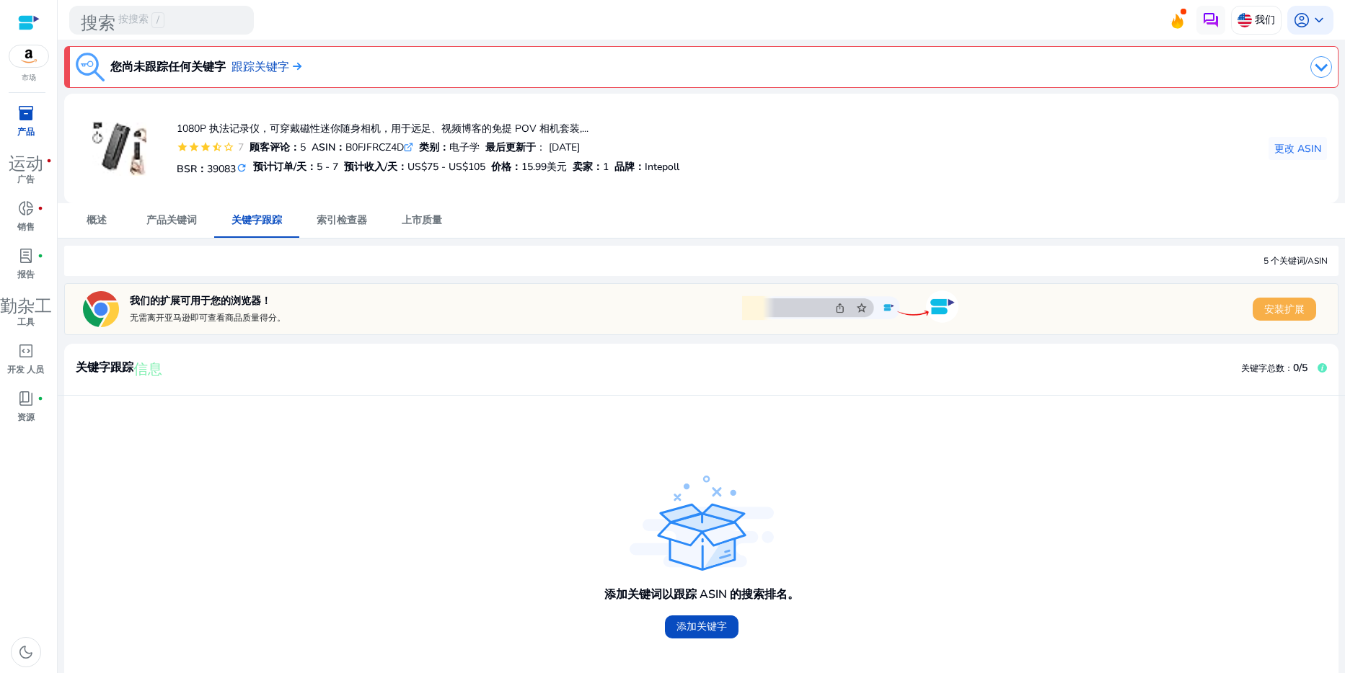
click at [1285, 316] on span "安装扩展" at bounding box center [1284, 309] width 40 height 15
drag, startPoint x: 1278, startPoint y: 256, endPoint x: 1141, endPoint y: 283, distance: 139.0
click at [1278, 256] on div "5 个关键词/ASIN" at bounding box center [701, 261] width 1274 height 30
click at [164, 233] on span "产品关键词" at bounding box center [171, 220] width 50 height 35
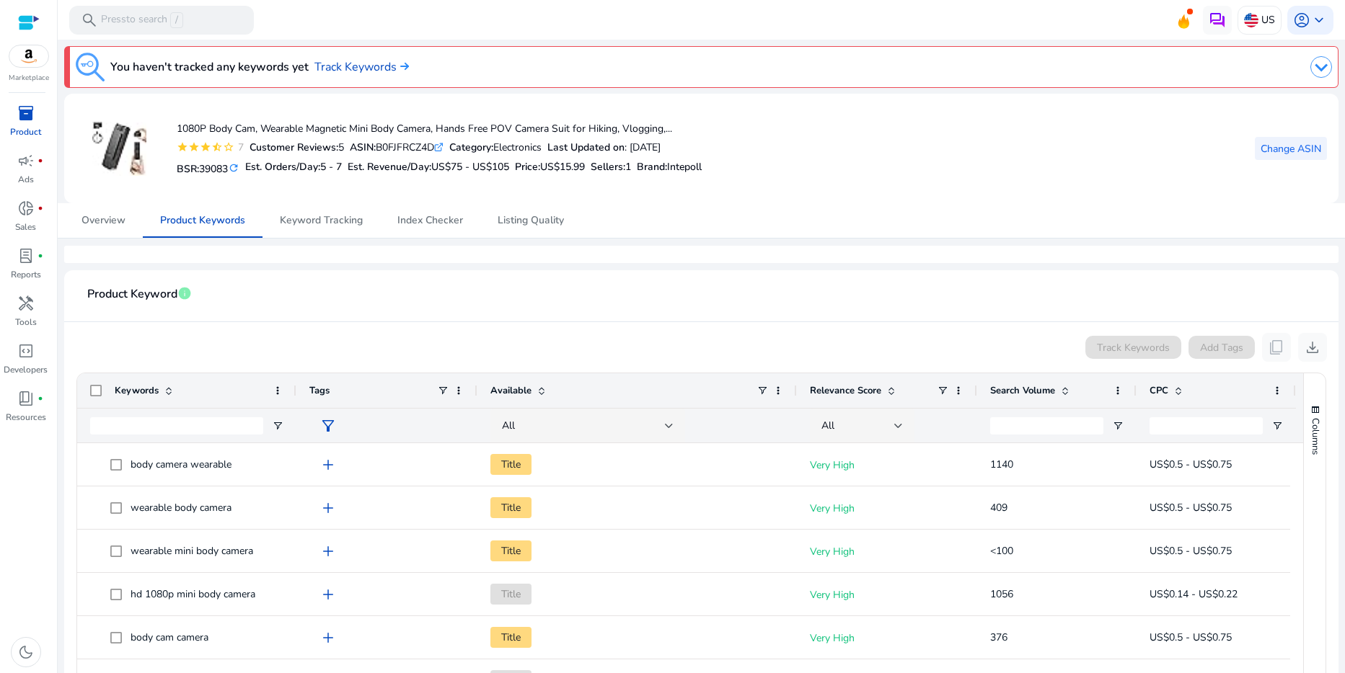
click at [1286, 161] on span at bounding box center [1291, 148] width 72 height 35
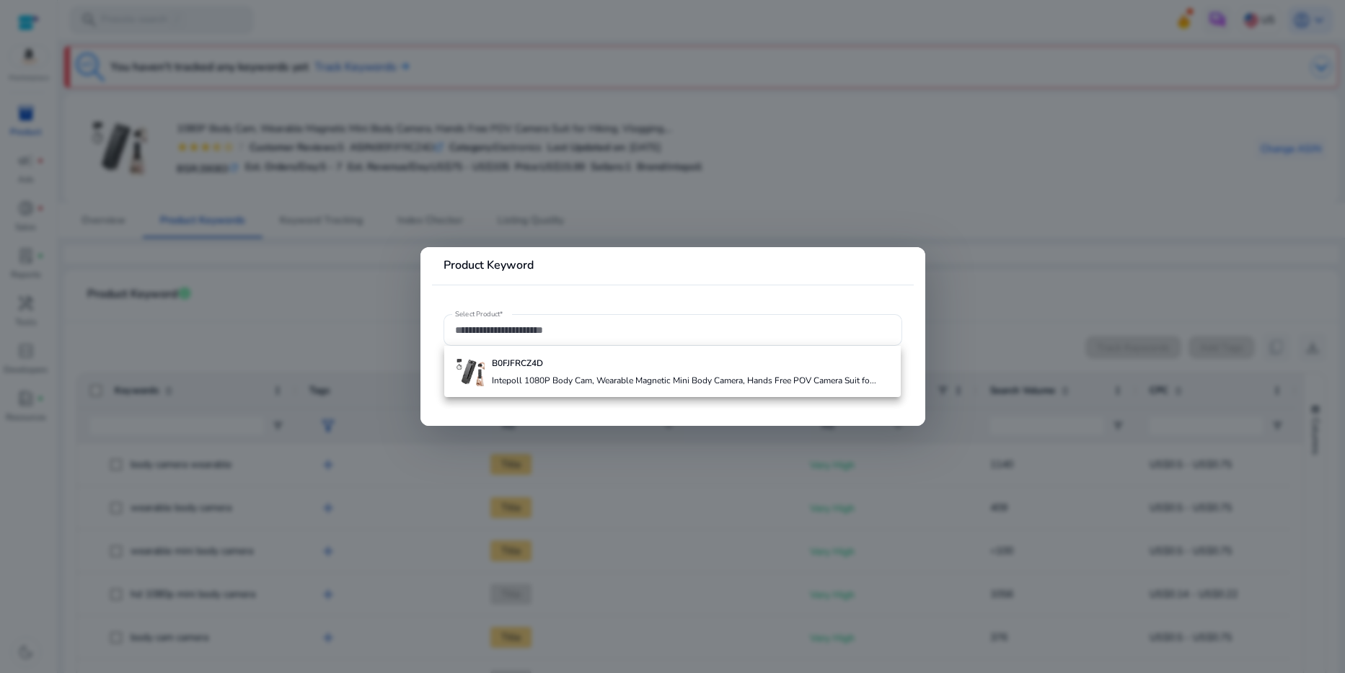
click at [747, 291] on mat-card "Product Keyword Select Product*" at bounding box center [672, 336] width 505 height 178
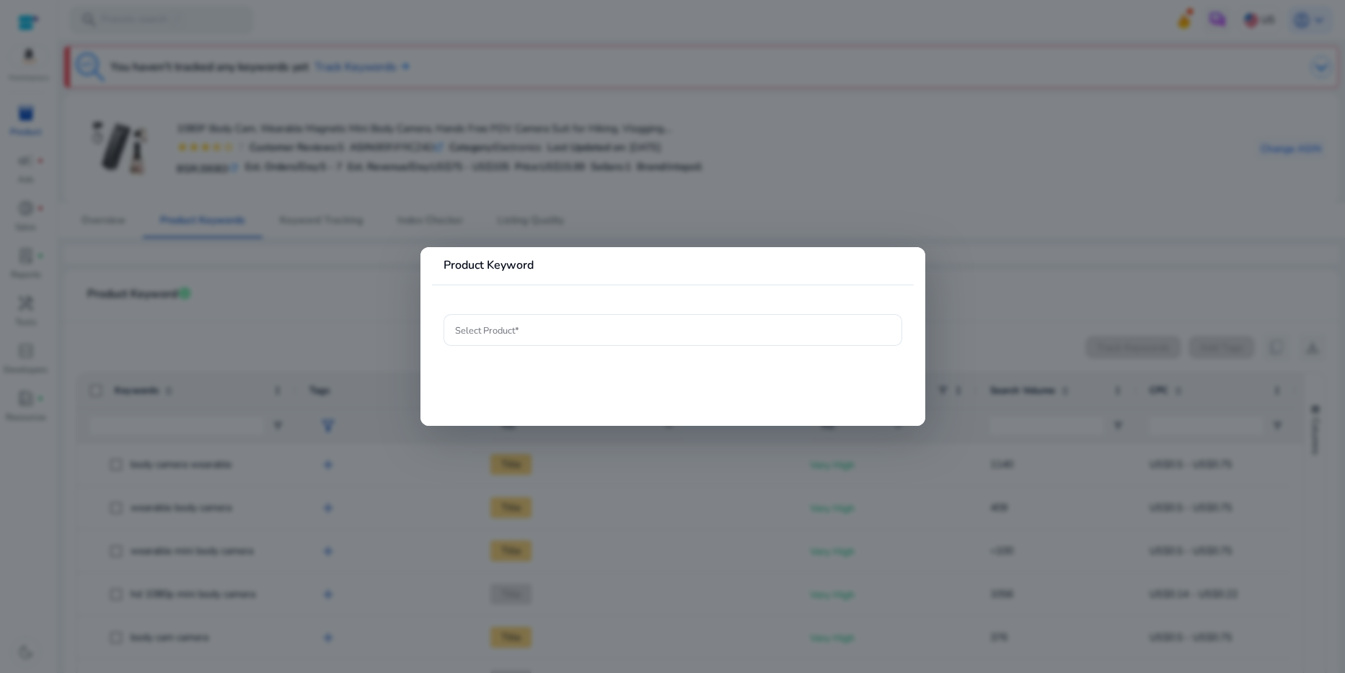
drag, startPoint x: 991, startPoint y: 206, endPoint x: 1211, endPoint y: 139, distance: 229.0
click at [993, 206] on div at bounding box center [672, 336] width 1345 height 673
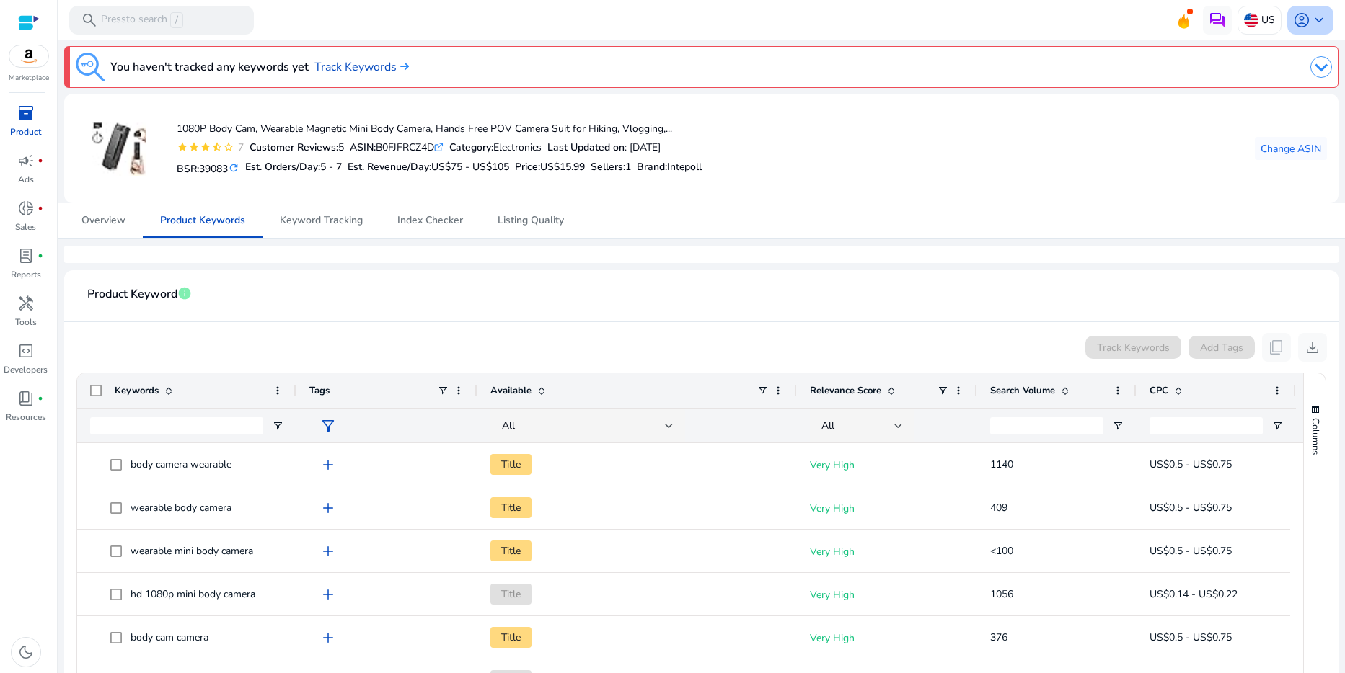
click at [1293, 19] on span "account_circle" at bounding box center [1301, 20] width 17 height 17
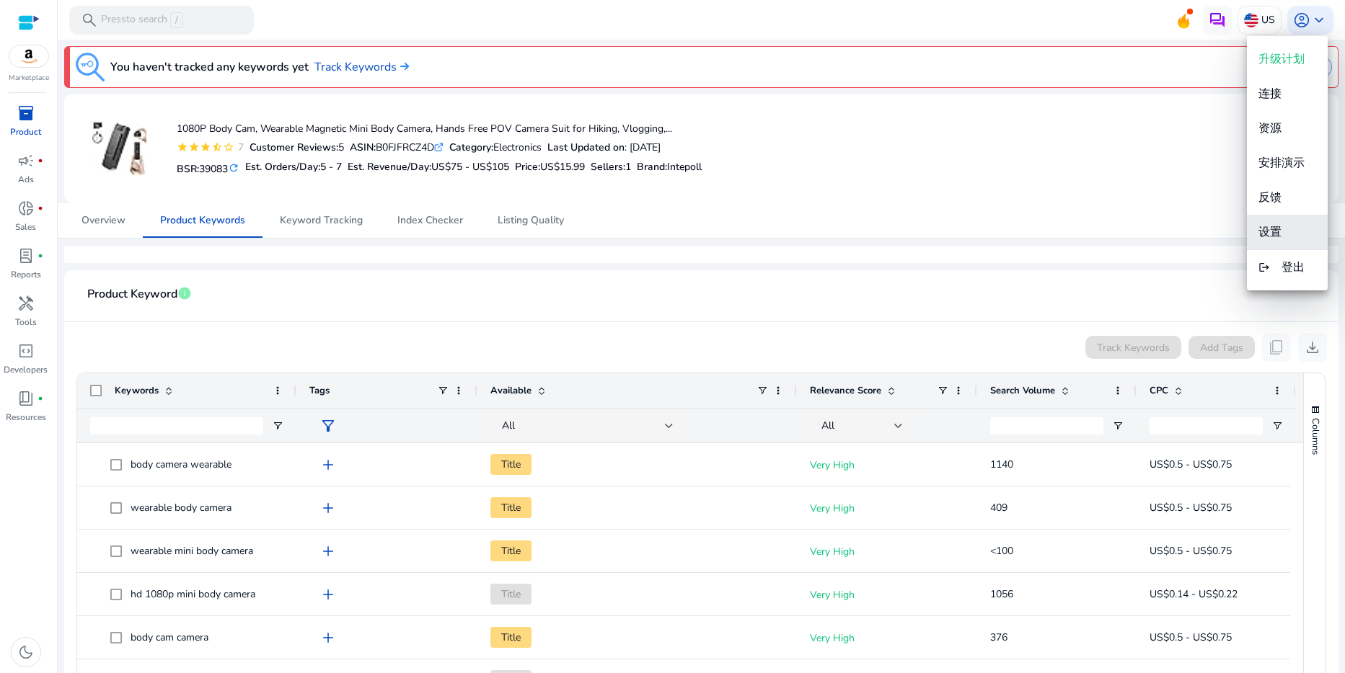
click at [1268, 236] on span "设置" at bounding box center [1269, 232] width 23 height 16
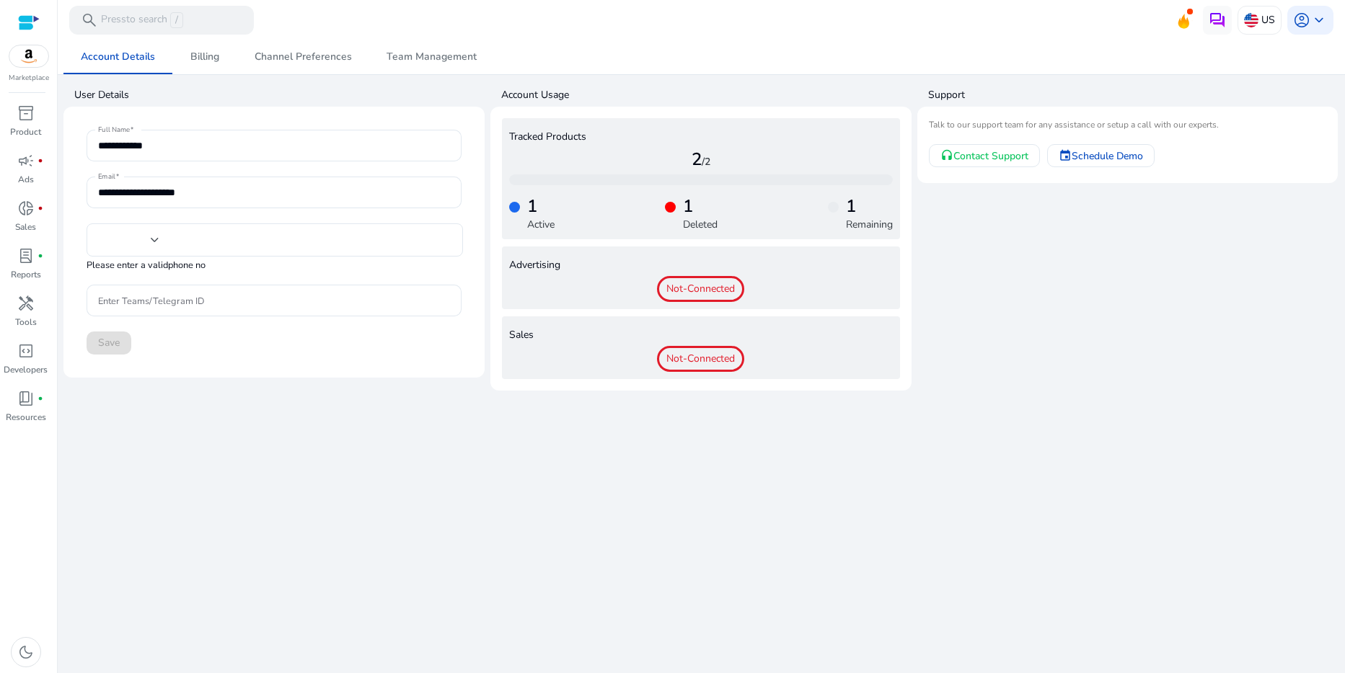
type input "**"
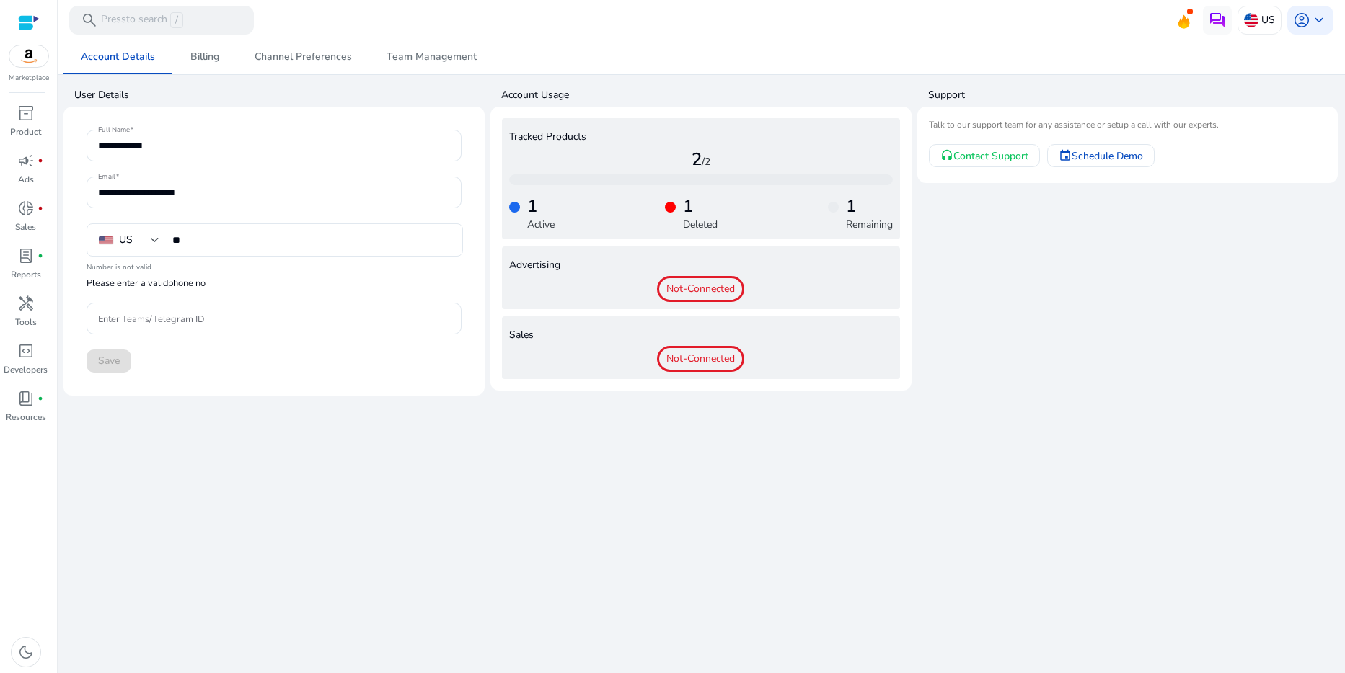
click at [326, 456] on div "**********" at bounding box center [701, 357] width 1276 height 634
